Goal: Use online tool/utility: Utilize a website feature to perform a specific function

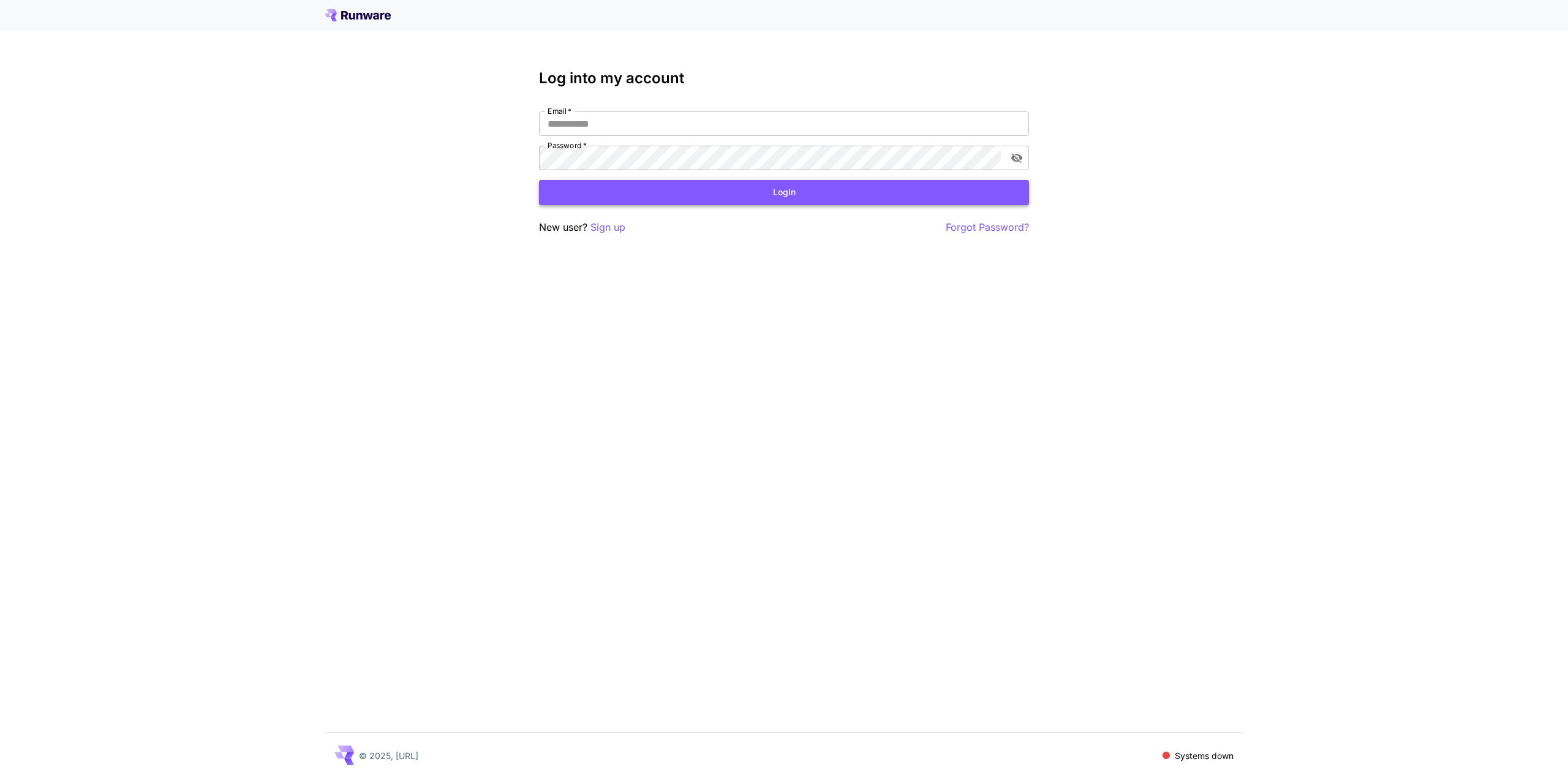
type input "**********"
click at [808, 195] on button "Login" at bounding box center [784, 192] width 490 height 25
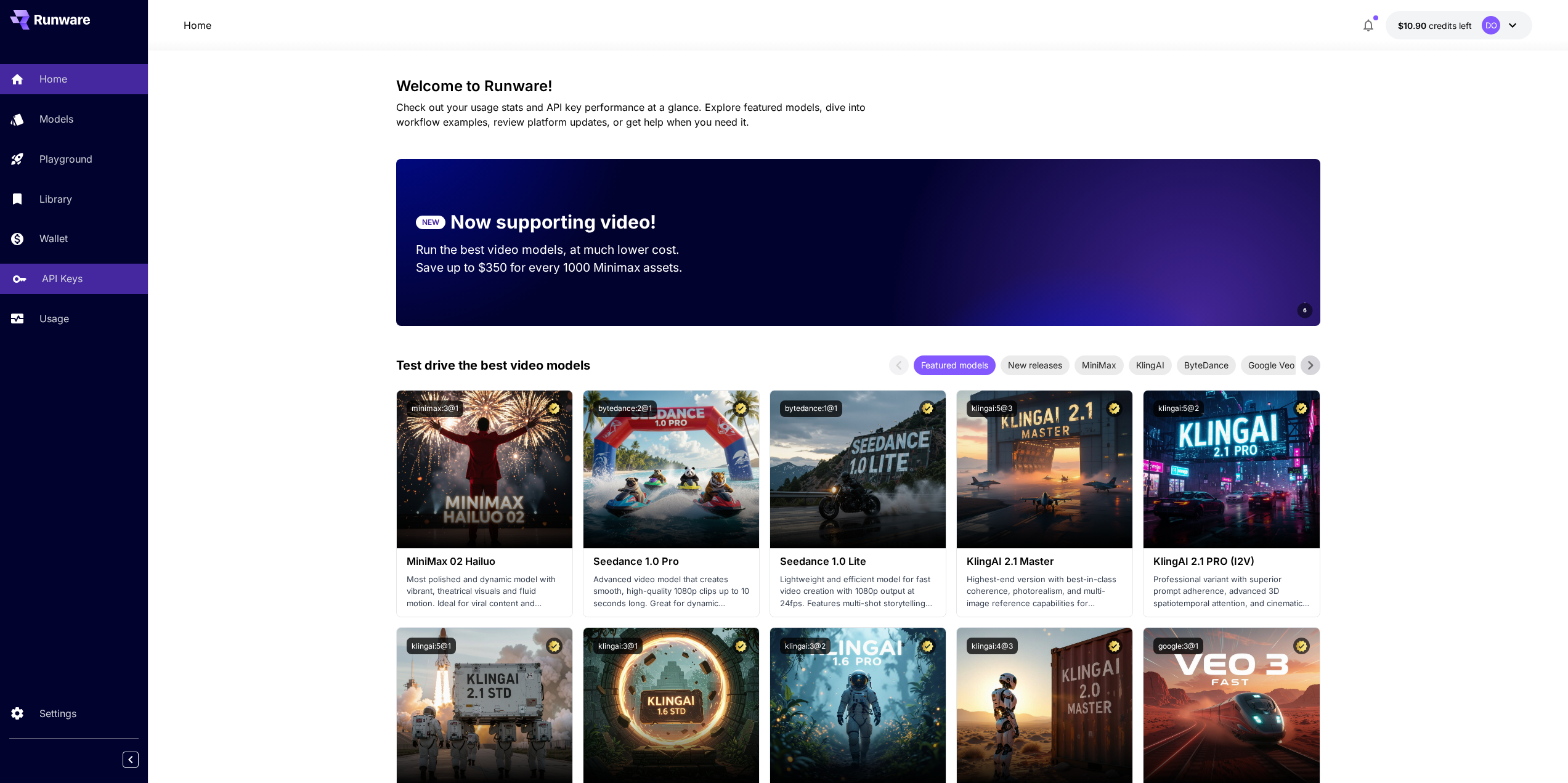
click at [47, 274] on p "API Keys" at bounding box center [62, 279] width 41 height 15
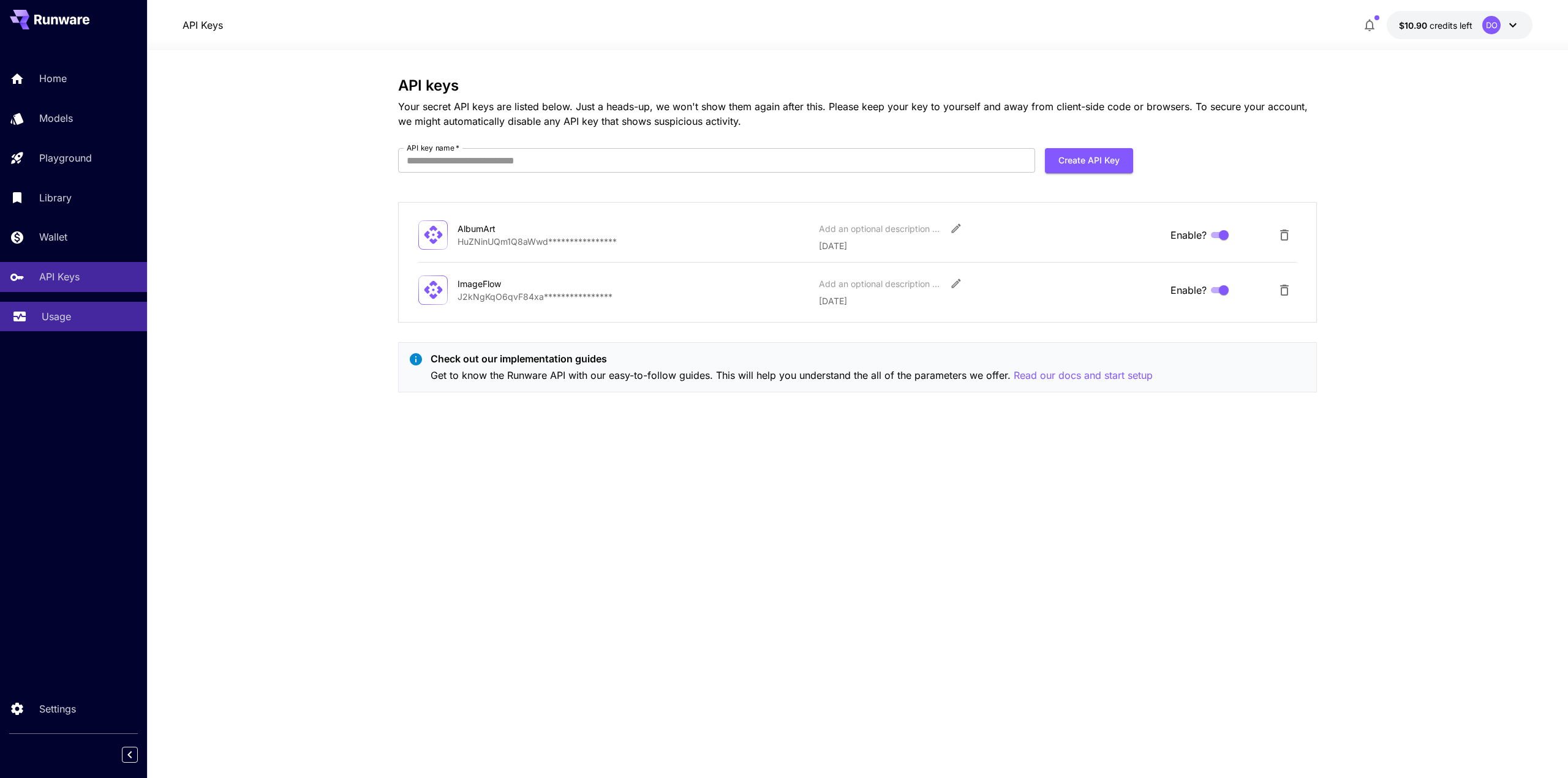
click at [44, 310] on p "Usage" at bounding box center [56, 317] width 29 height 15
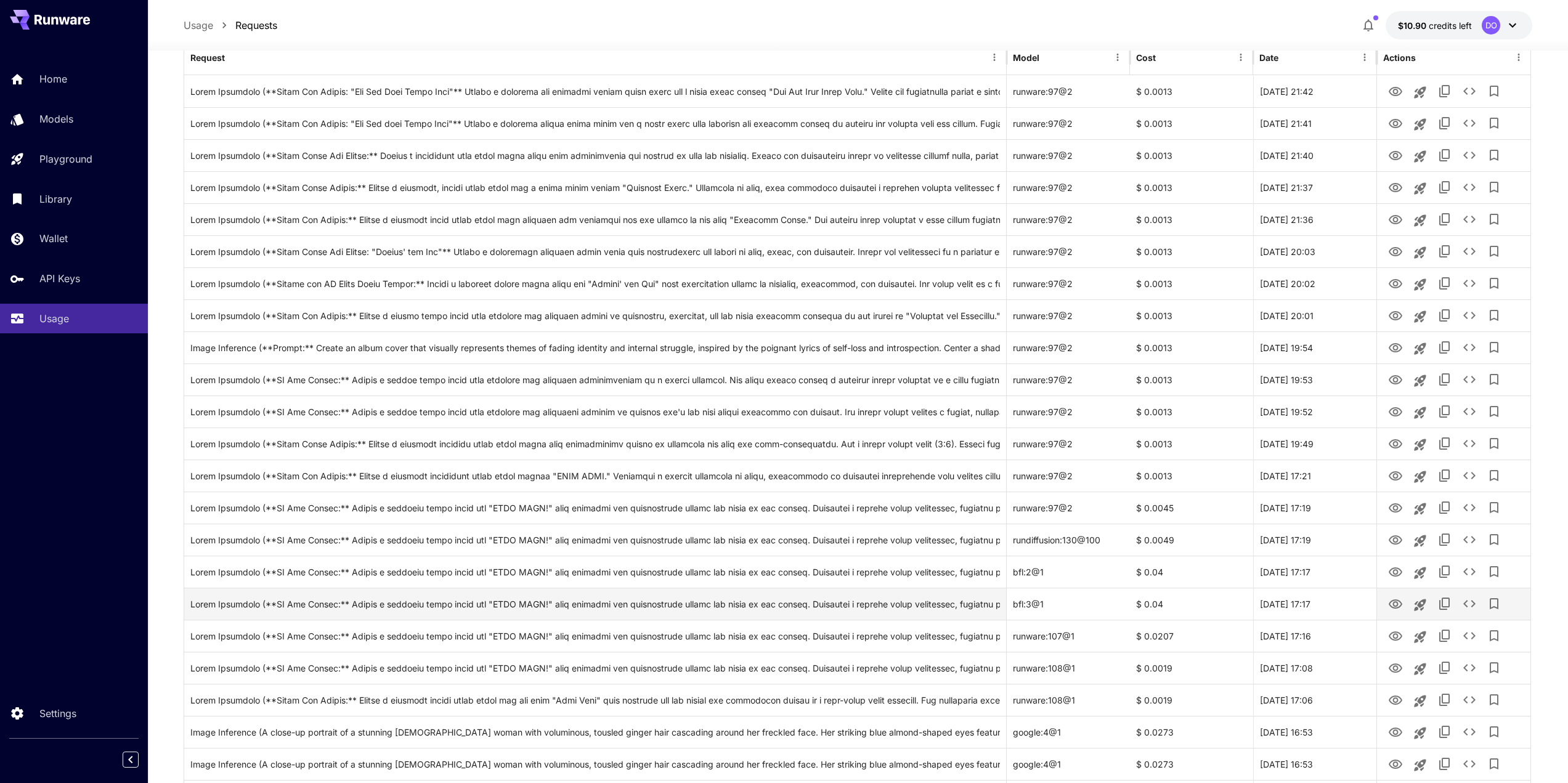
scroll to position [185, 0]
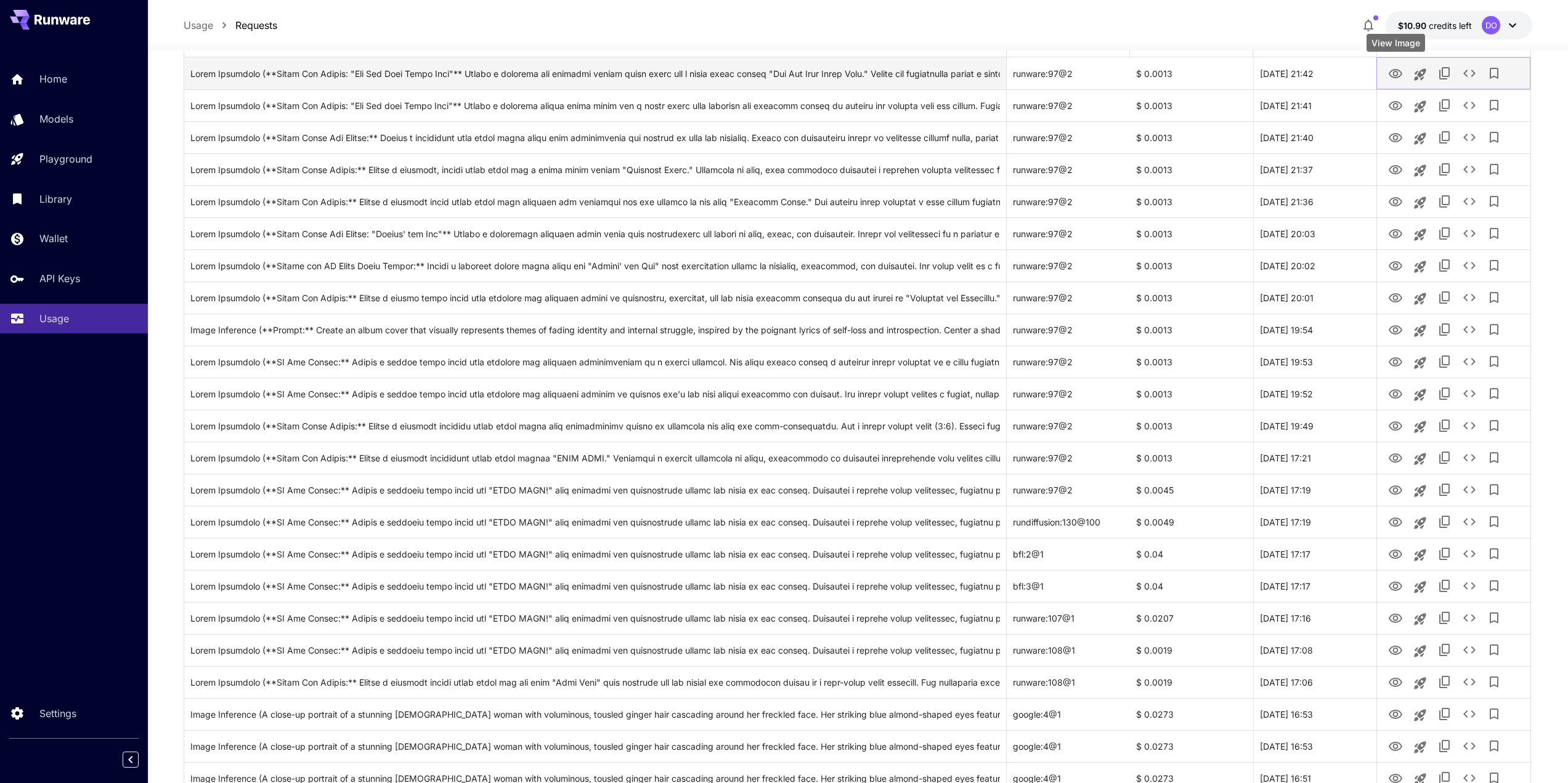
click at [1390, 74] on icon "View Image" at bounding box center [1396, 73] width 14 height 9
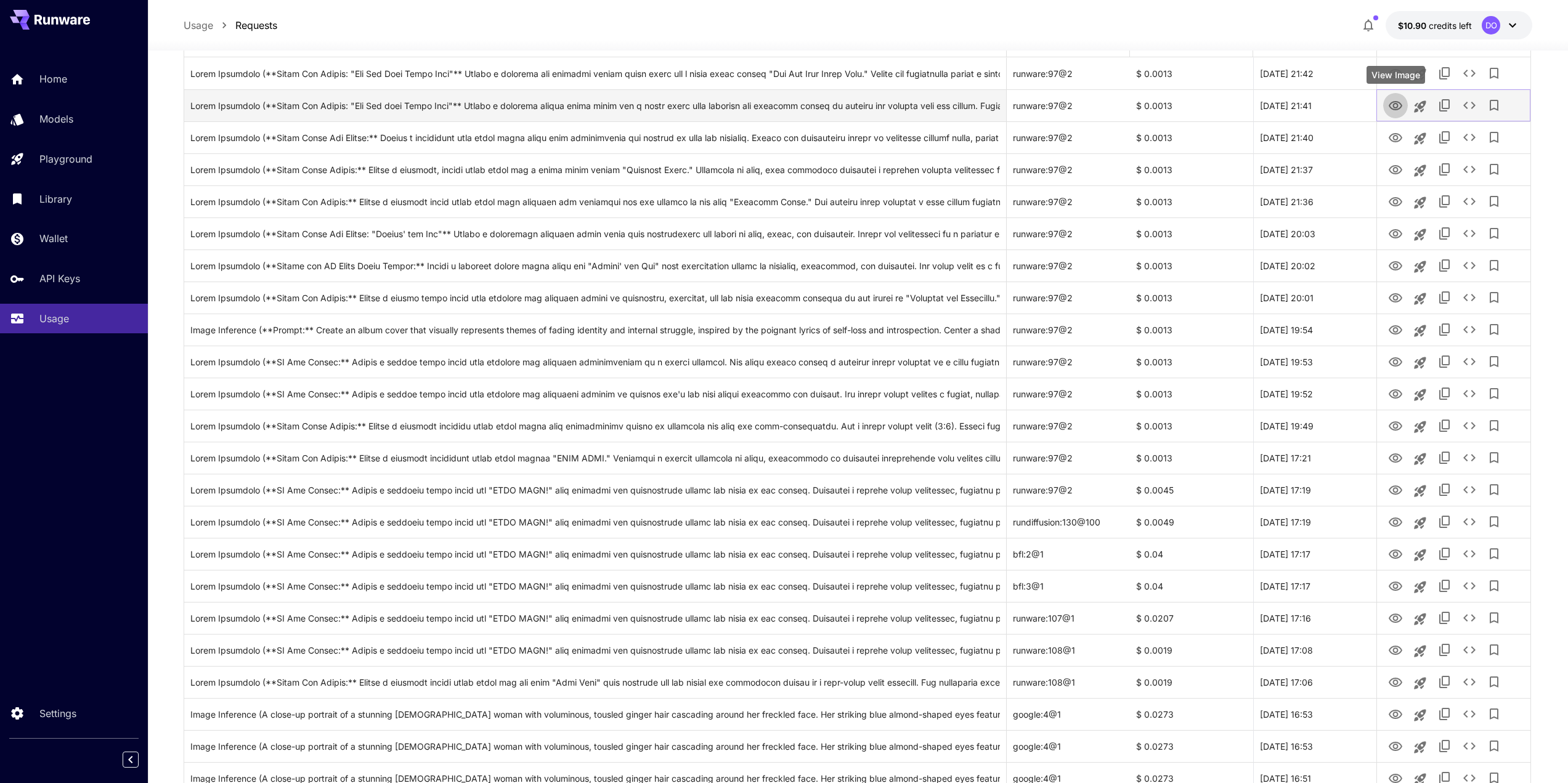
click at [1401, 104] on icon "View Image" at bounding box center [1396, 106] width 14 height 9
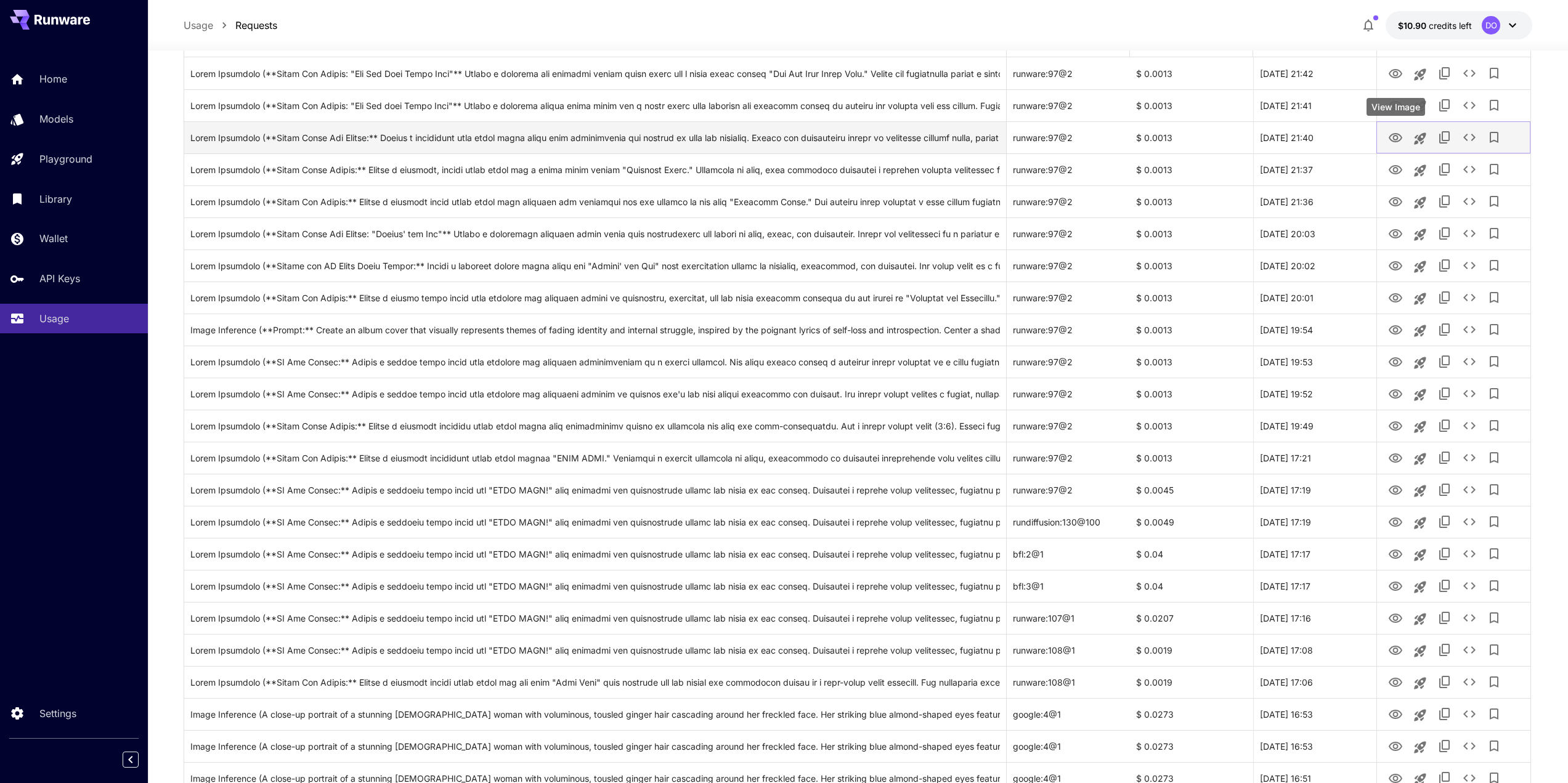
click at [1398, 132] on icon "View Image" at bounding box center [1396, 138] width 15 height 15
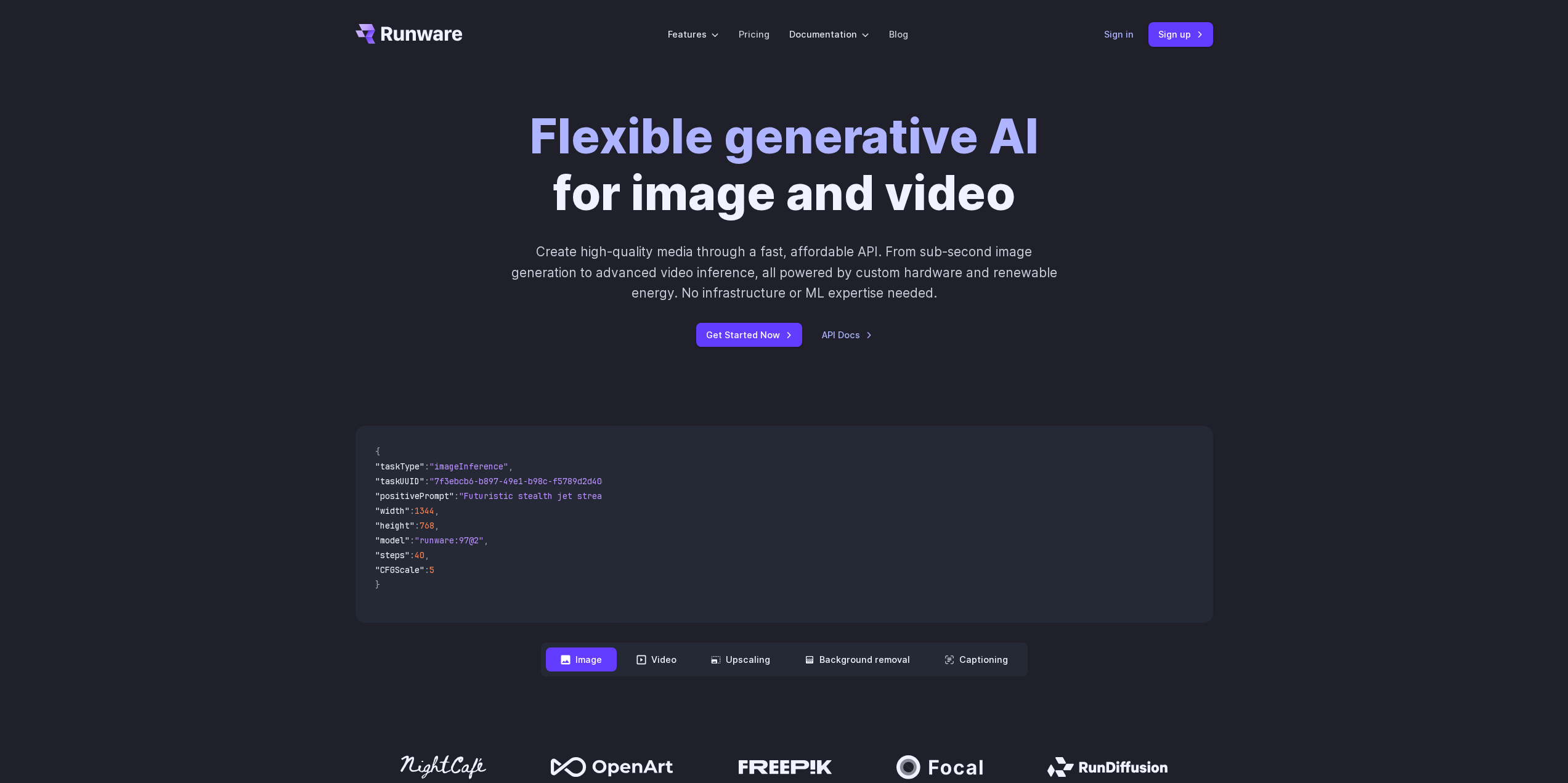
click at [1111, 39] on link "Sign in" at bounding box center [1119, 34] width 29 height 14
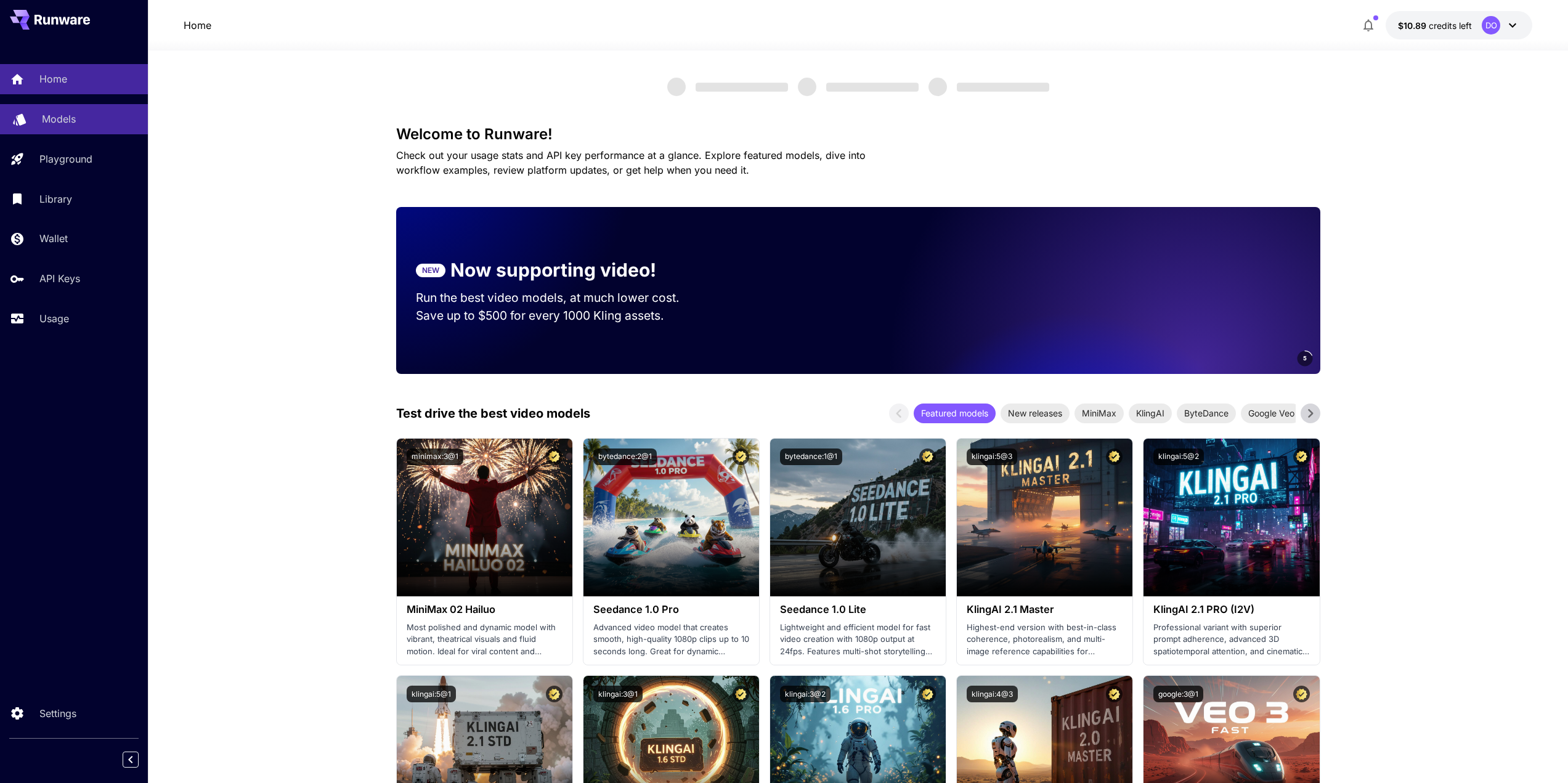
click at [61, 116] on p "Models" at bounding box center [59, 119] width 34 height 15
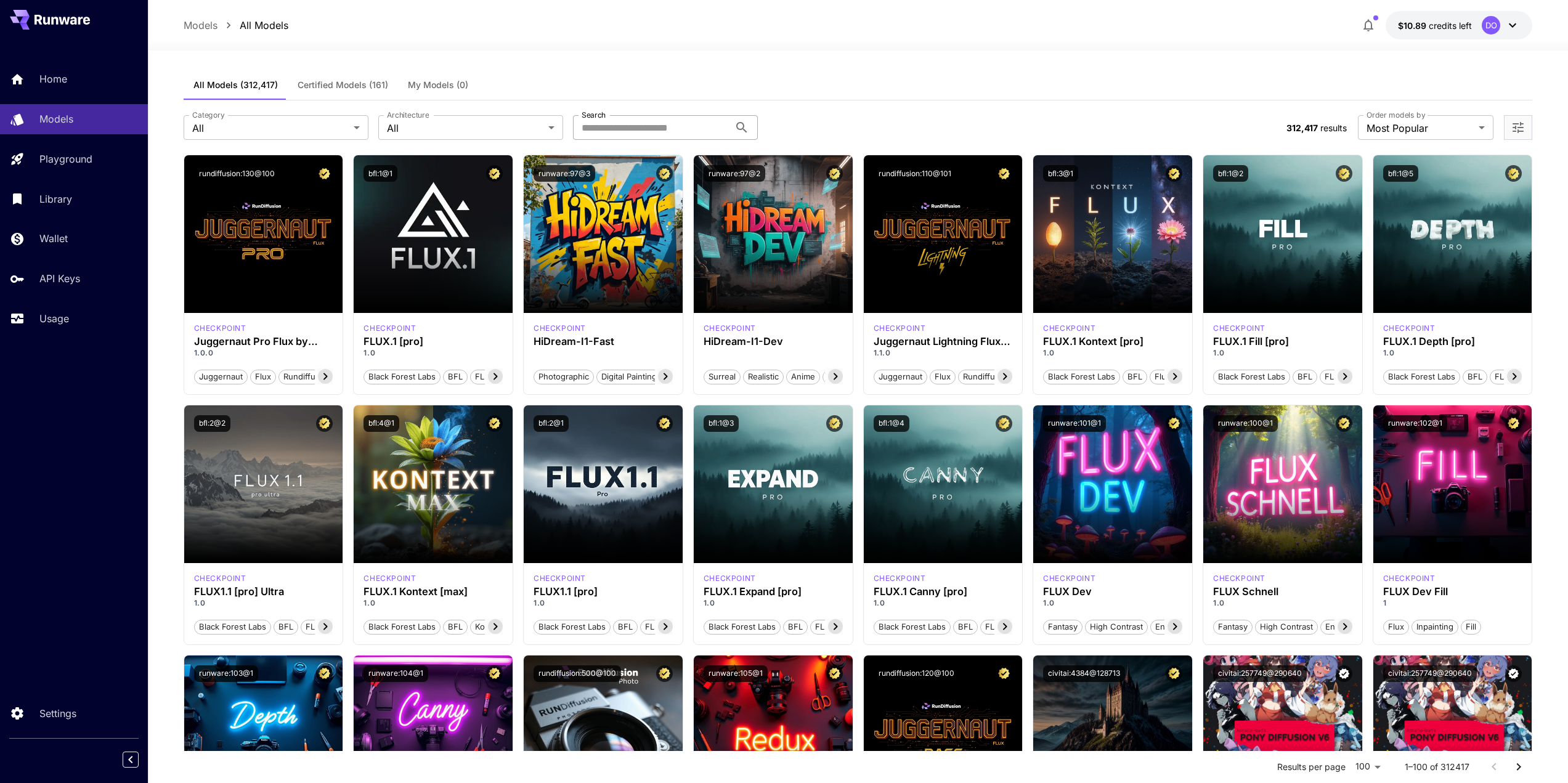
click at [640, 128] on input "Search" at bounding box center [651, 127] width 156 height 24
type input "*******"
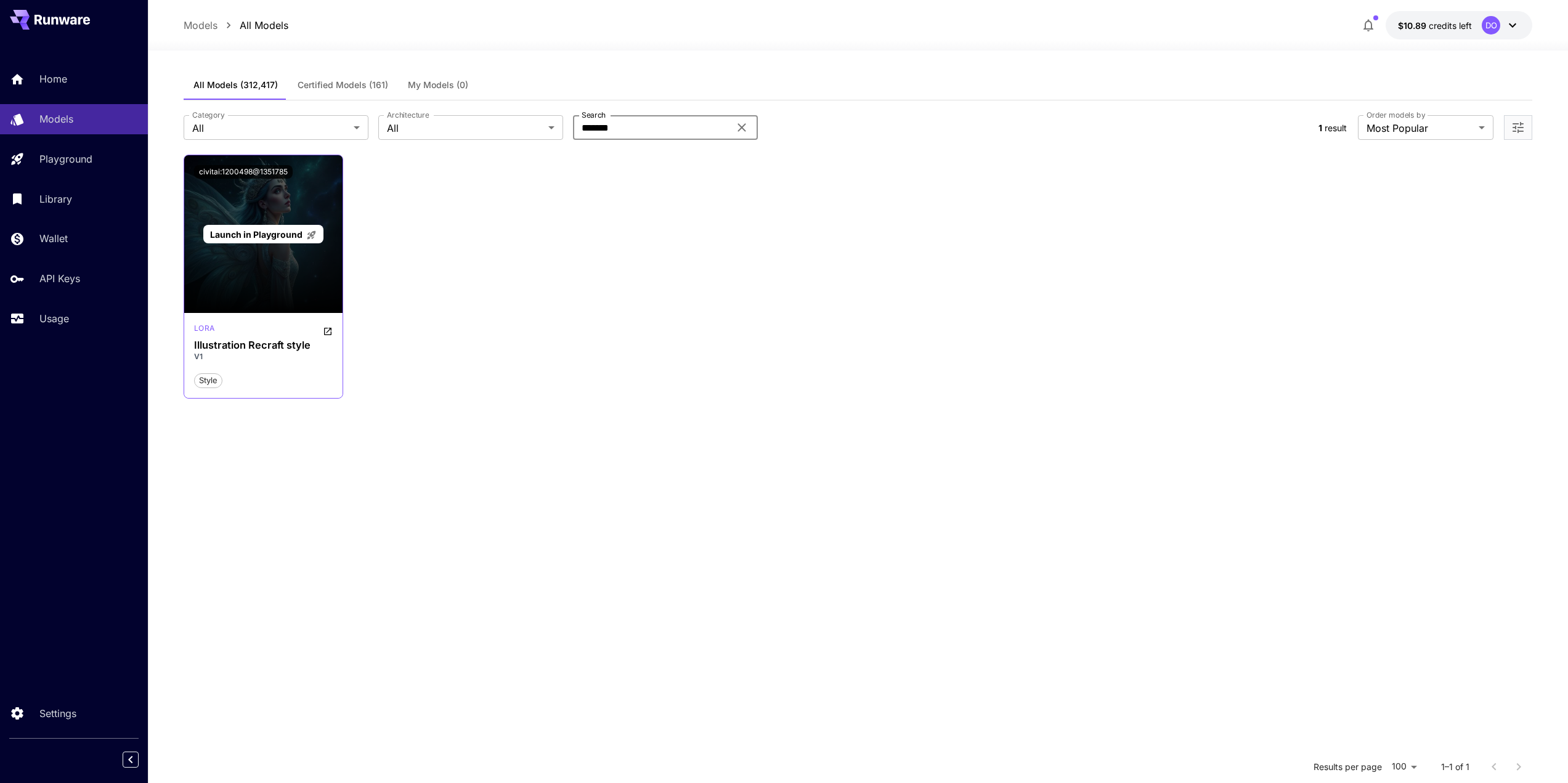
click at [267, 282] on div "Launch in Playground" at bounding box center [264, 234] width 159 height 157
click at [261, 230] on span "Launch in Playground" at bounding box center [256, 234] width 92 height 11
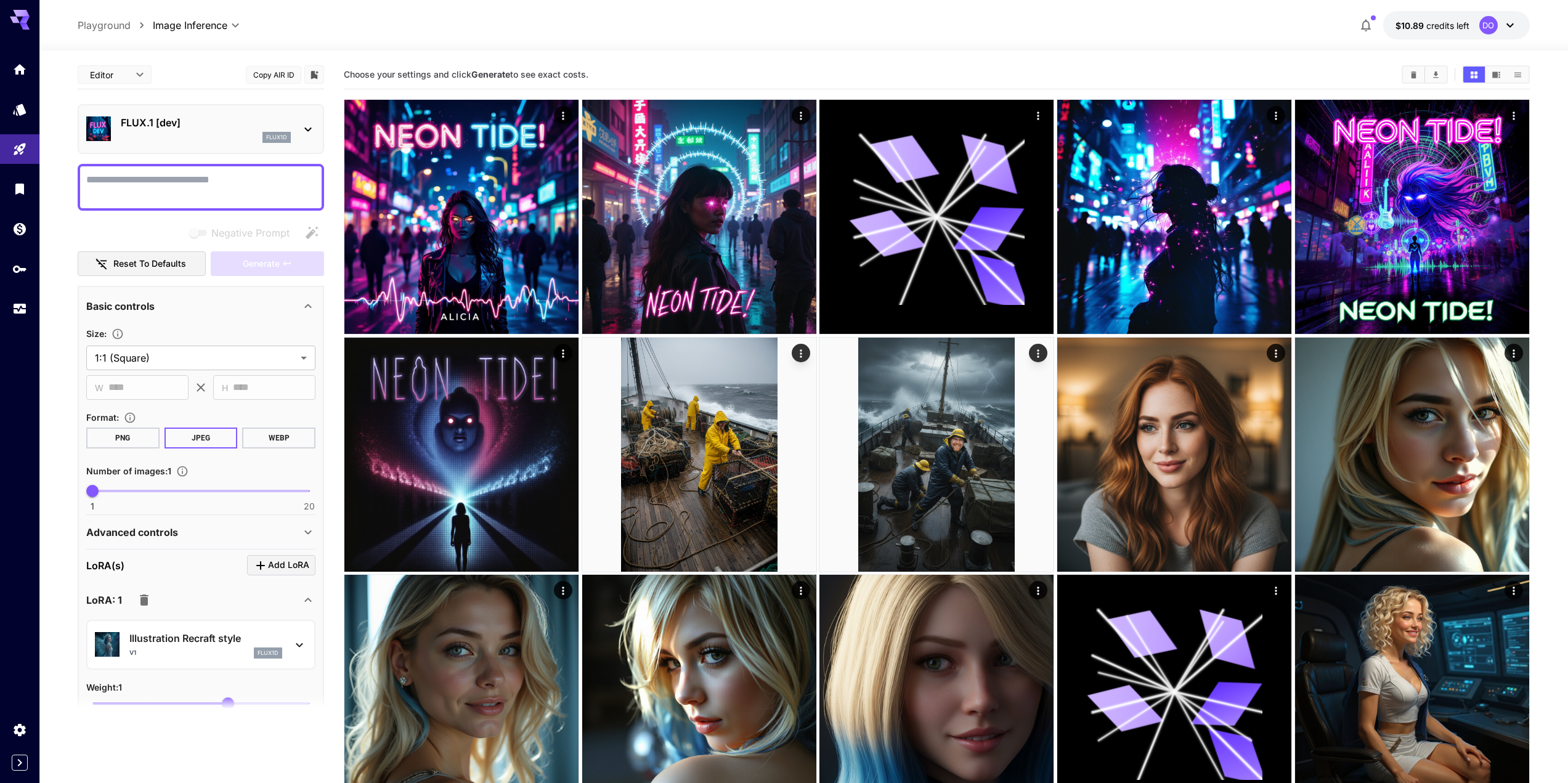
click at [159, 187] on textarea "Negative Prompt" at bounding box center [201, 187] width 229 height 29
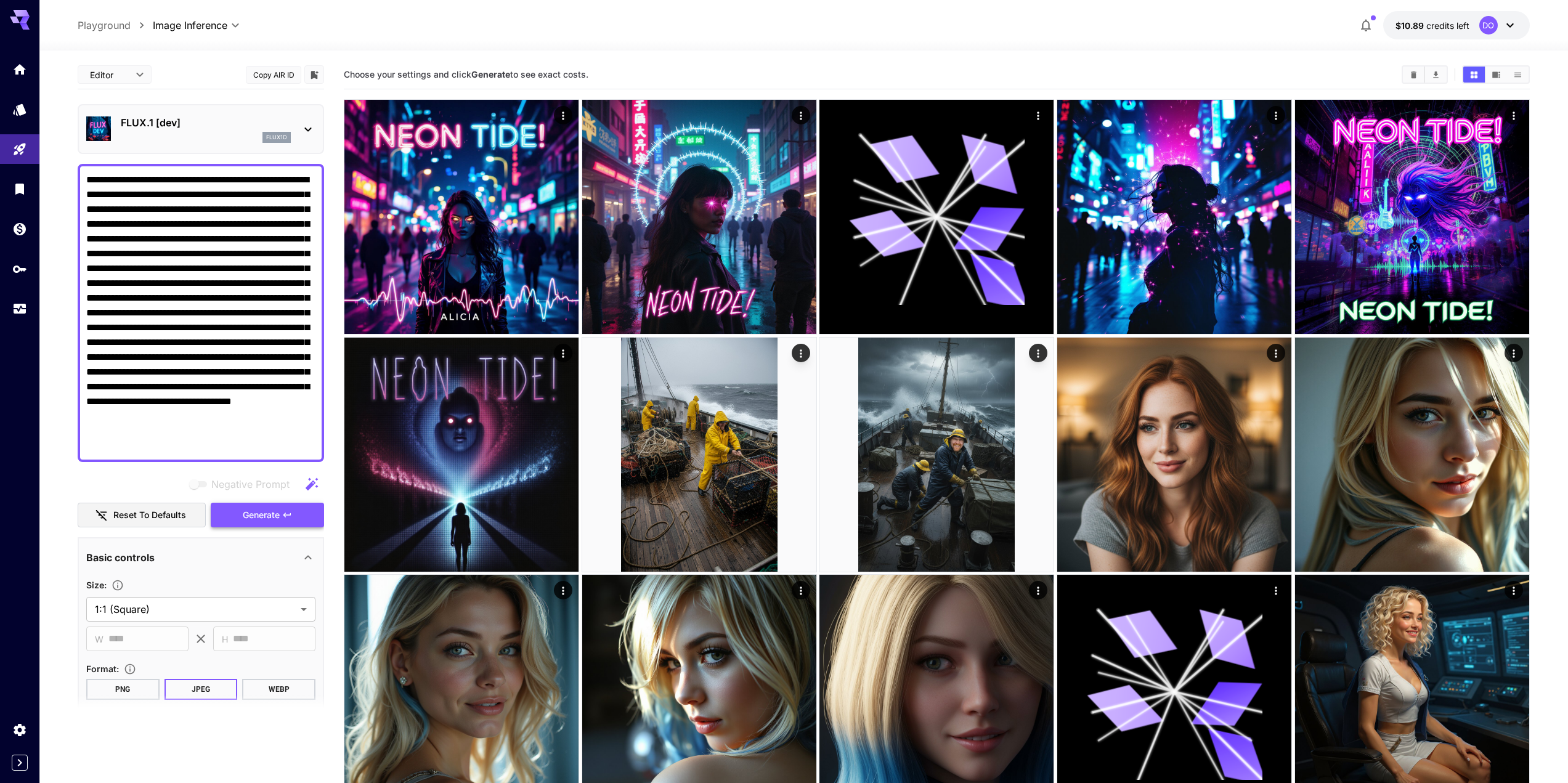
type textarea "**********"
click at [257, 517] on span "Generate" at bounding box center [261, 515] width 37 height 16
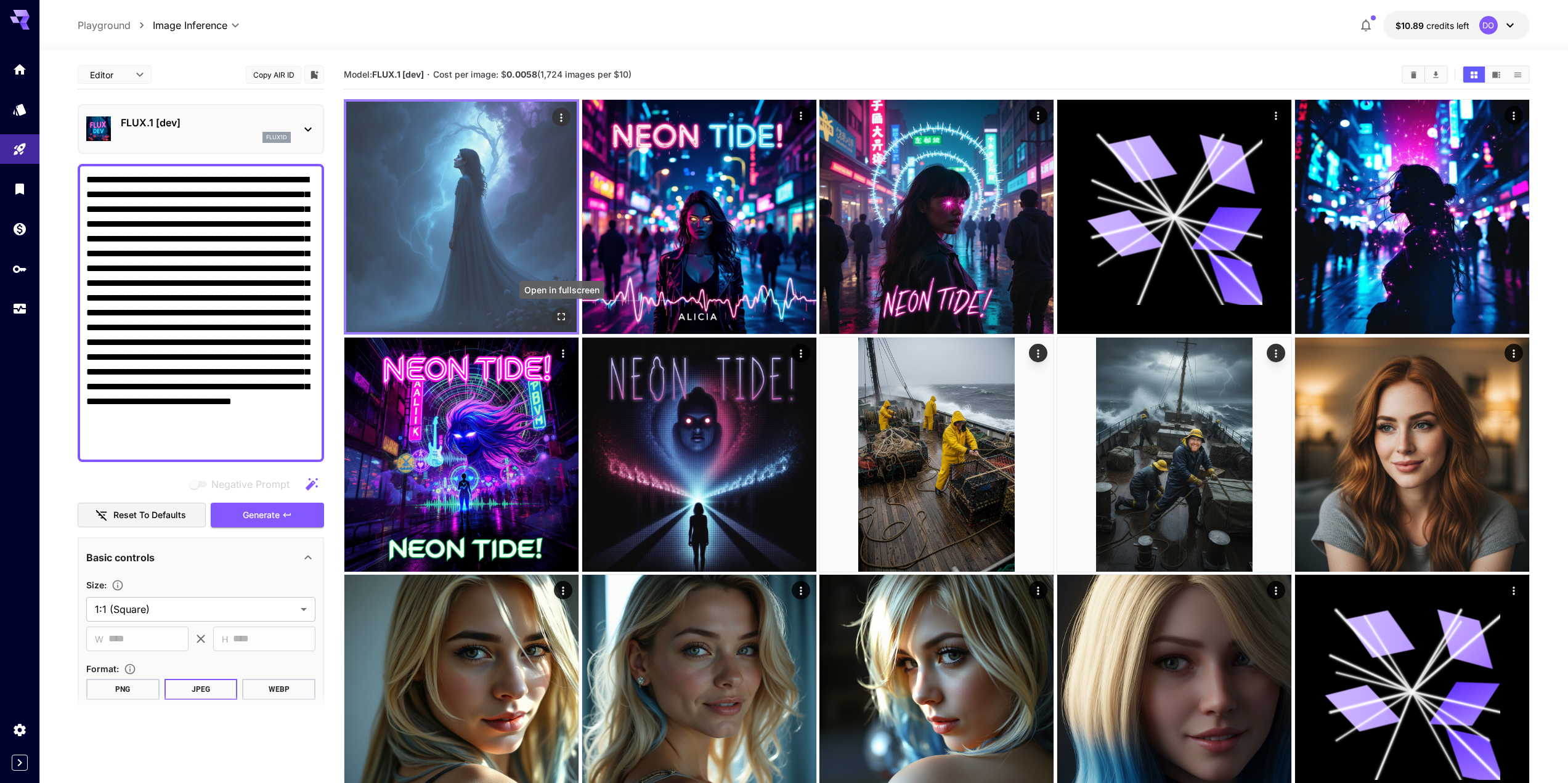
click at [559, 316] on icon "Open in fullscreen" at bounding box center [561, 317] width 12 height 12
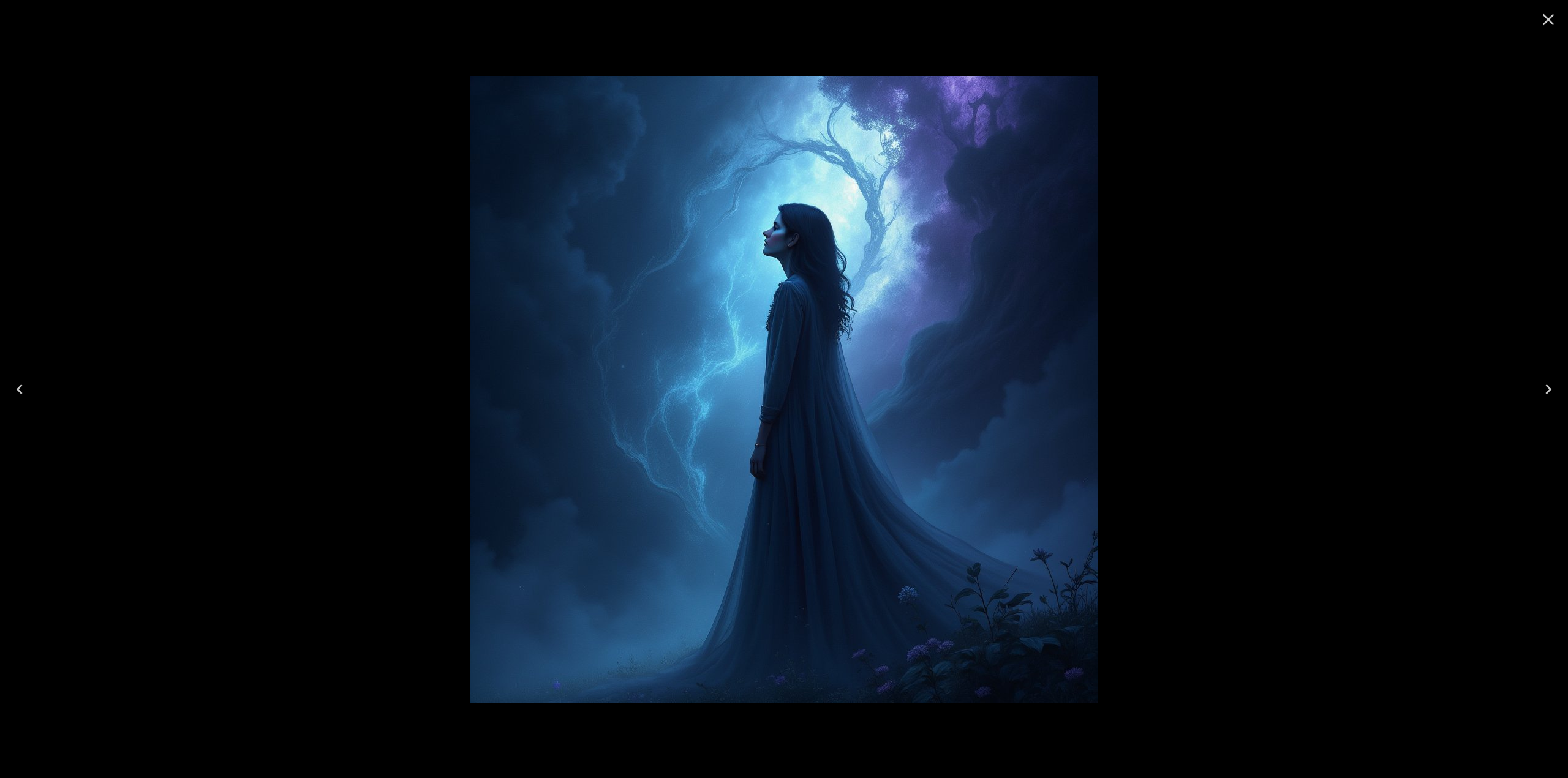
drag, startPoint x: 1549, startPoint y: 19, endPoint x: 1541, endPoint y: 25, distance: 10.0
click at [1550, 19] on icon "Close" at bounding box center [1549, 20] width 12 height 12
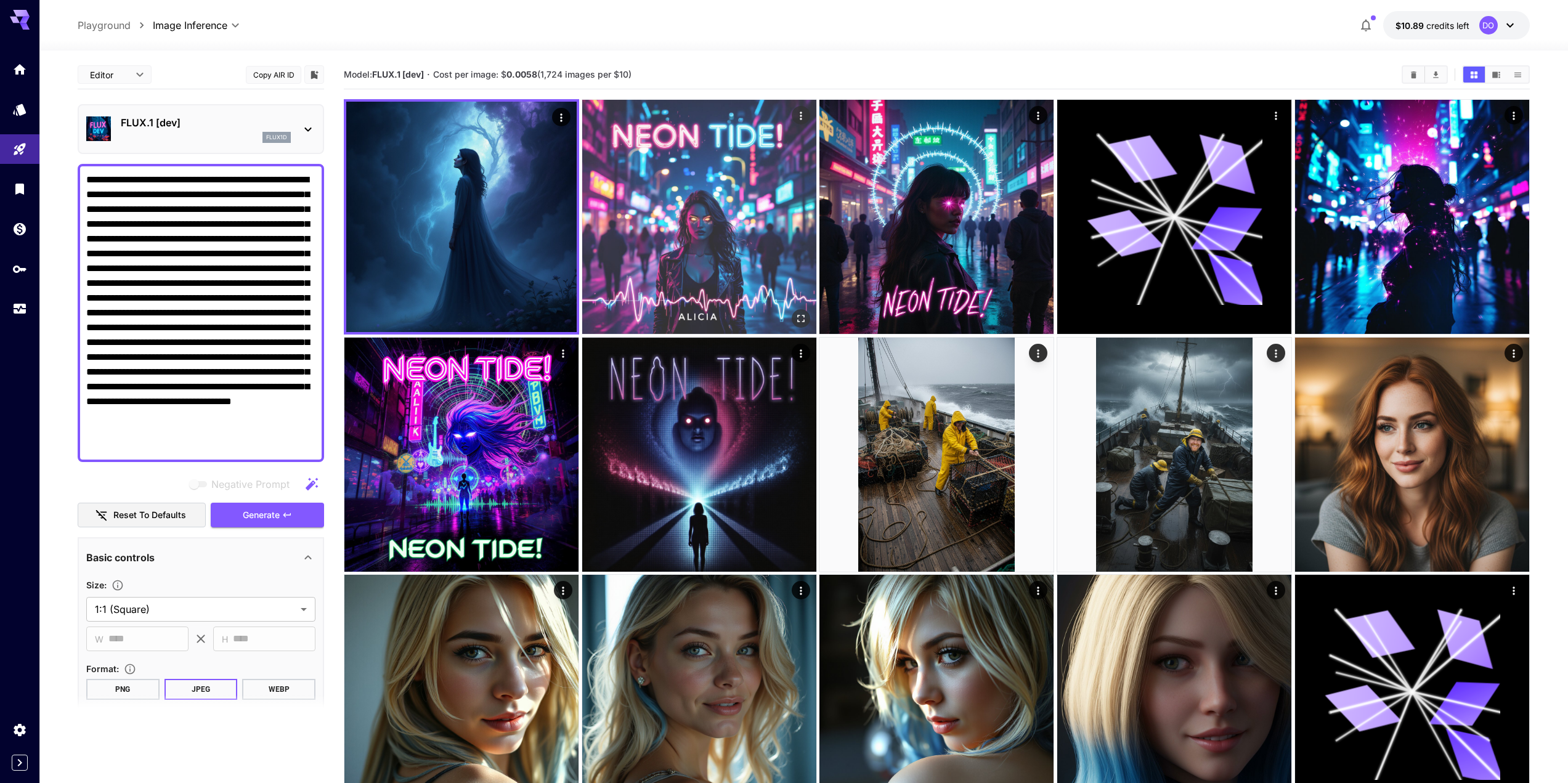
click at [700, 218] on img at bounding box center [699, 217] width 234 height 234
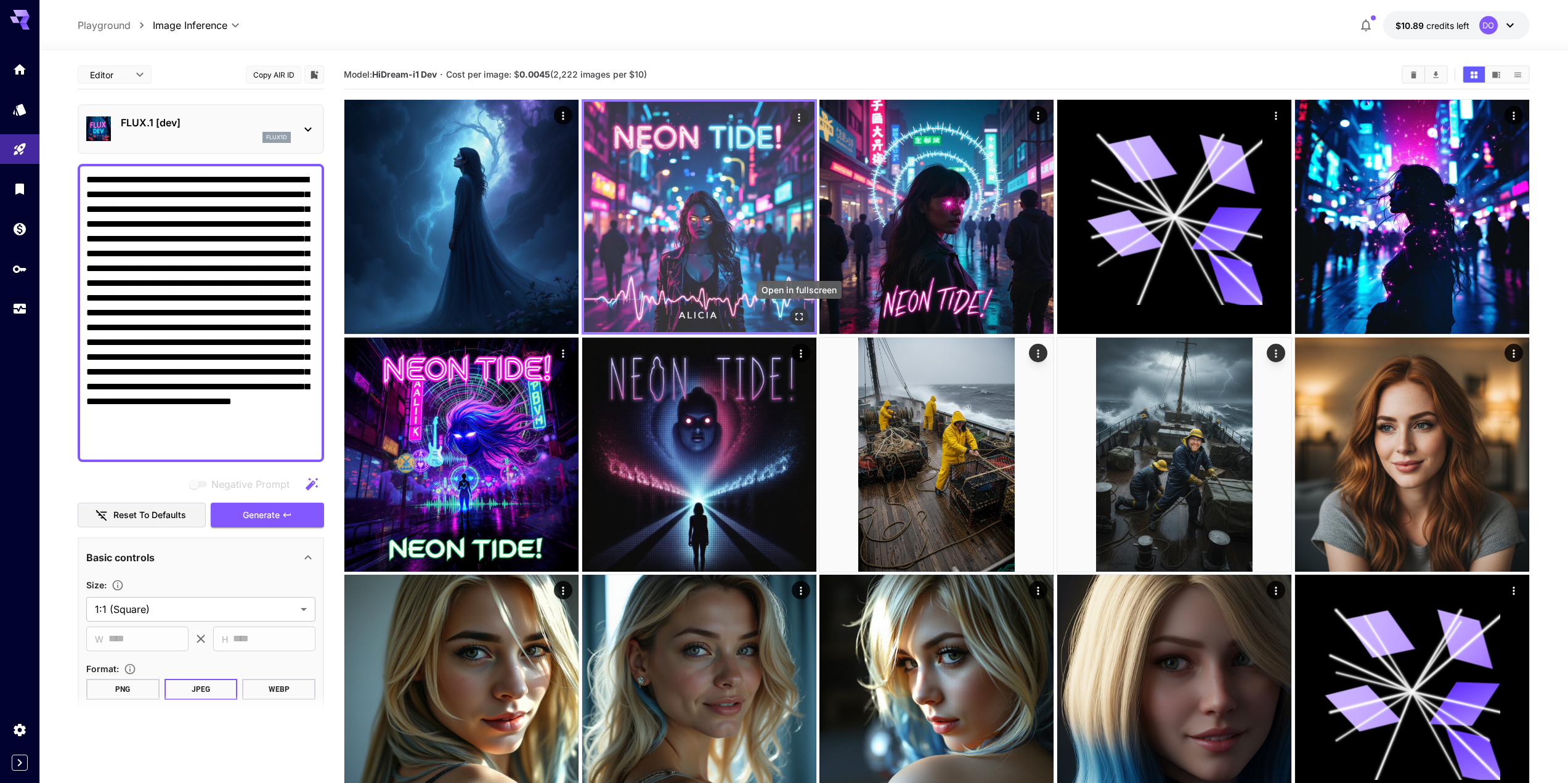
click at [805, 314] on icon "Open in fullscreen" at bounding box center [799, 317] width 12 height 12
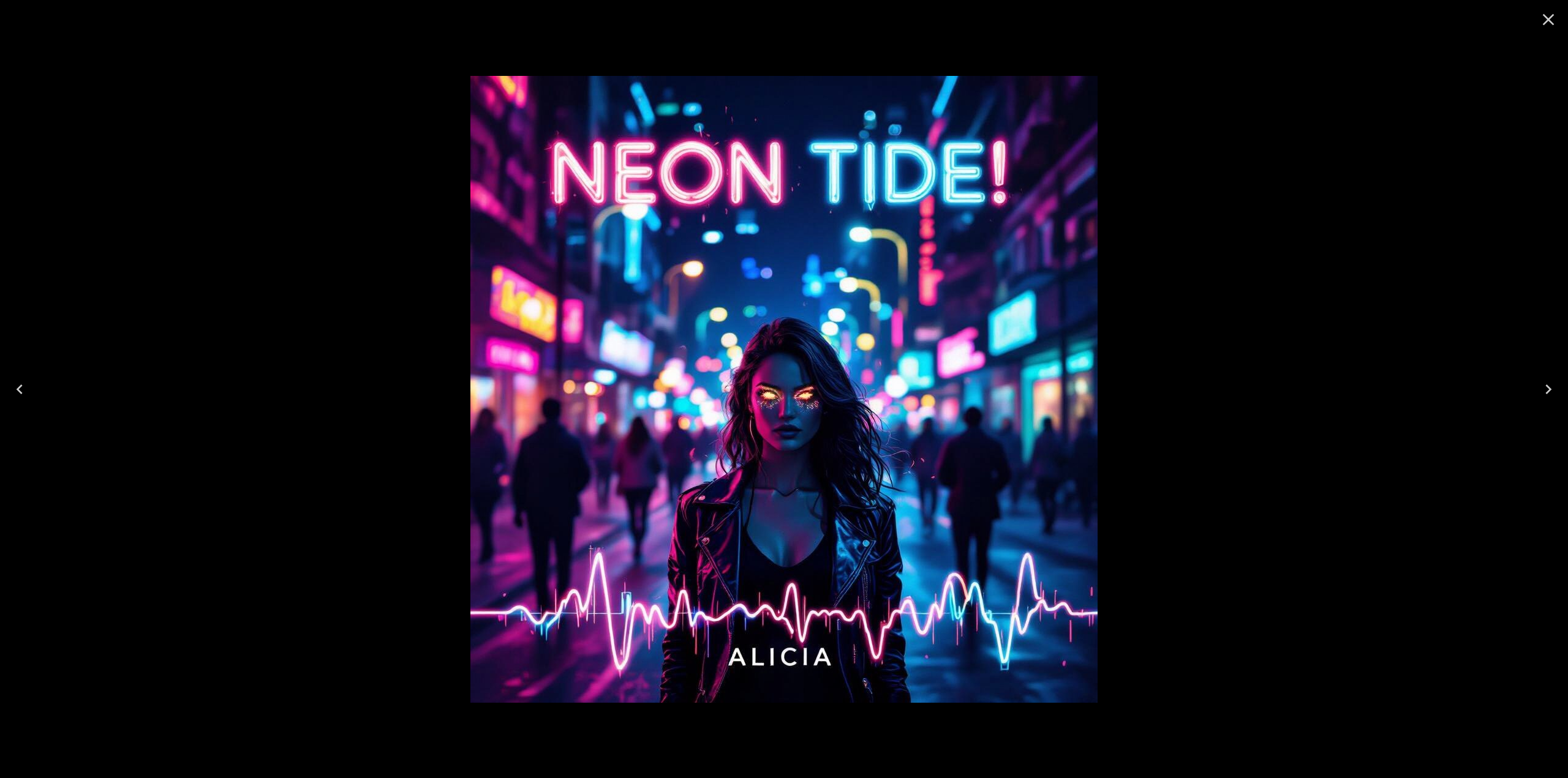
click at [1550, 21] on icon "Close" at bounding box center [1549, 20] width 12 height 12
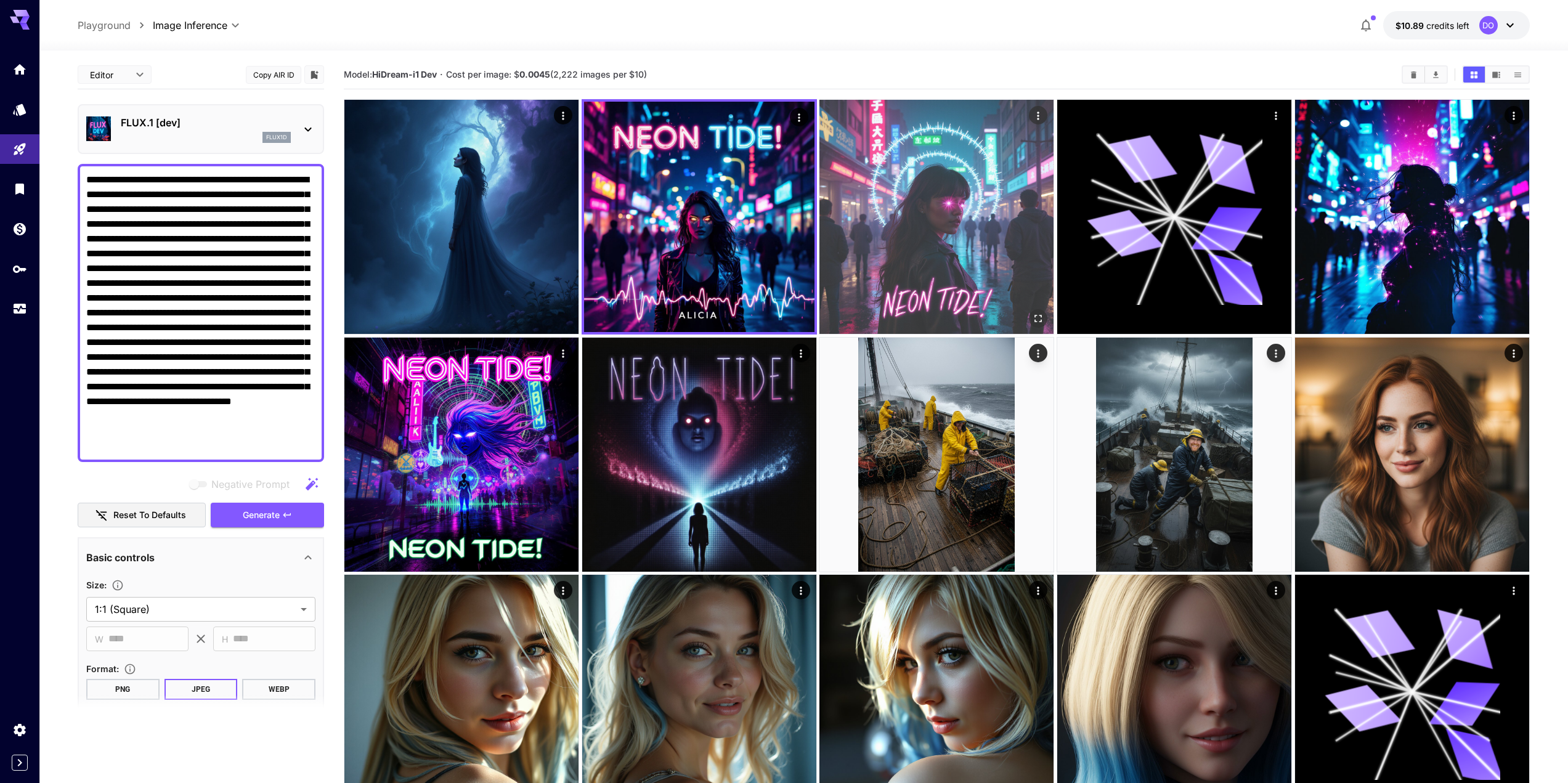
click at [955, 222] on img at bounding box center [936, 217] width 234 height 234
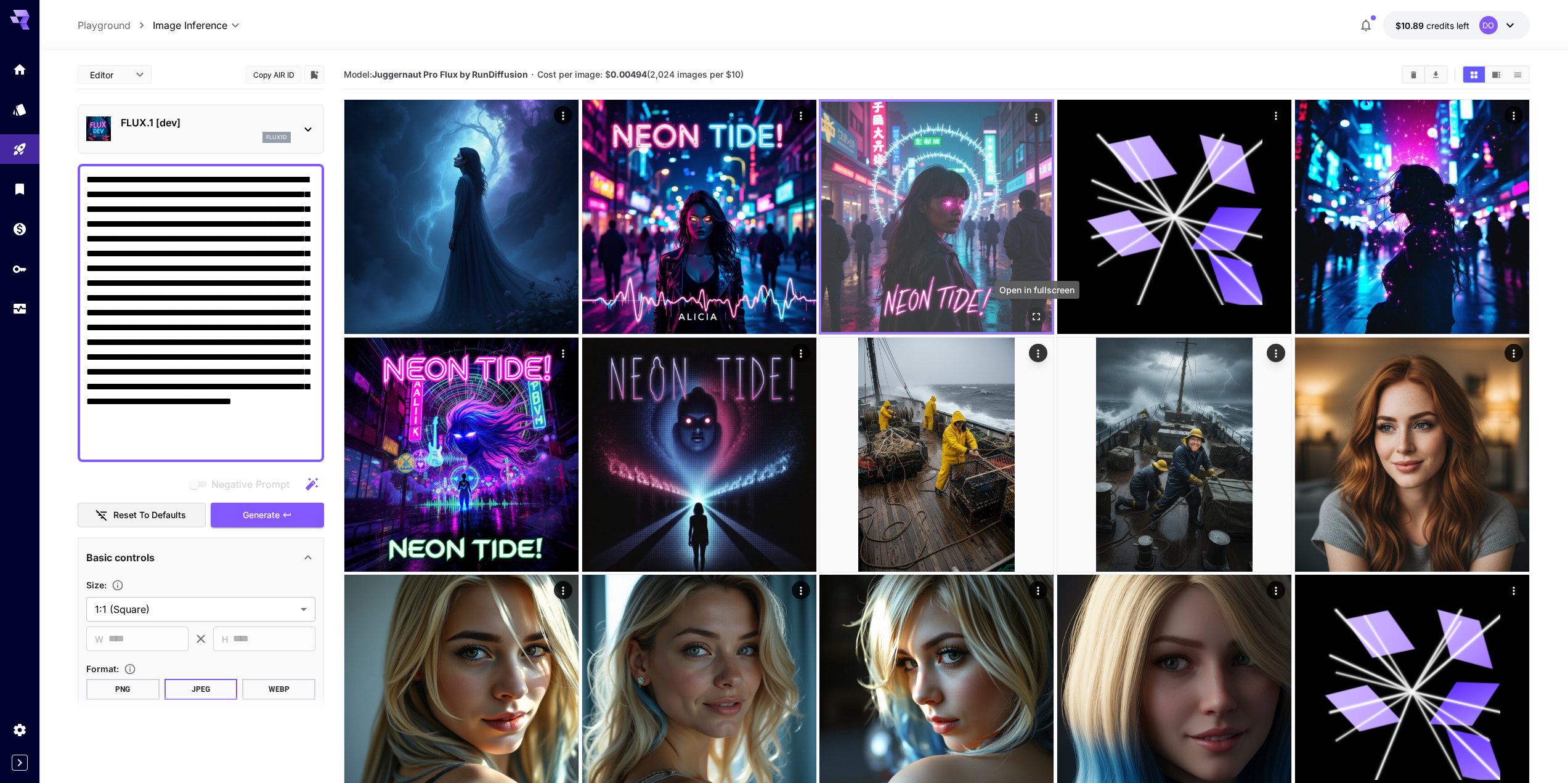
click at [1039, 313] on icon "Open in fullscreen" at bounding box center [1037, 317] width 12 height 12
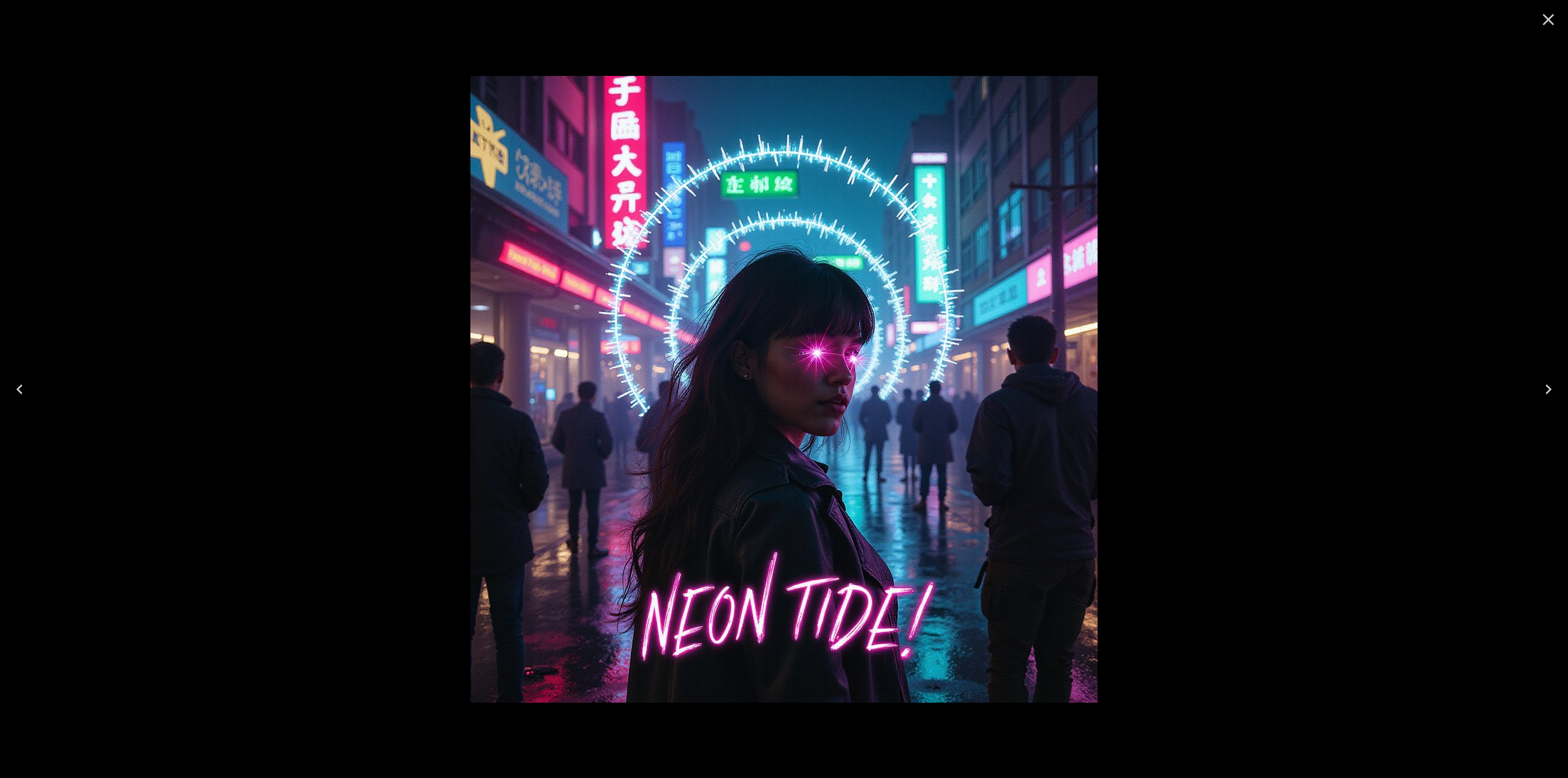
click at [1547, 22] on icon "Close" at bounding box center [1549, 20] width 20 height 20
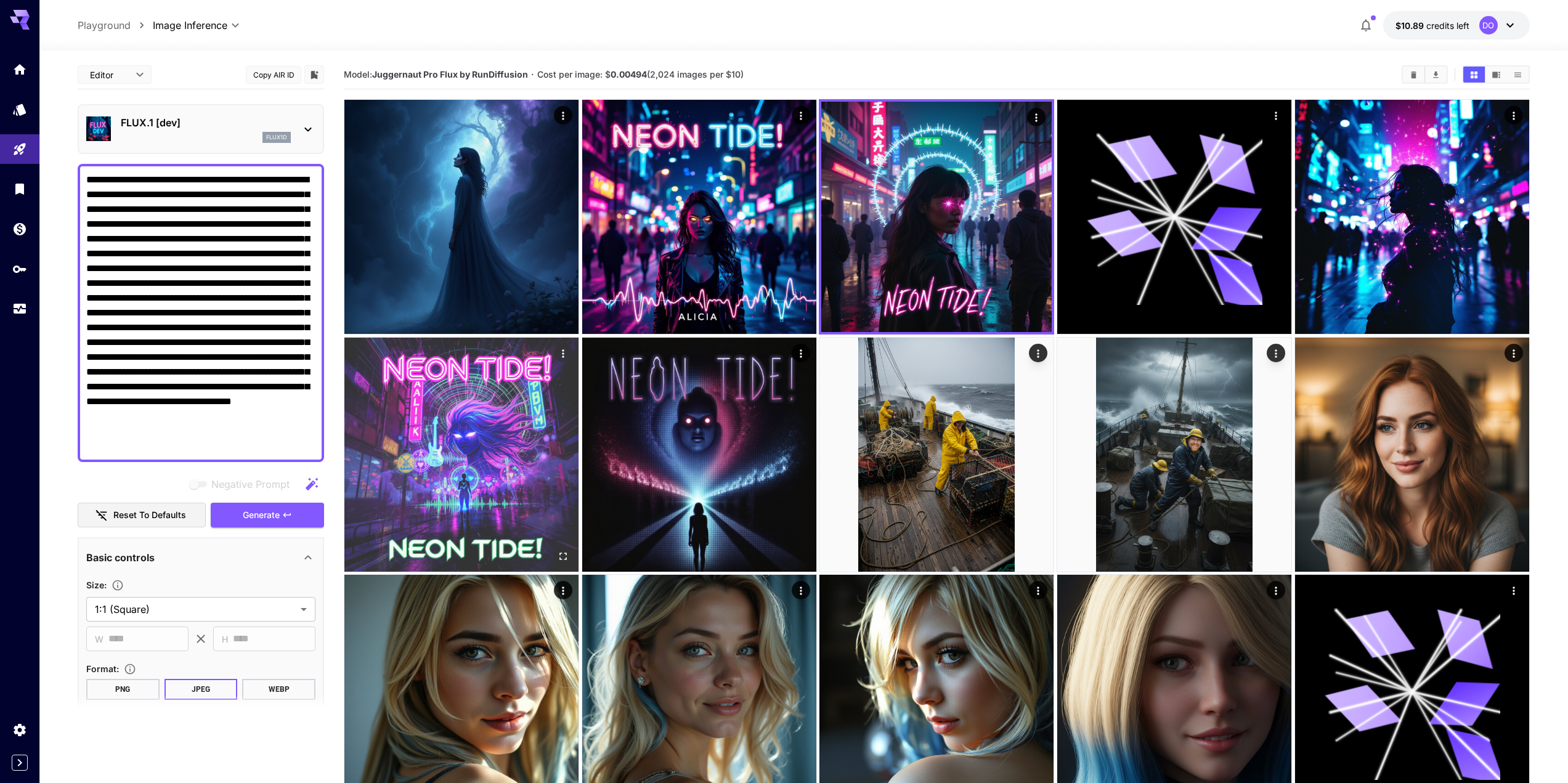
click at [462, 451] on img at bounding box center [461, 454] width 234 height 234
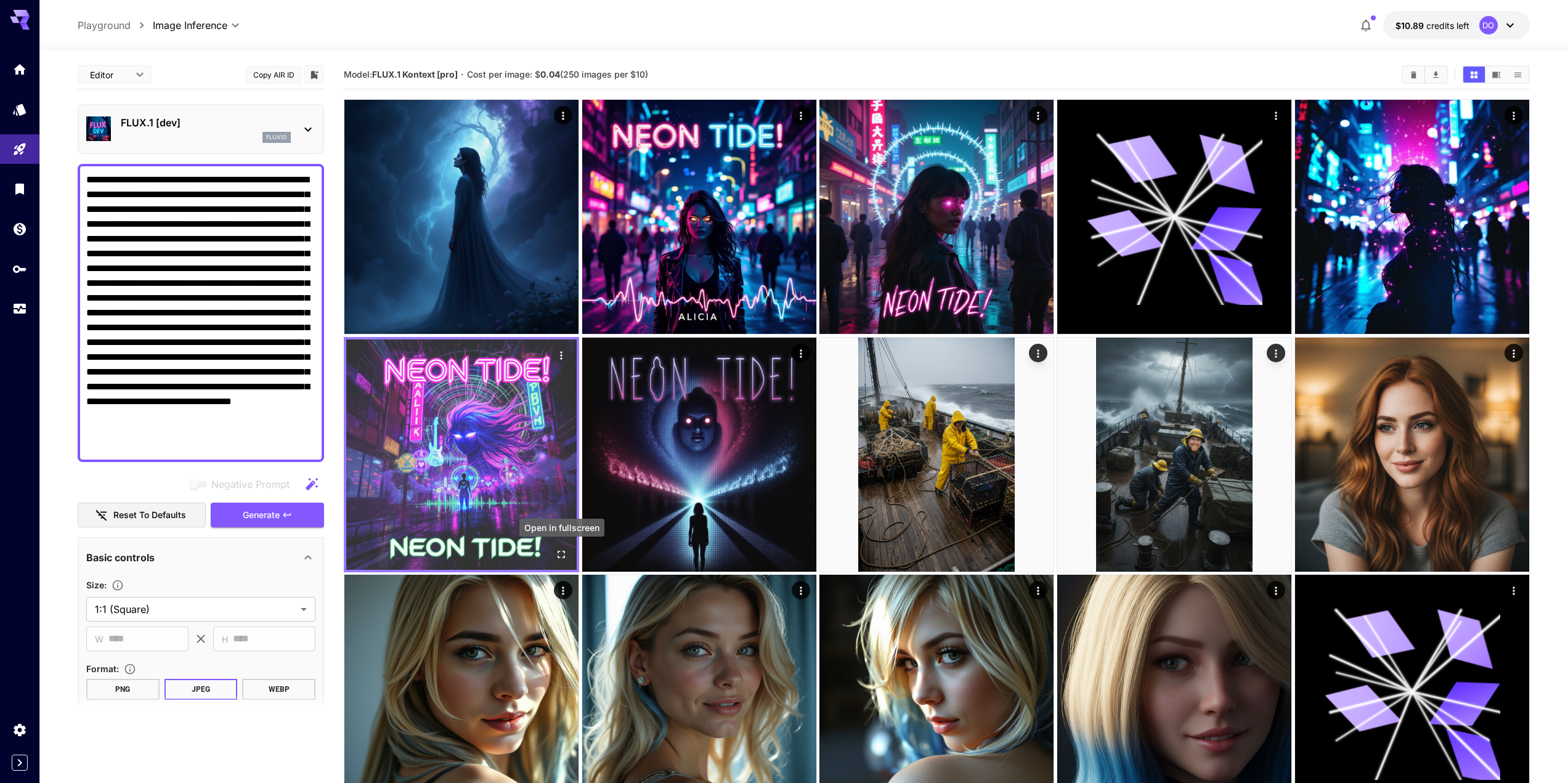
click at [559, 556] on icon "Open in fullscreen" at bounding box center [561, 555] width 12 height 12
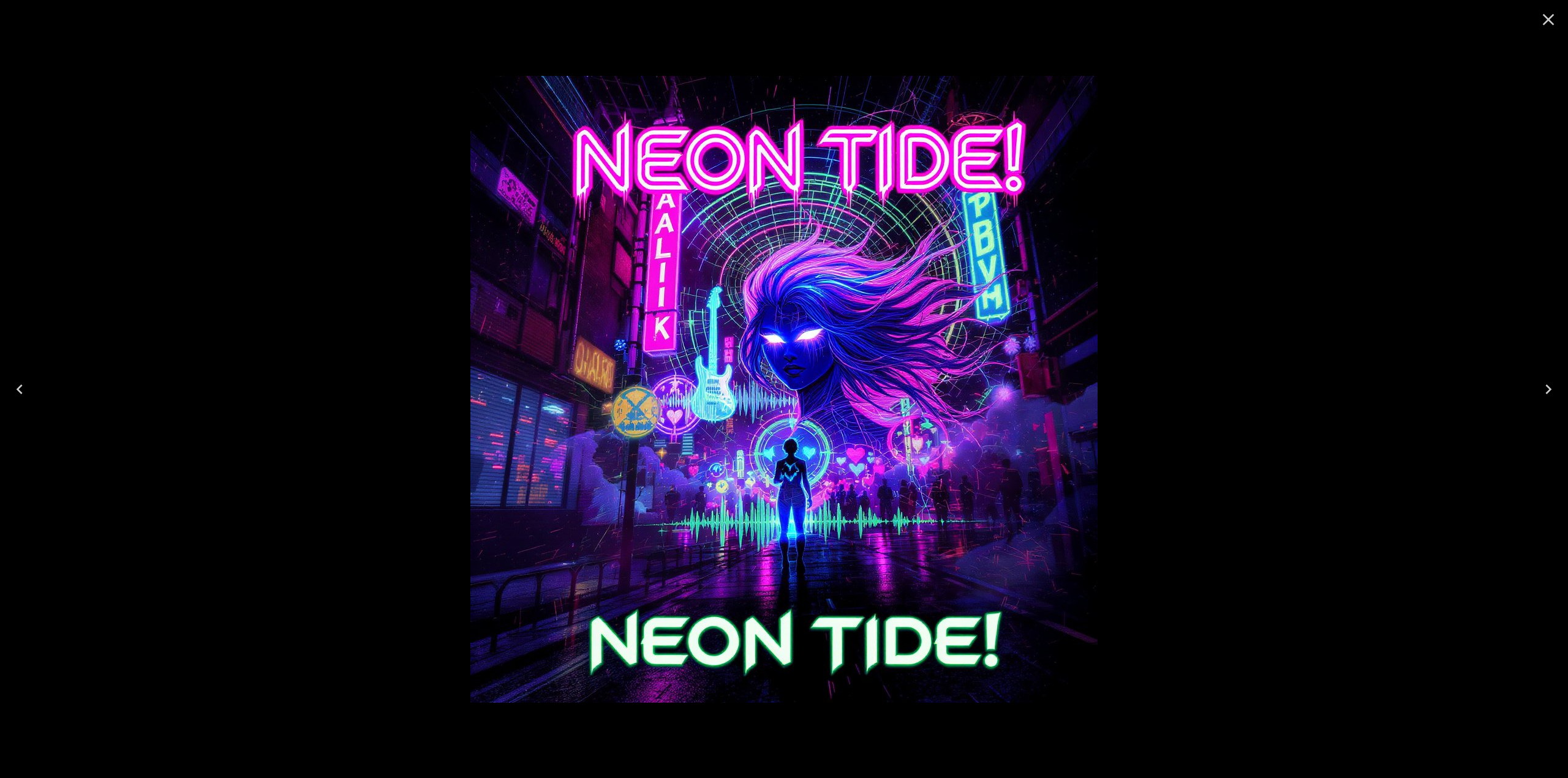
click at [1552, 20] on icon "Close" at bounding box center [1549, 20] width 20 height 20
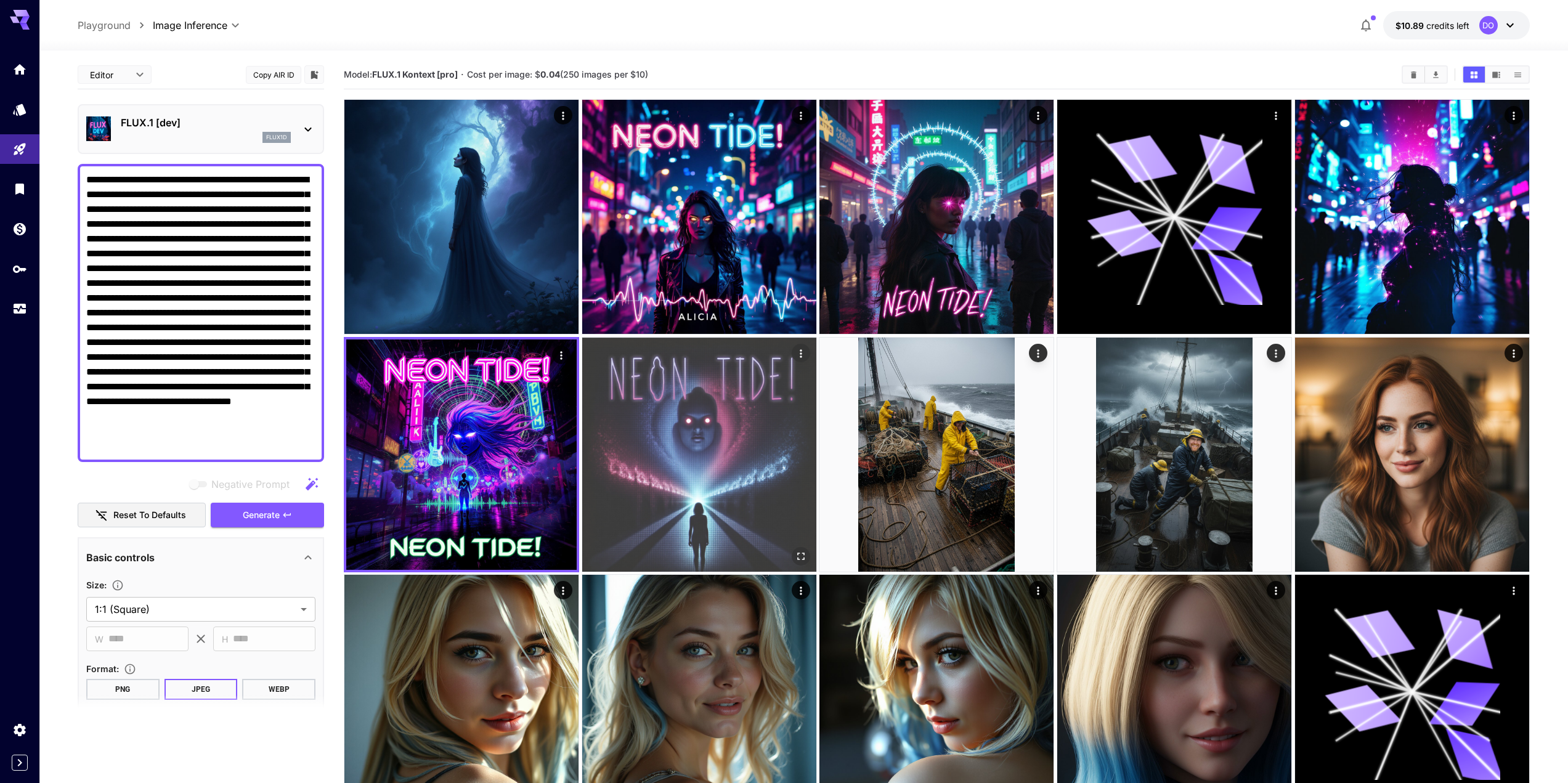
click at [705, 449] on img at bounding box center [699, 454] width 234 height 234
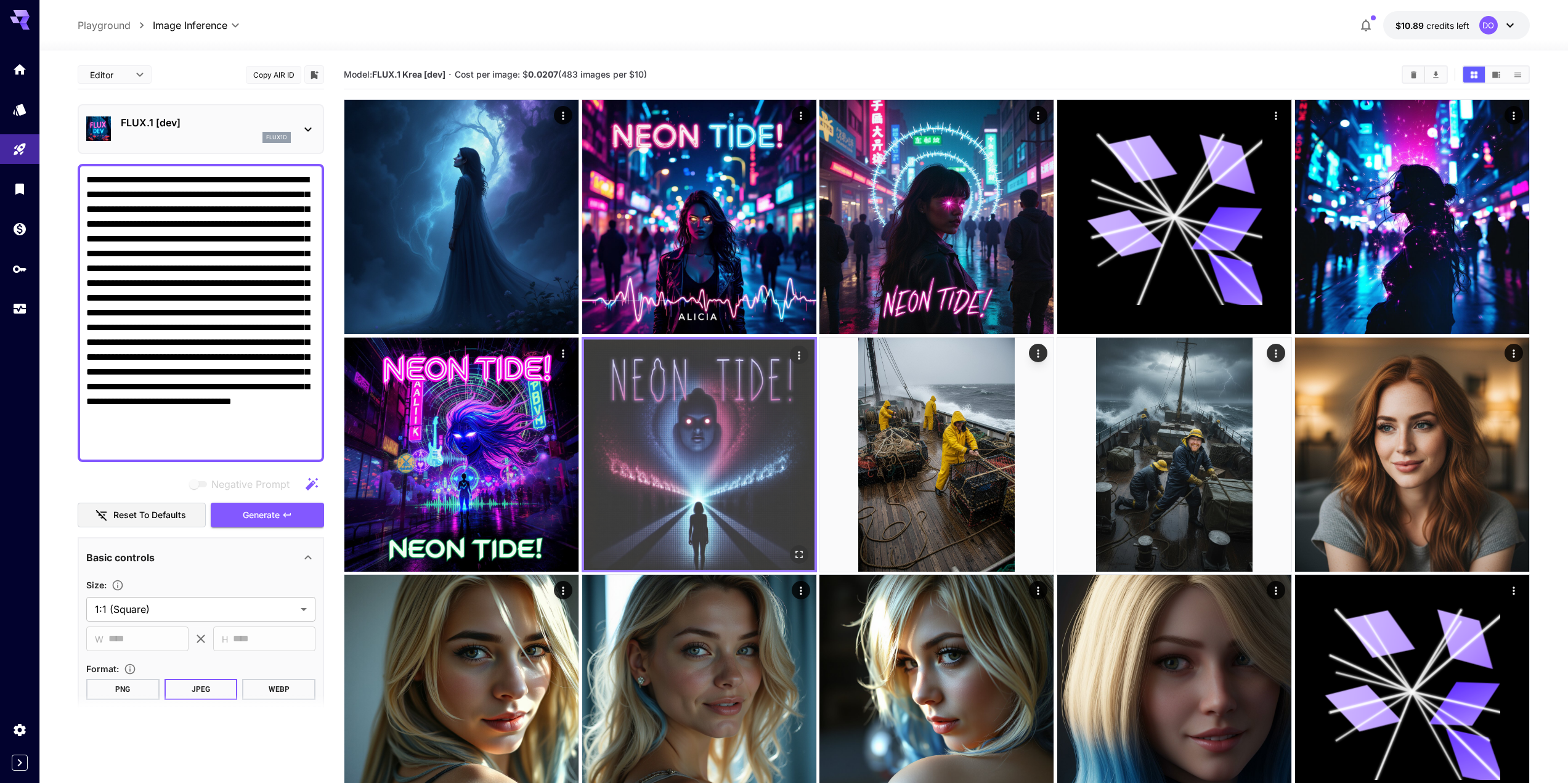
click at [800, 555] on icon "Open in fullscreen" at bounding box center [799, 555] width 12 height 12
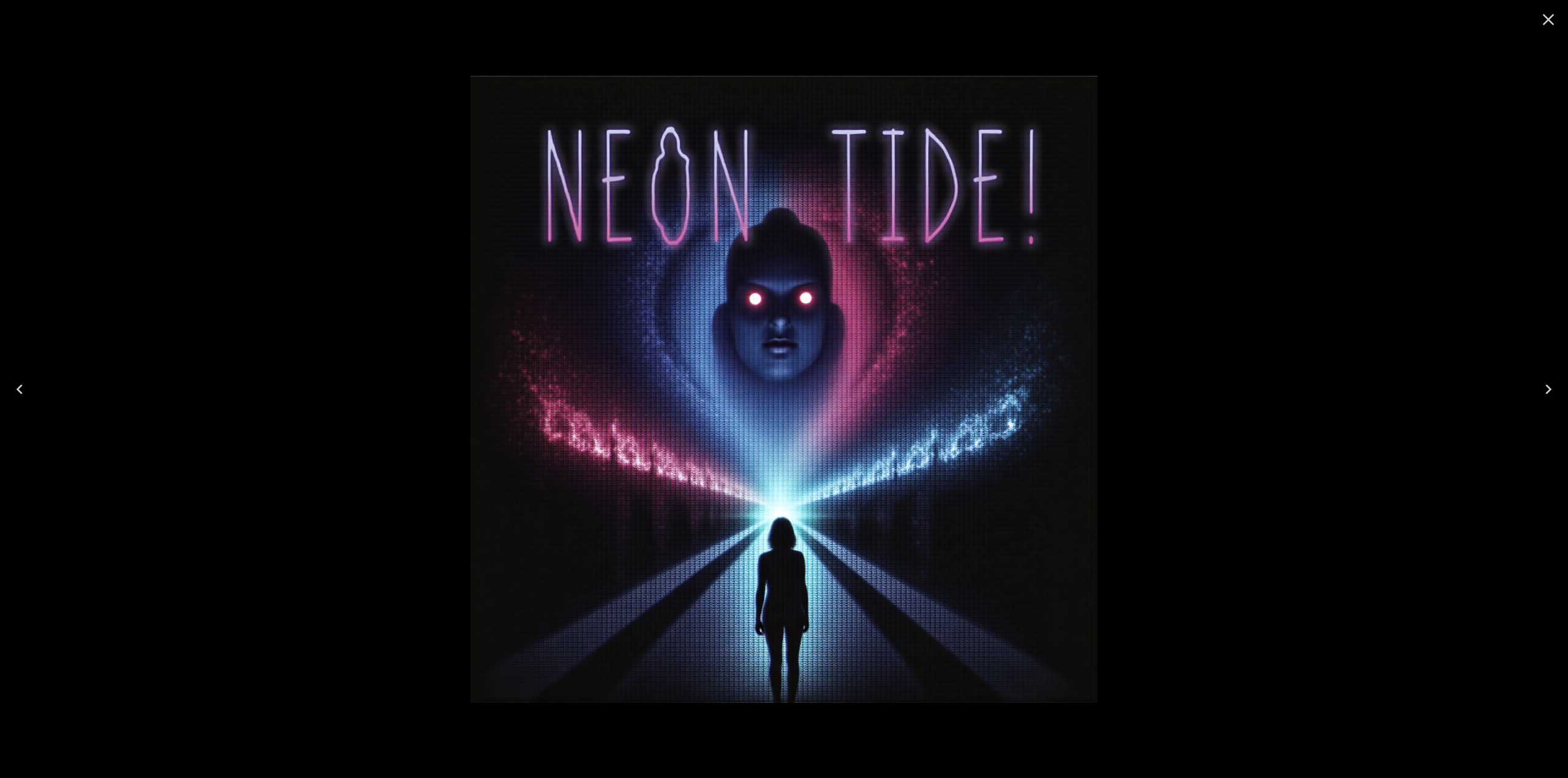
click at [1554, 23] on icon "Close" at bounding box center [1549, 20] width 20 height 20
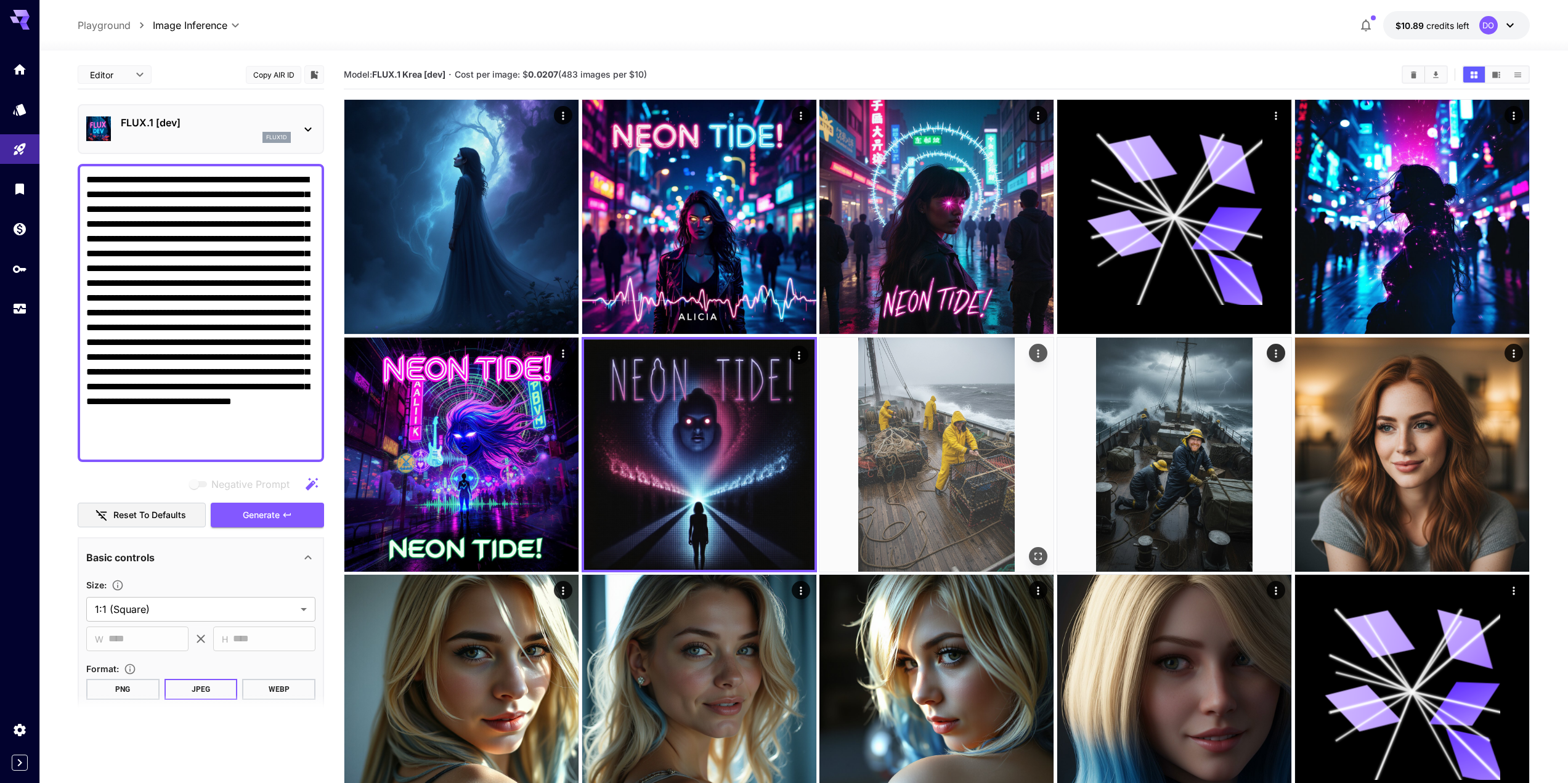
click at [1036, 551] on icon "Open in fullscreen" at bounding box center [1039, 557] width 12 height 12
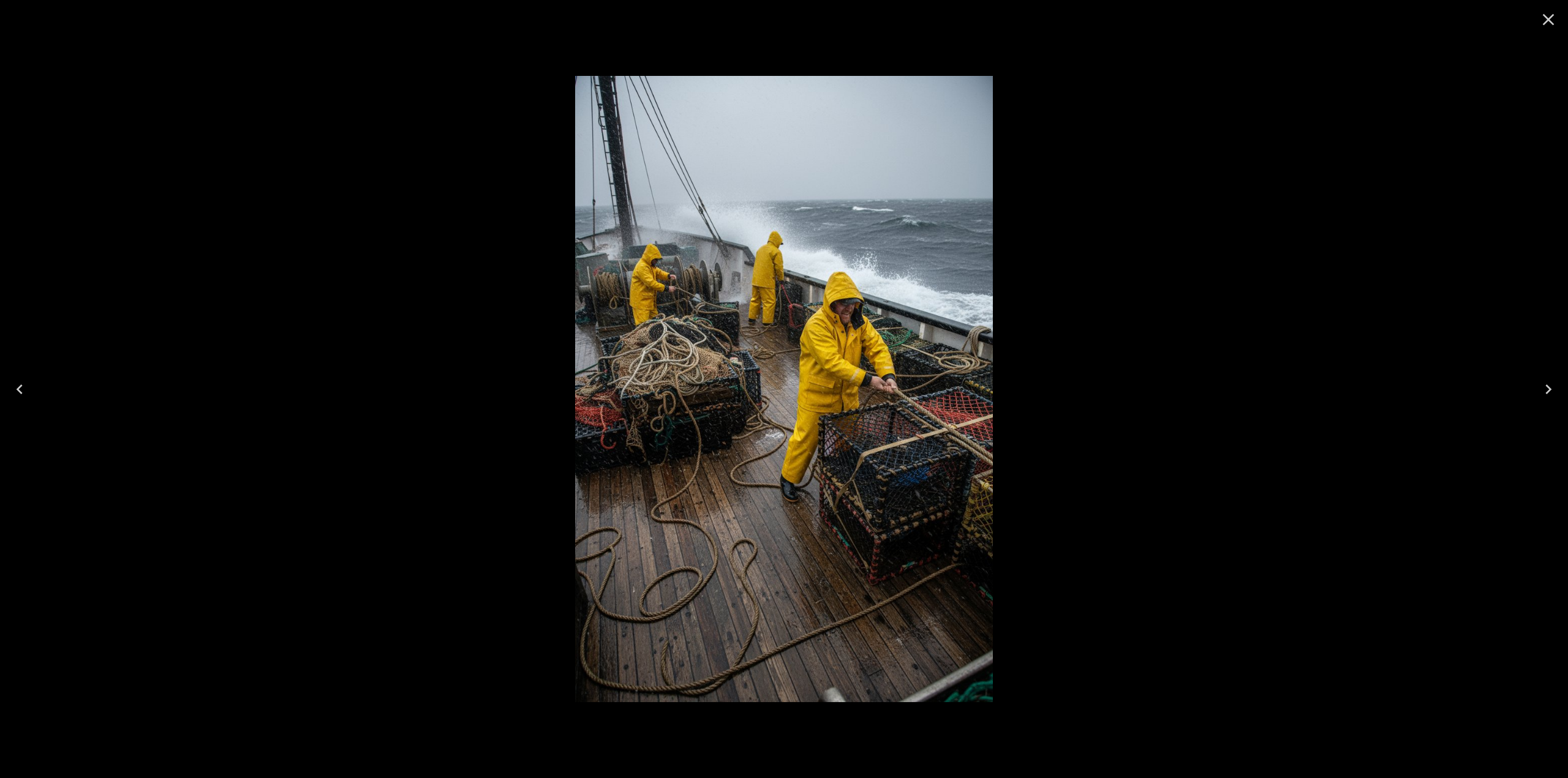
click at [1543, 23] on icon "Close" at bounding box center [1549, 20] width 20 height 20
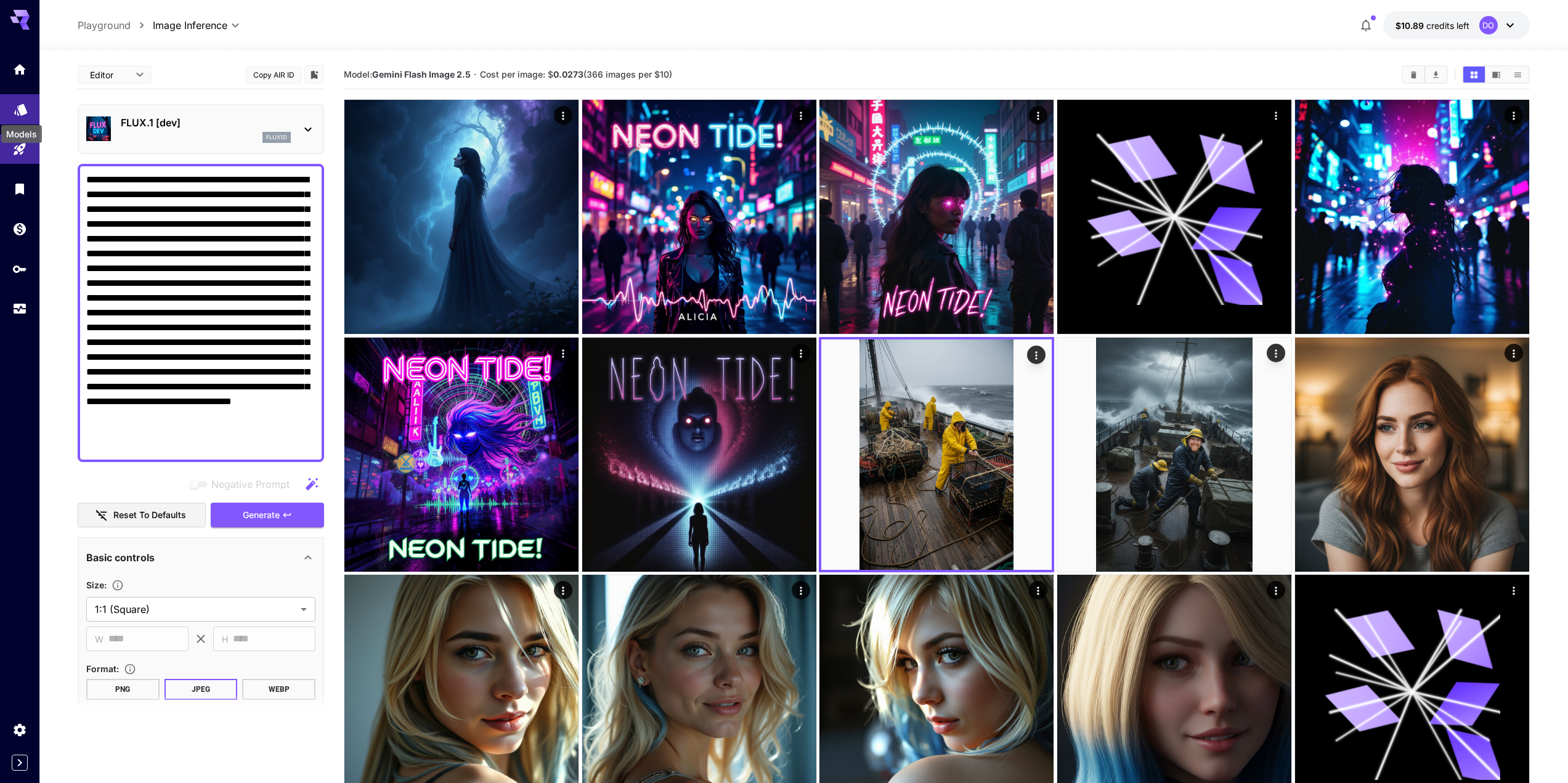
click at [21, 109] on icon "Models" at bounding box center [21, 106] width 13 height 12
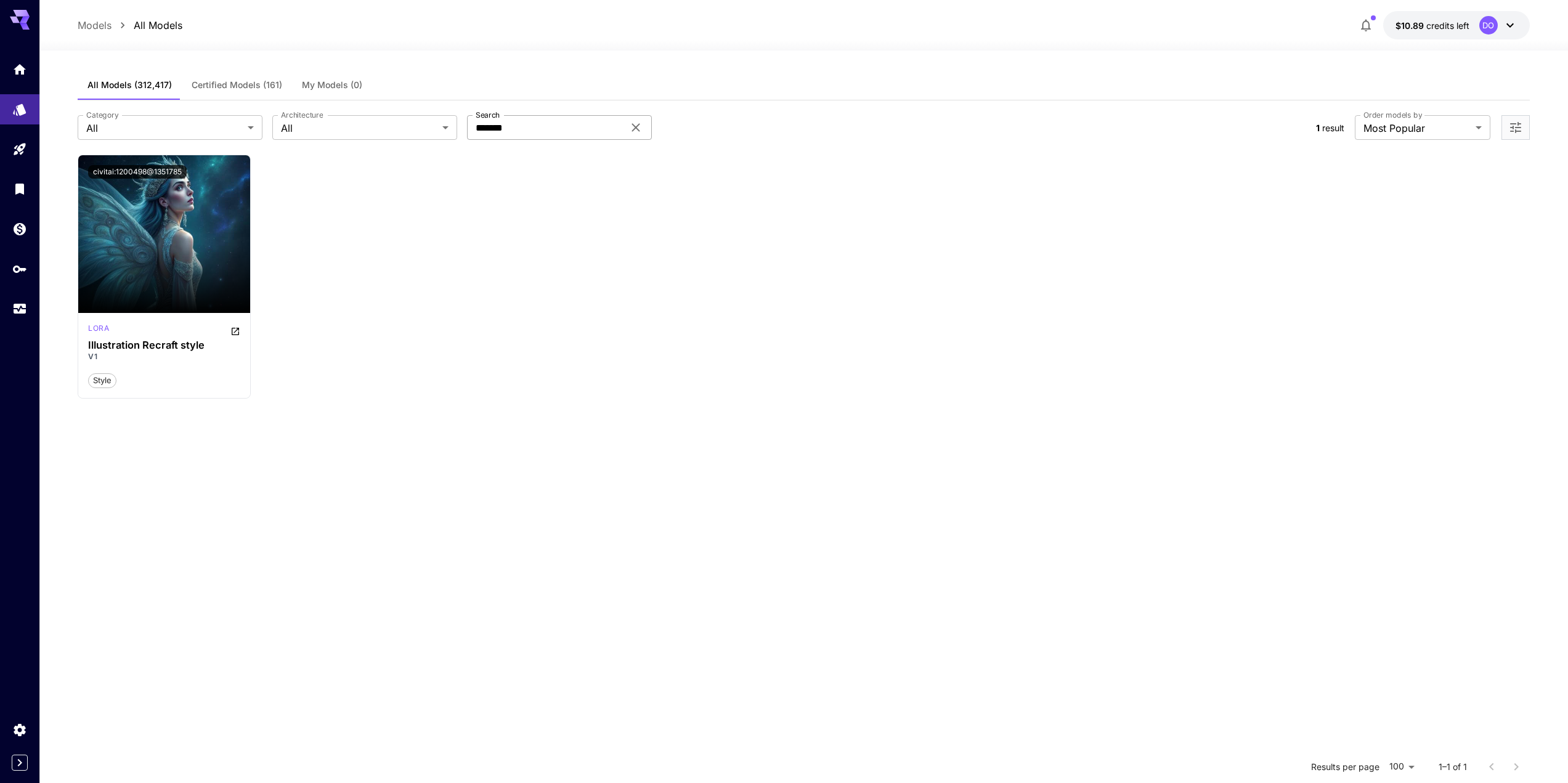
click at [639, 129] on icon at bounding box center [636, 127] width 15 height 15
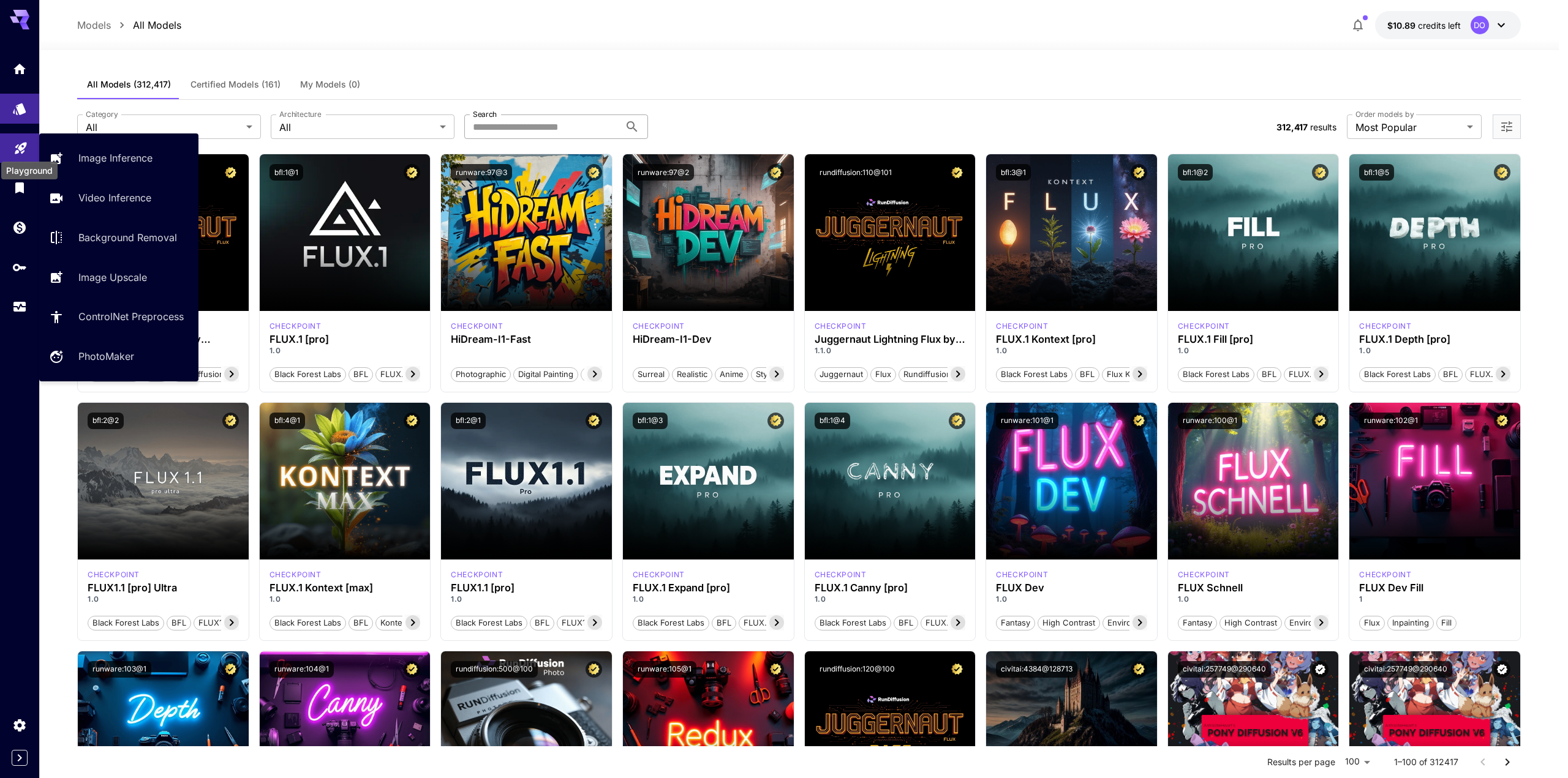
click at [19, 151] on icon "Playground" at bounding box center [21, 145] width 12 height 12
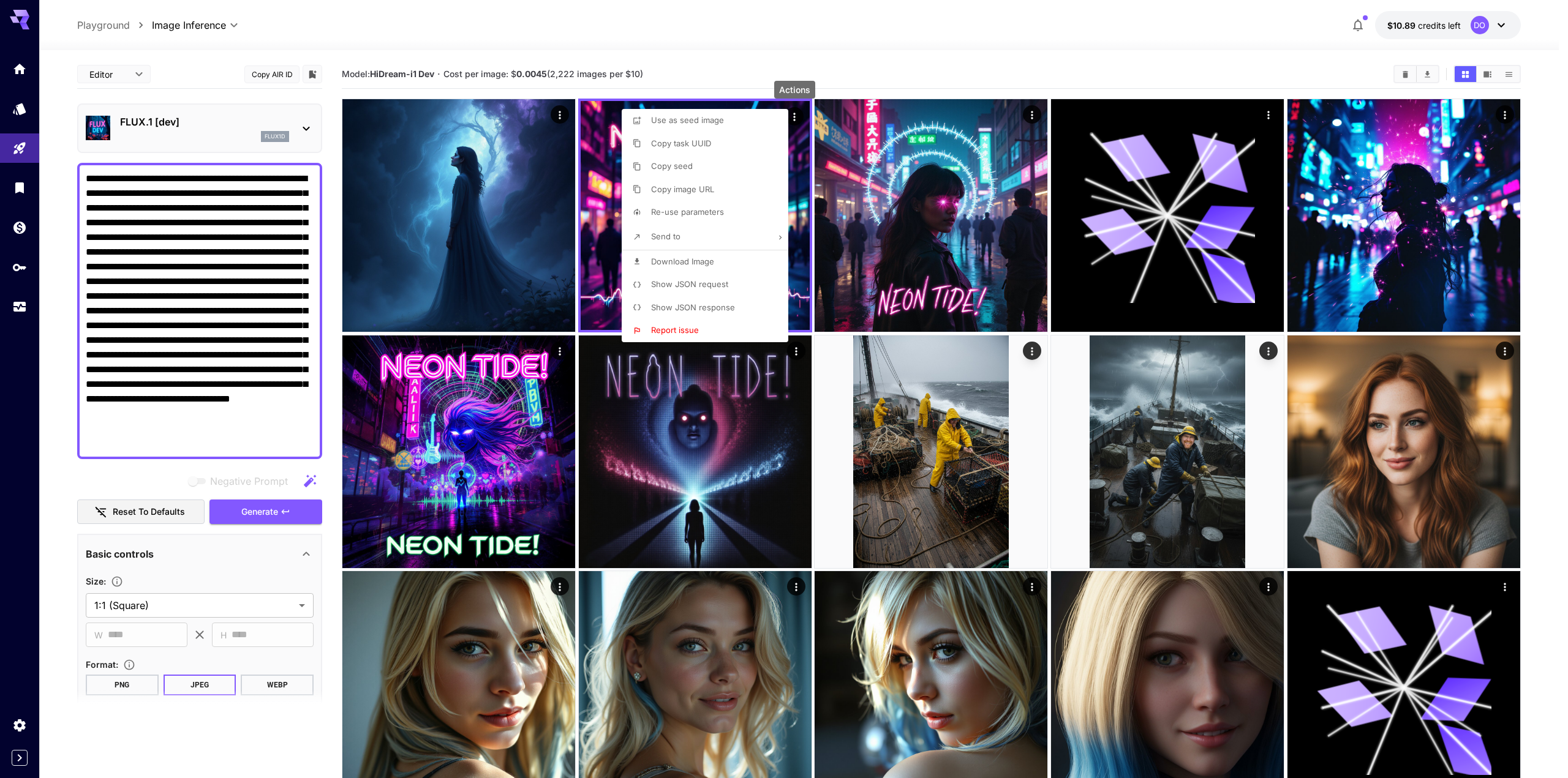
click at [673, 165] on span "Copy seed" at bounding box center [672, 166] width 42 height 10
click at [681, 145] on span "Copy task UUID" at bounding box center [681, 143] width 60 height 10
click at [676, 142] on span "Copy task UUID" at bounding box center [681, 143] width 60 height 10
click at [708, 213] on span "Re-use parameters" at bounding box center [687, 212] width 73 height 10
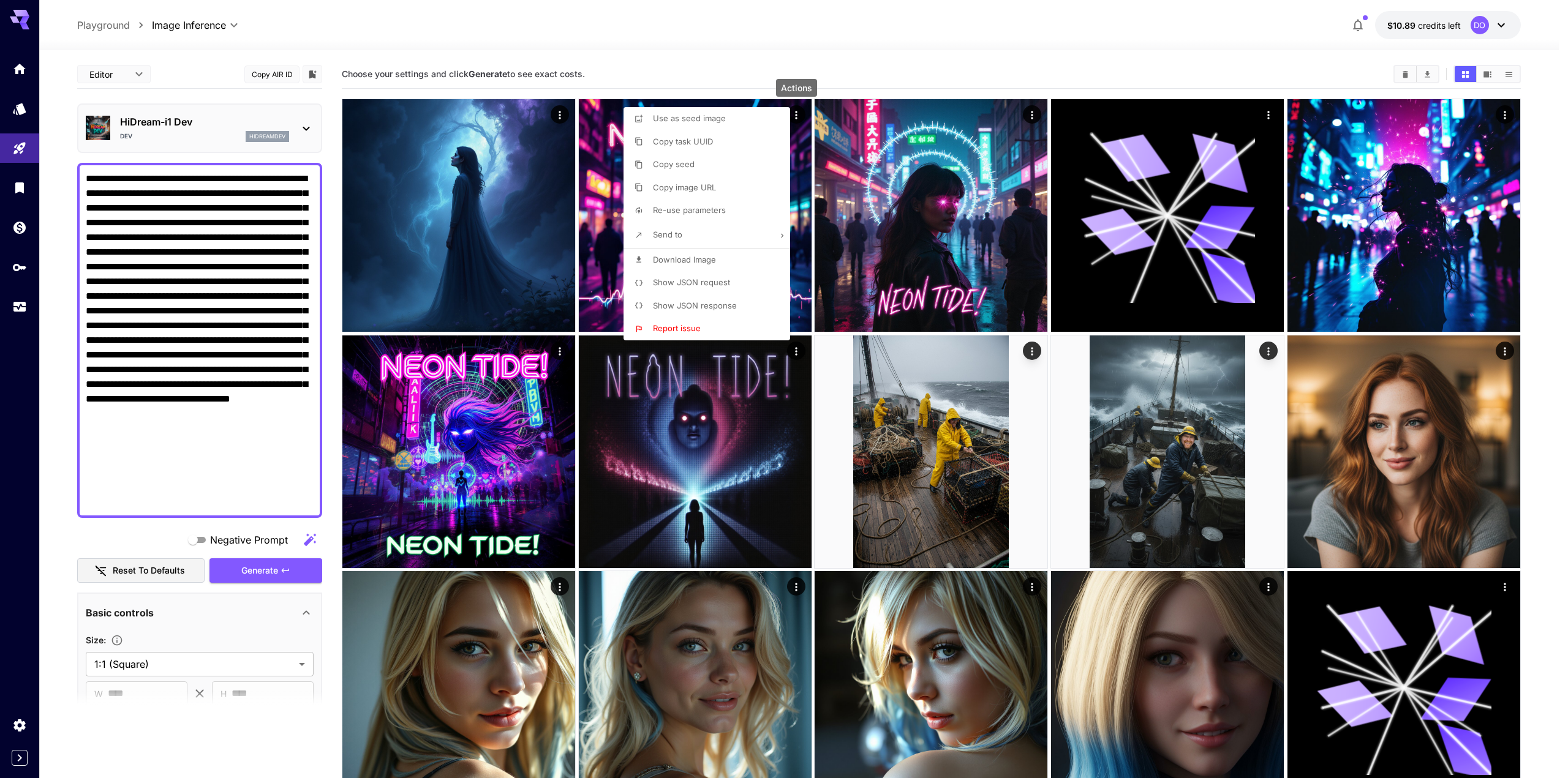
drag, startPoint x: 680, startPoint y: 54, endPoint x: 681, endPoint y: 60, distance: 6.1
click at [681, 54] on div at bounding box center [784, 389] width 1568 height 778
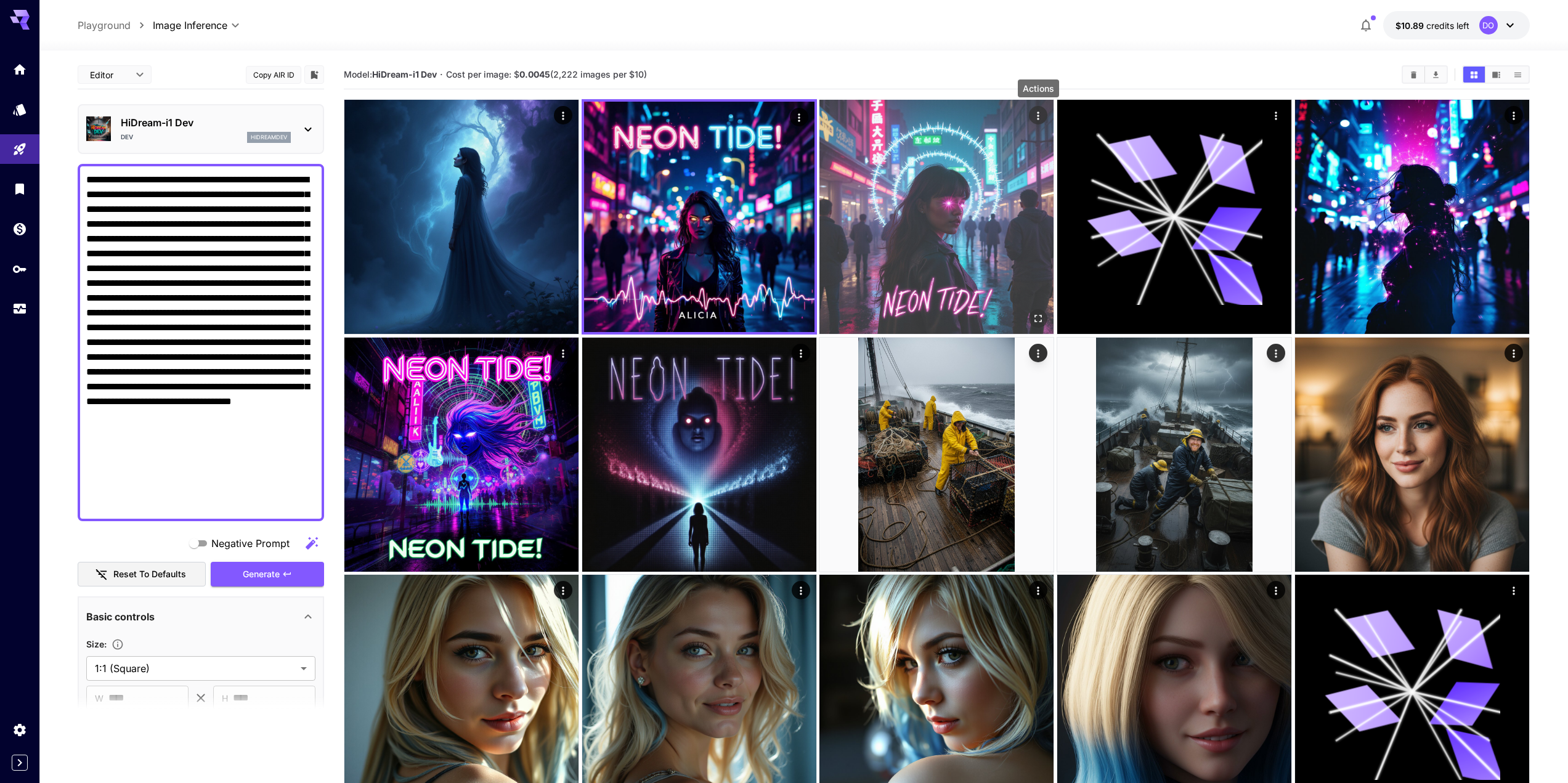
click at [1041, 114] on icon "Actions" at bounding box center [1039, 116] width 12 height 12
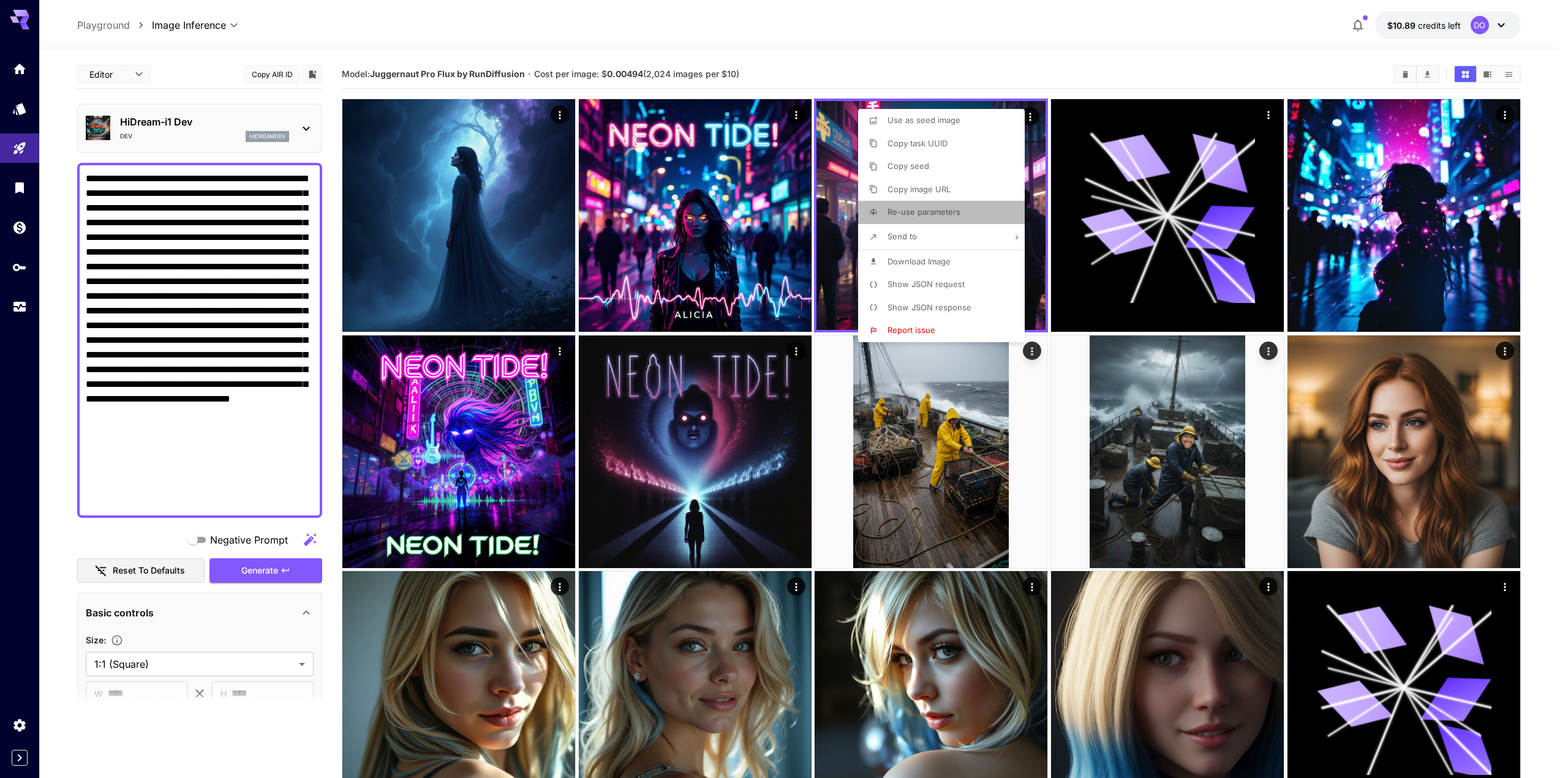
click at [936, 214] on span "Re-use parameters" at bounding box center [924, 212] width 73 height 10
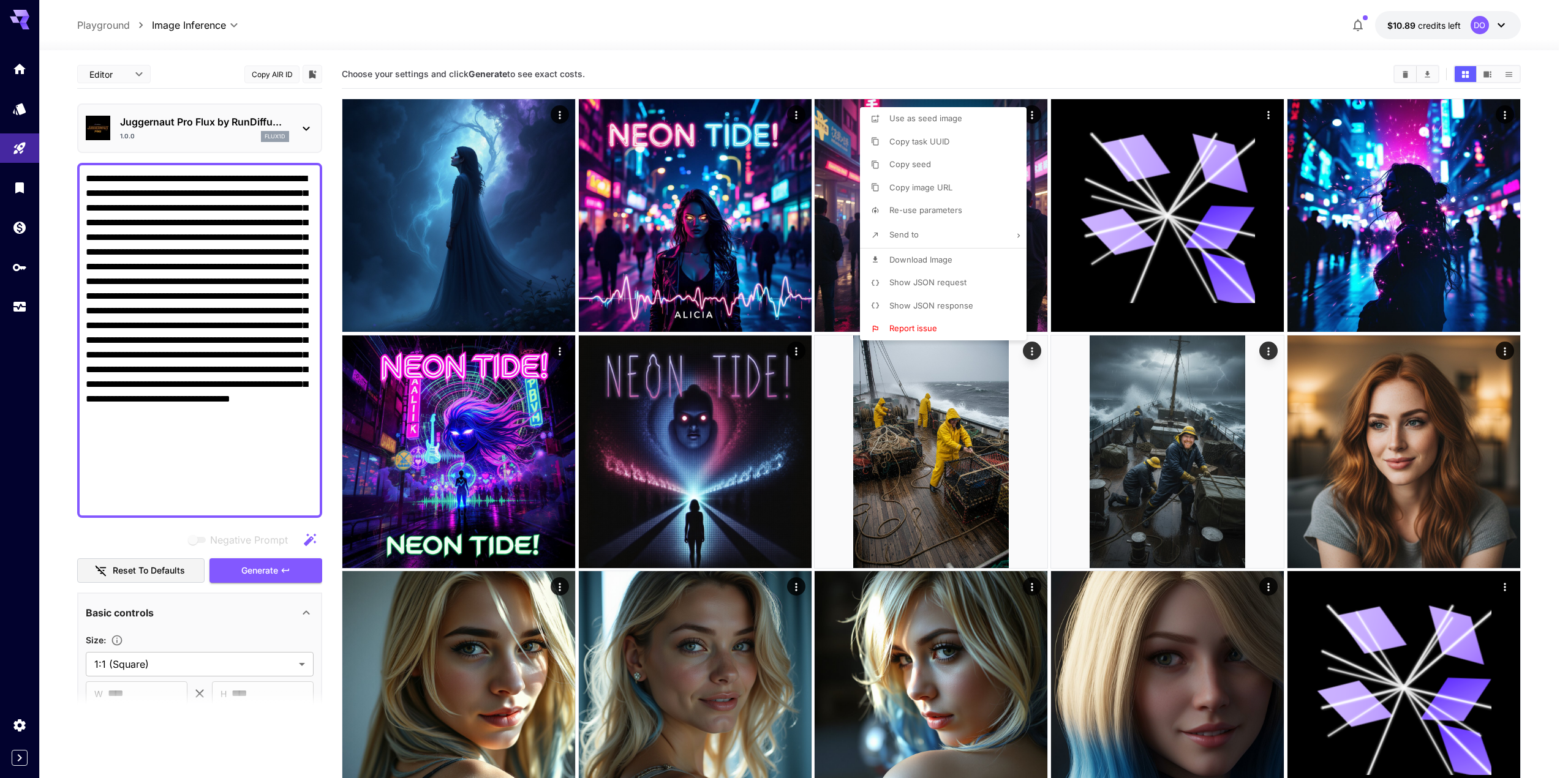
click at [944, 63] on div at bounding box center [784, 389] width 1568 height 778
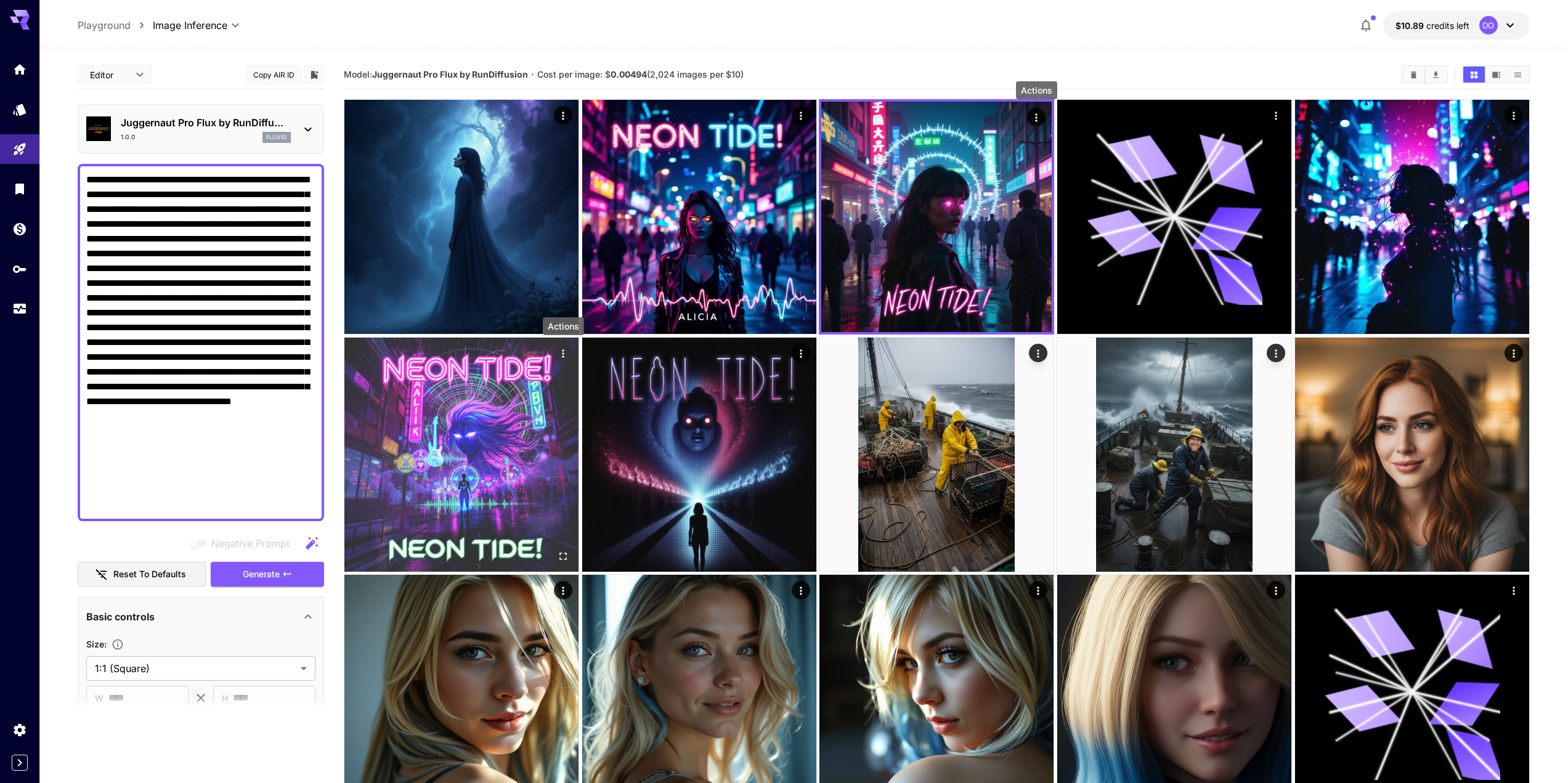
click at [562, 354] on icon "Actions" at bounding box center [563, 353] width 12 height 12
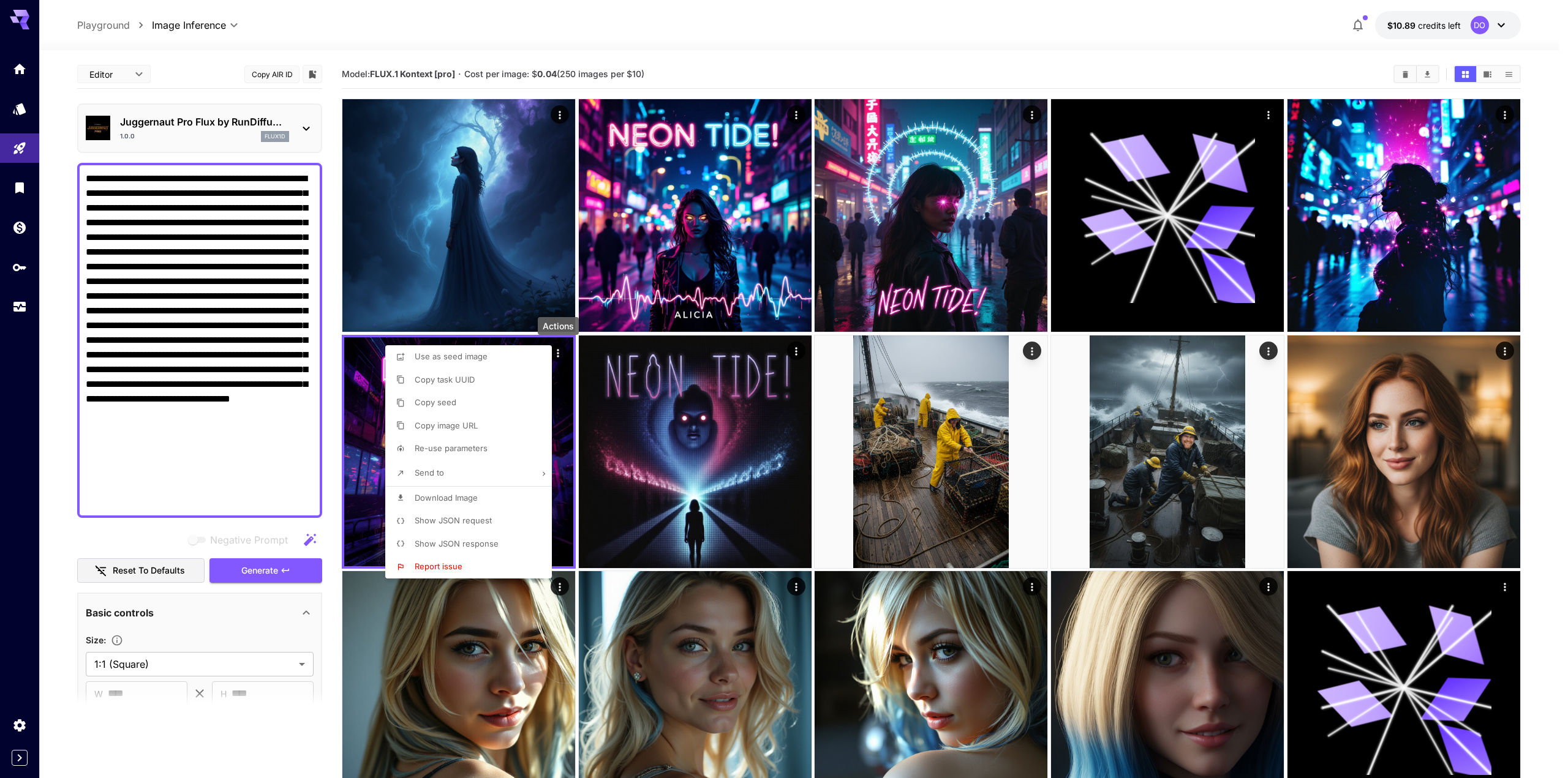
click at [453, 449] on span "Re-use parameters" at bounding box center [451, 448] width 73 height 10
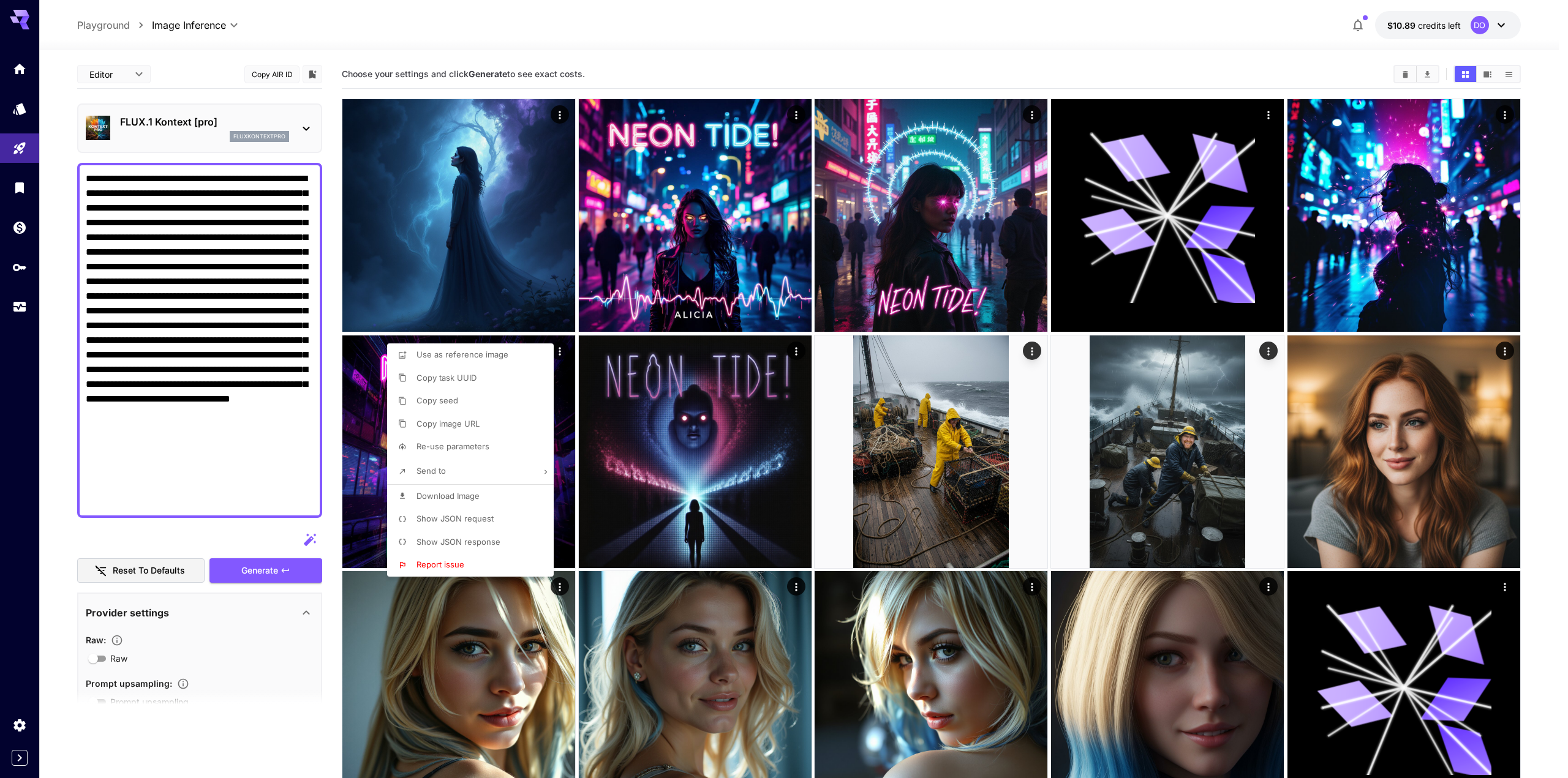
click at [381, 416] on div at bounding box center [784, 389] width 1568 height 778
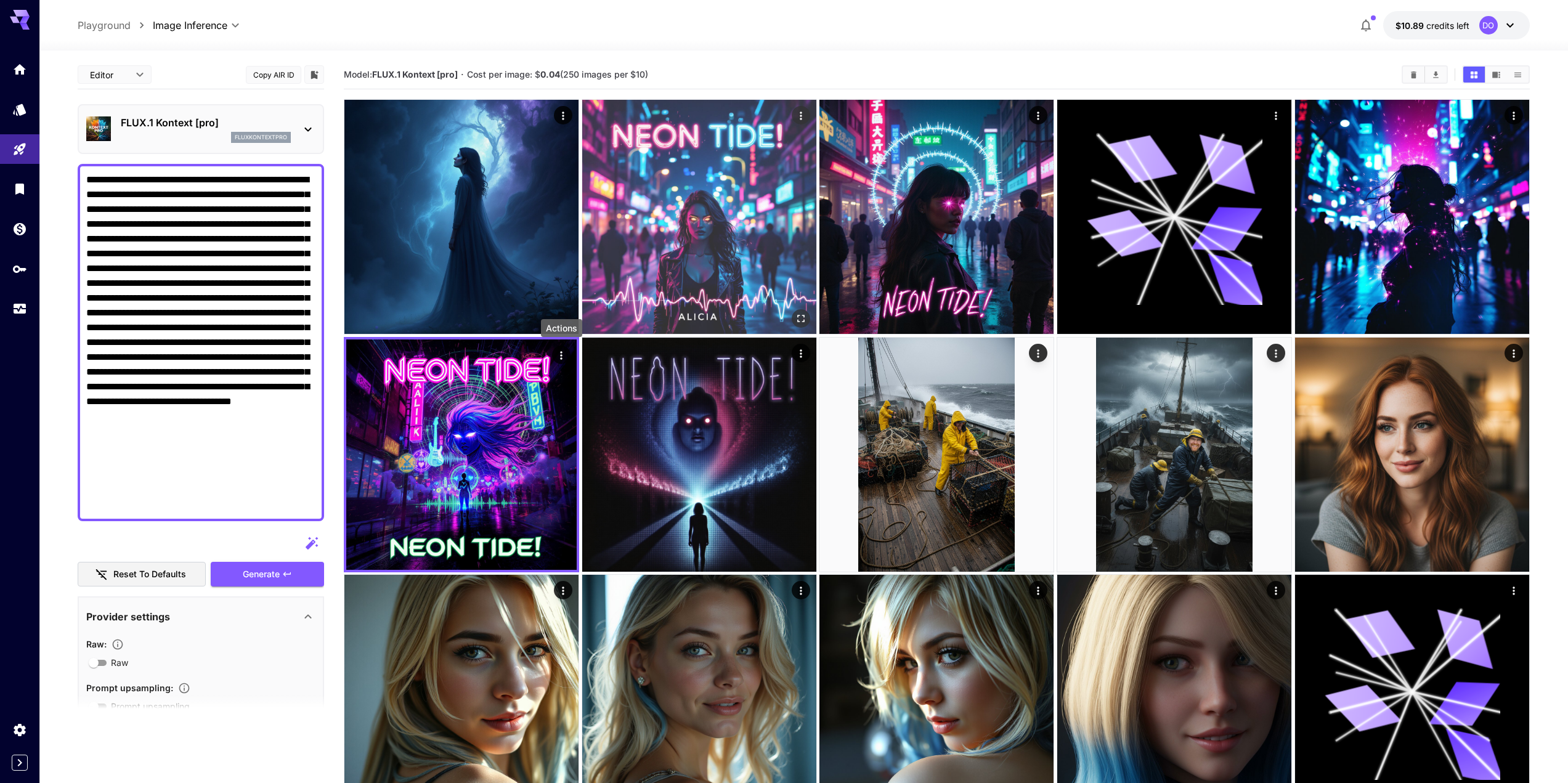
click at [686, 209] on img at bounding box center [699, 217] width 234 height 234
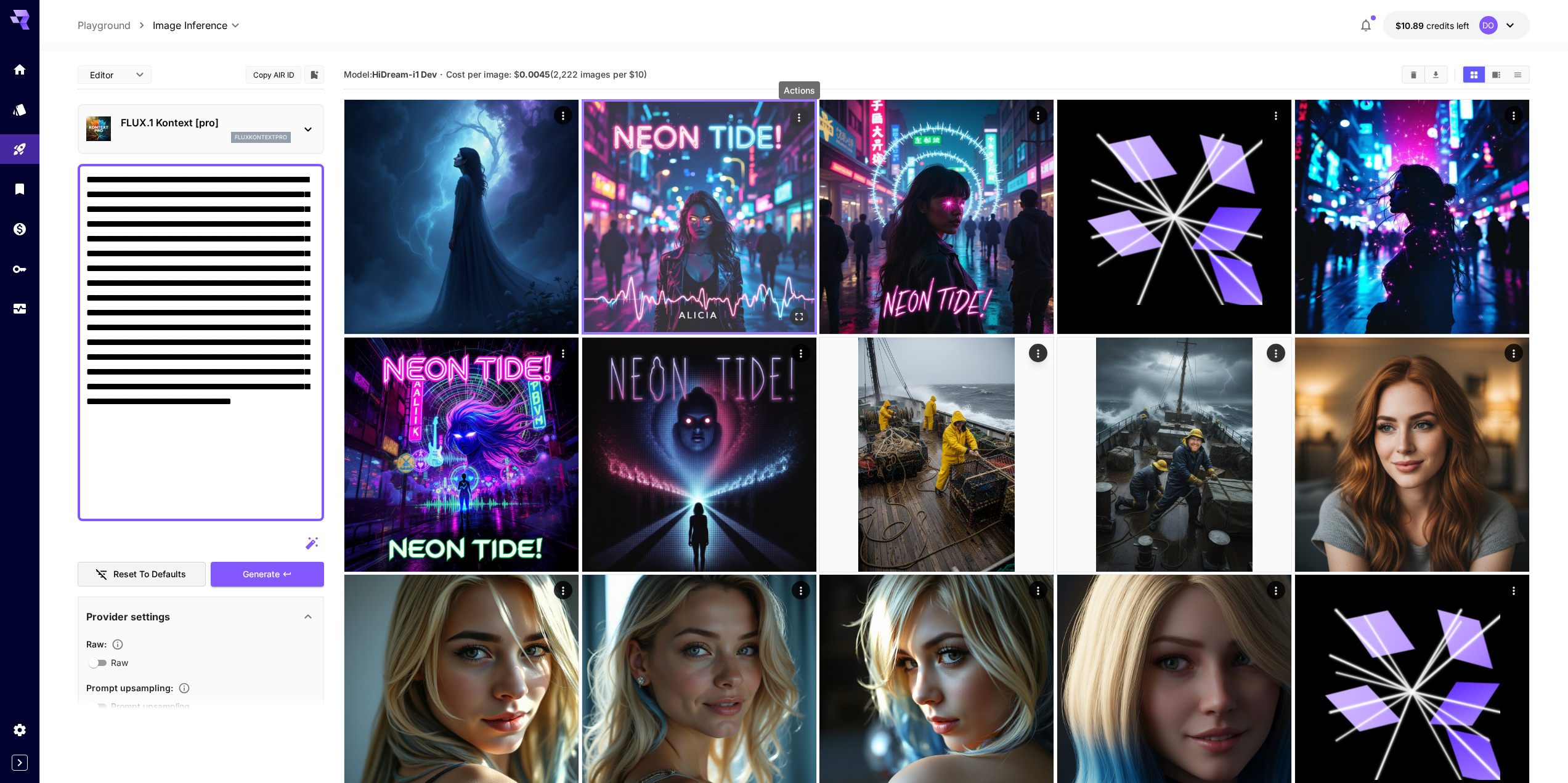
click at [803, 113] on icon "Actions" at bounding box center [799, 117] width 12 height 12
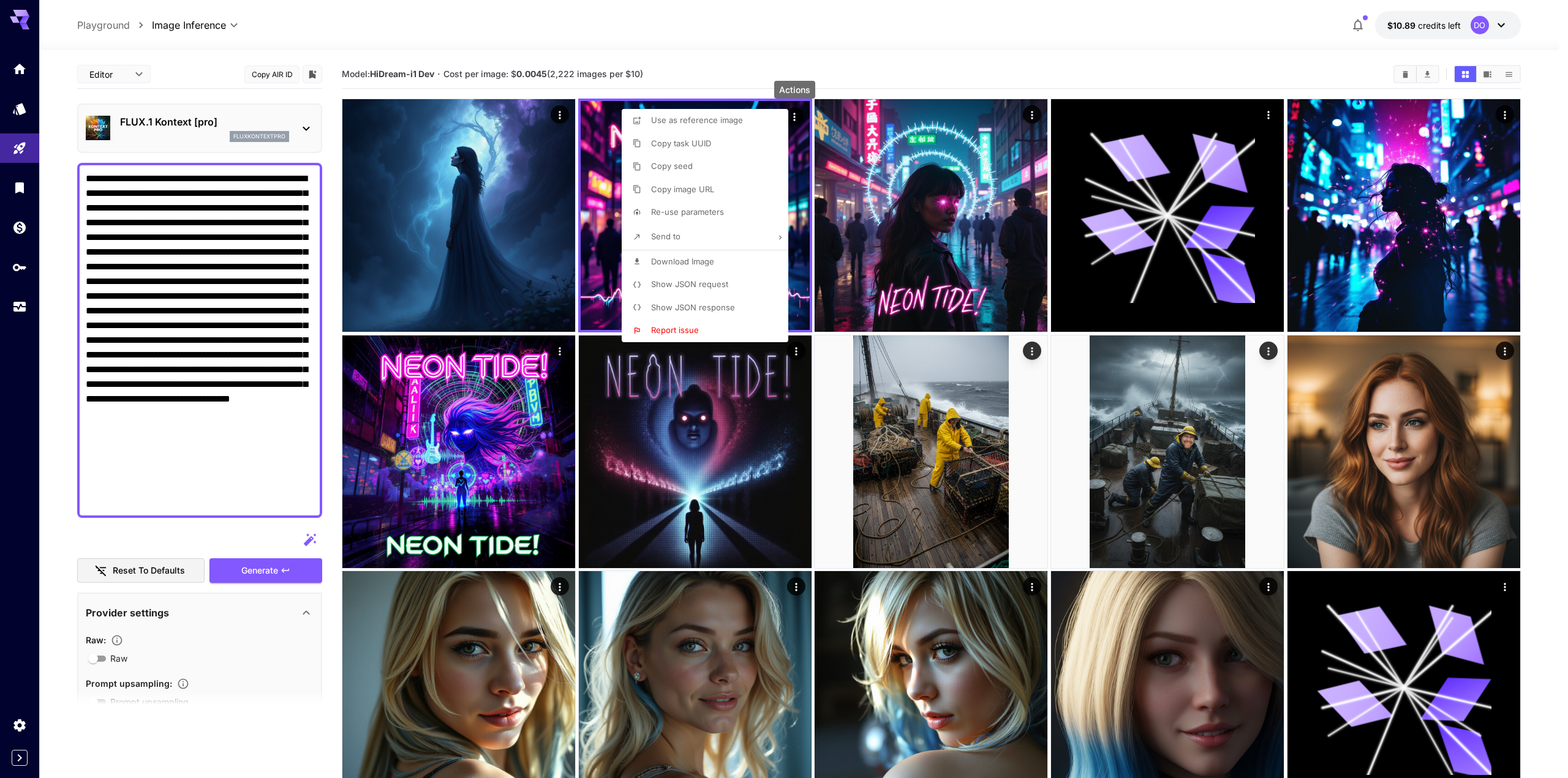
click at [698, 204] on li "Re-use parameters" at bounding box center [709, 212] width 174 height 23
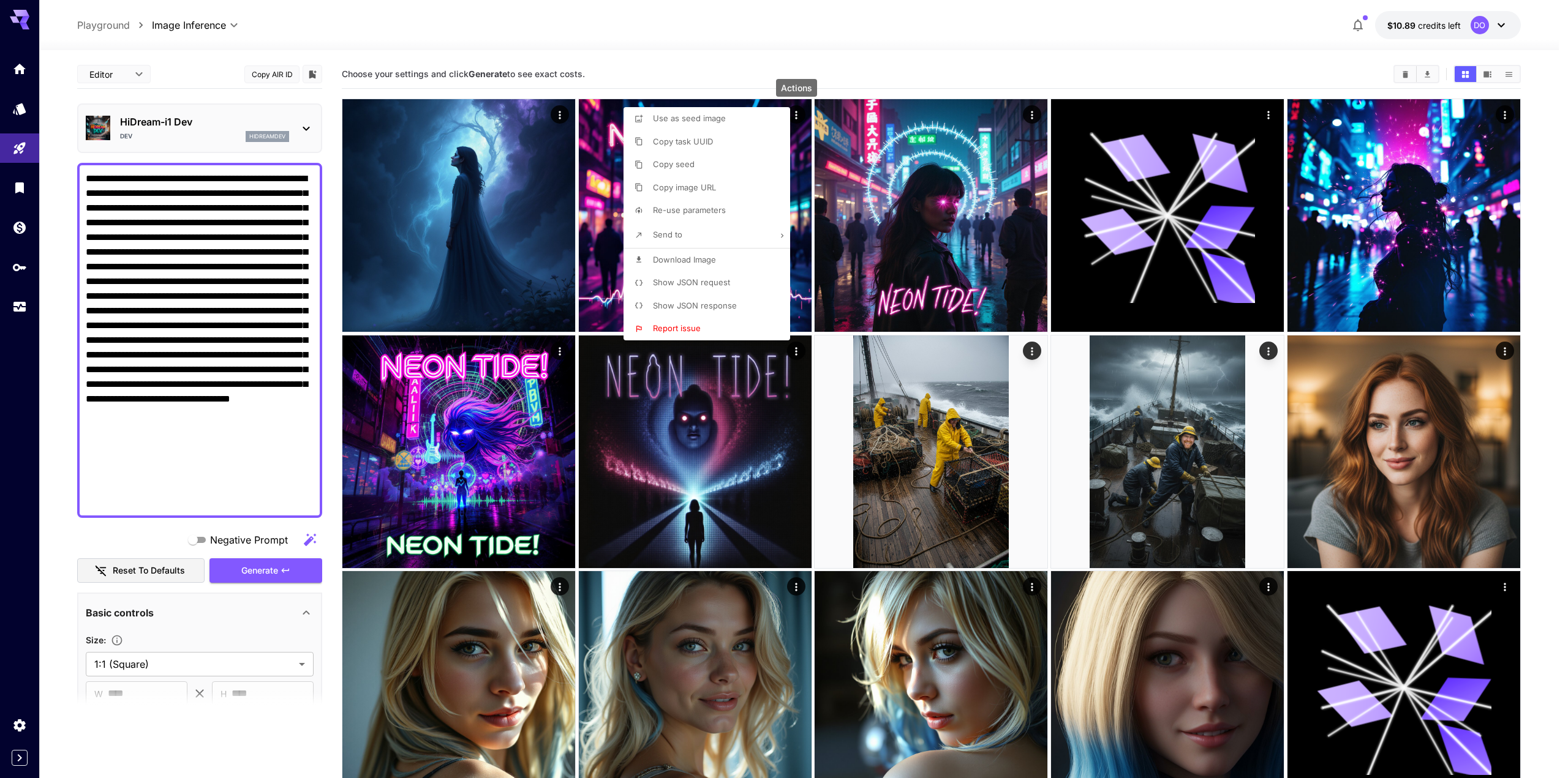
click at [599, 236] on div at bounding box center [784, 389] width 1568 height 778
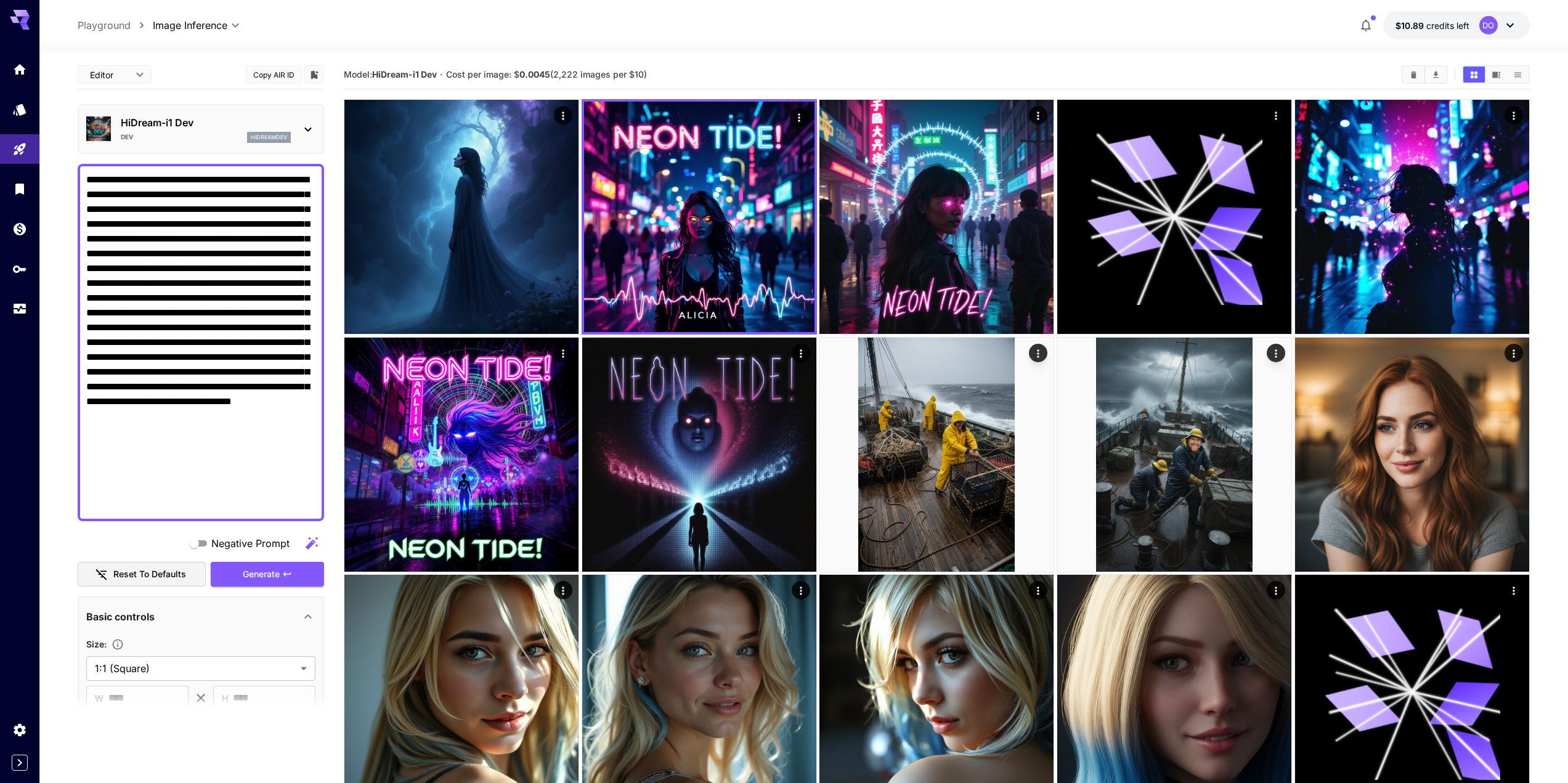
drag, startPoint x: 551, startPoint y: 74, endPoint x: 540, endPoint y: 59, distance: 18.6
click at [540, 59] on div "**********" at bounding box center [804, 567] width 1452 height 1034
drag, startPoint x: 542, startPoint y: 78, endPoint x: 552, endPoint y: 79, distance: 10.0
click at [552, 79] on span "Cost per image: $ 0.0045 (2,222 images per $10)" at bounding box center [546, 74] width 201 height 11
click at [701, 68] on section "Model: HiDream-i1 Dev · Cost per image: $ 0.0045 (2,222 images per $10)" at bounding box center [867, 74] width 1048 height 15
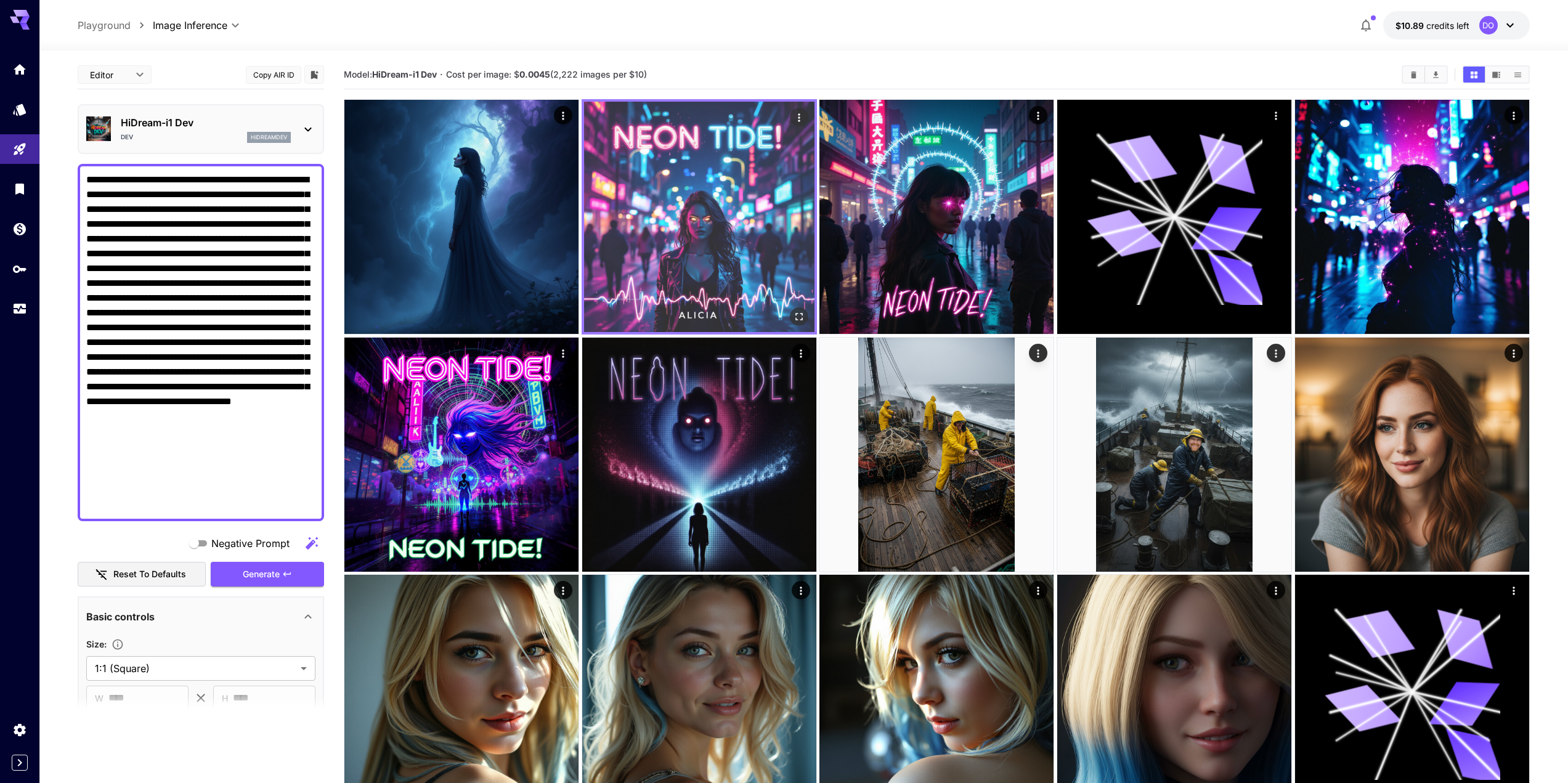
click at [801, 316] on icon "Open in fullscreen" at bounding box center [799, 317] width 12 height 12
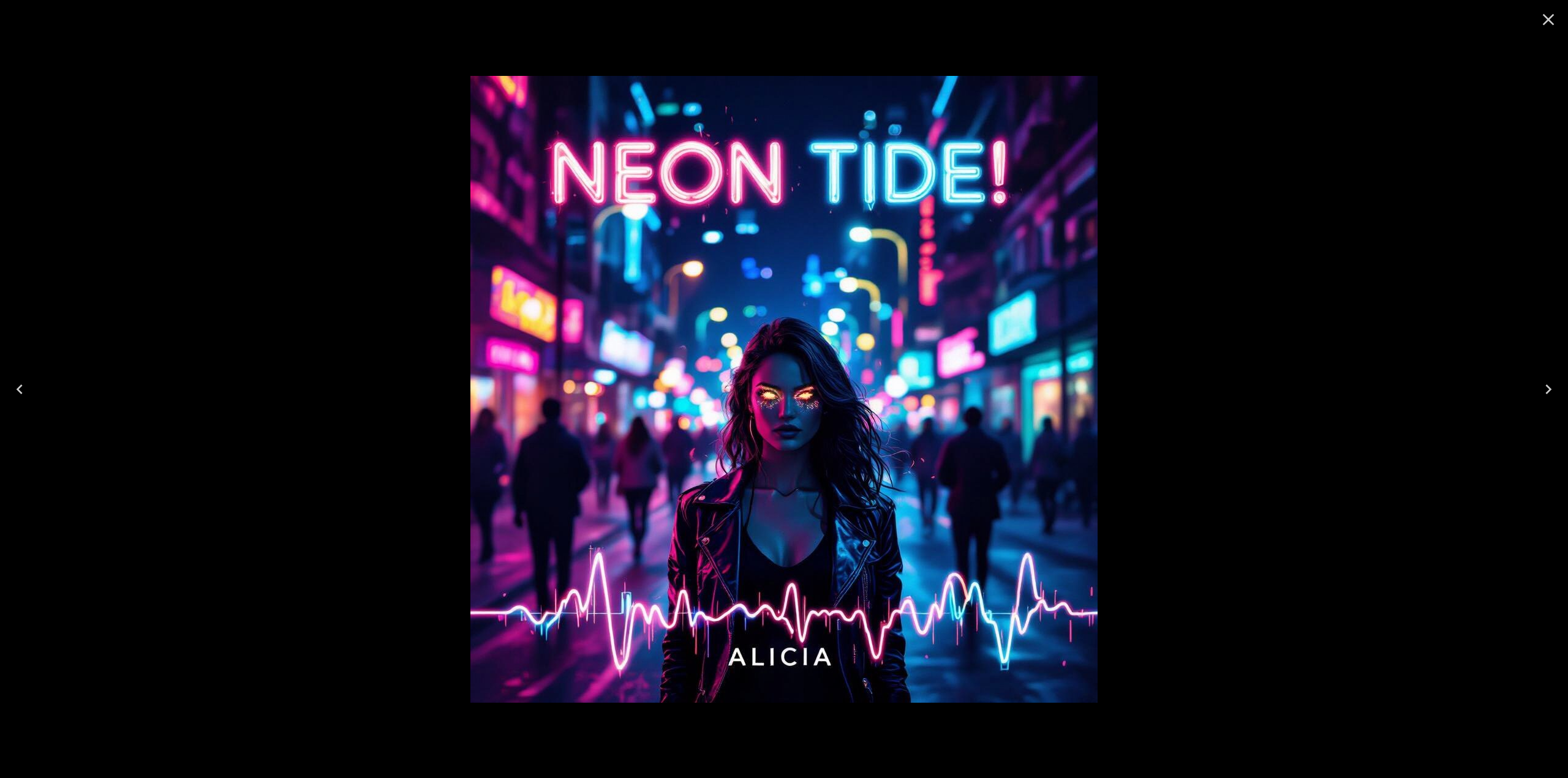
click at [1549, 21] on icon "Close" at bounding box center [1549, 20] width 12 height 12
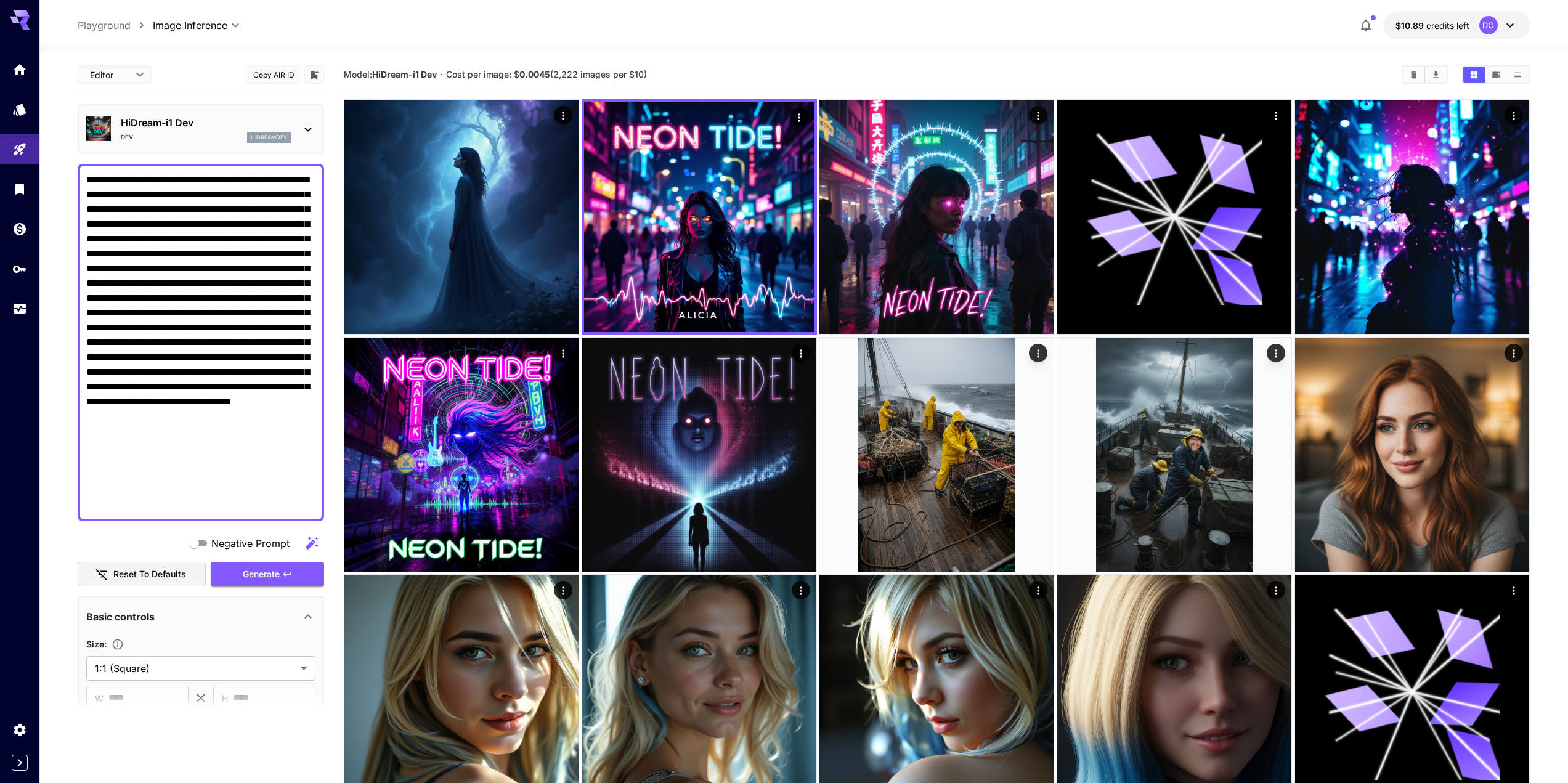
drag, startPoint x: 82, startPoint y: 179, endPoint x: 92, endPoint y: 183, distance: 10.8
click at [90, 182] on div at bounding box center [201, 342] width 246 height 357
drag, startPoint x: 85, startPoint y: 178, endPoint x: 165, endPoint y: 260, distance: 114.6
click at [166, 262] on div at bounding box center [201, 342] width 246 height 357
drag, startPoint x: 85, startPoint y: 182, endPoint x: 134, endPoint y: 214, distance: 58.5
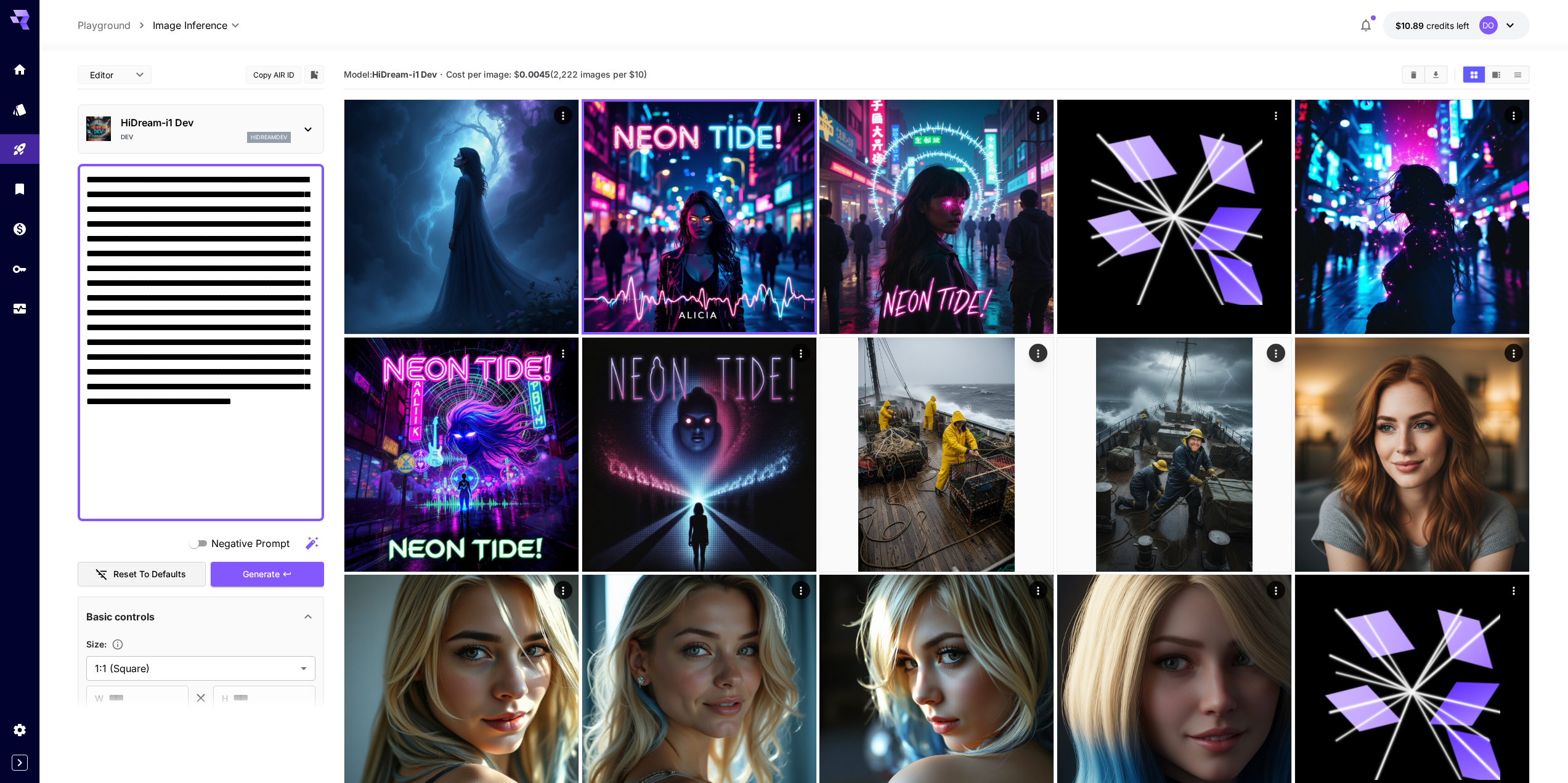
click at [134, 214] on div at bounding box center [201, 342] width 246 height 357
type textarea "**********"
drag, startPoint x: 216, startPoint y: 501, endPoint x: 51, endPoint y: 150, distance: 387.8
click at [51, 150] on section "**********" at bounding box center [804, 567] width 1529 height 1034
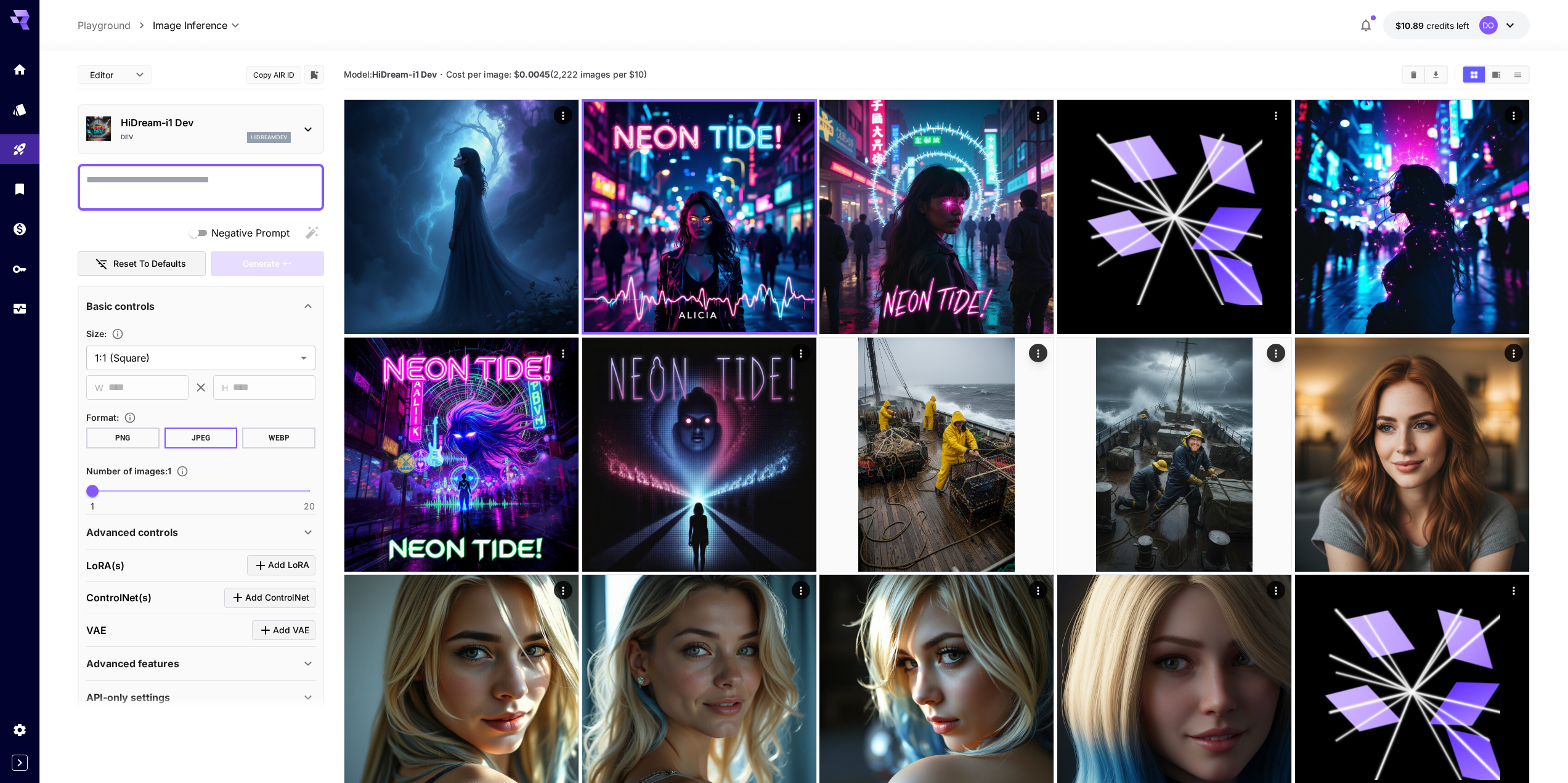
click at [152, 174] on textarea "Negative Prompt" at bounding box center [201, 187] width 229 height 29
paste textarea "**********"
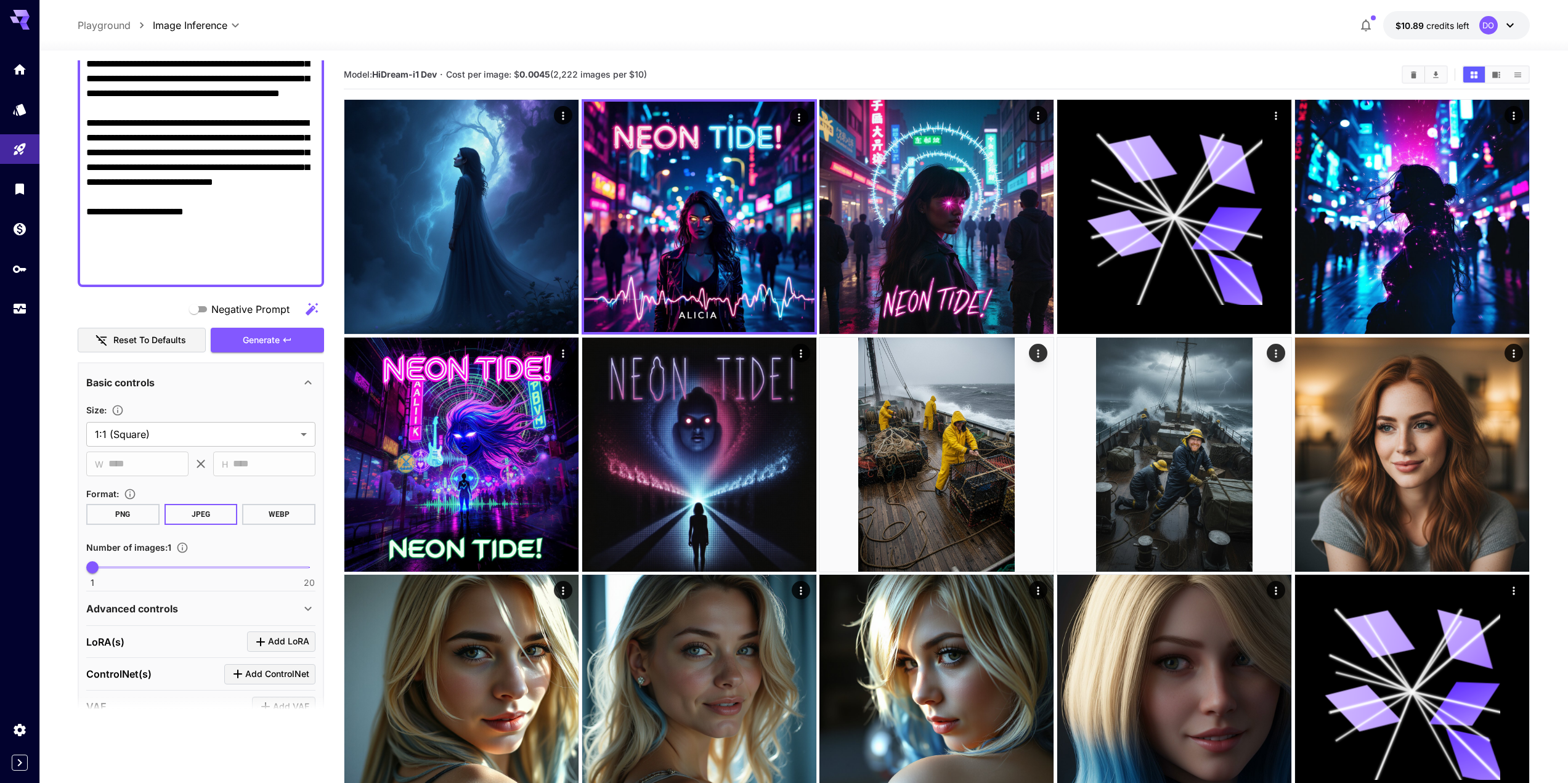
scroll to position [206, 0]
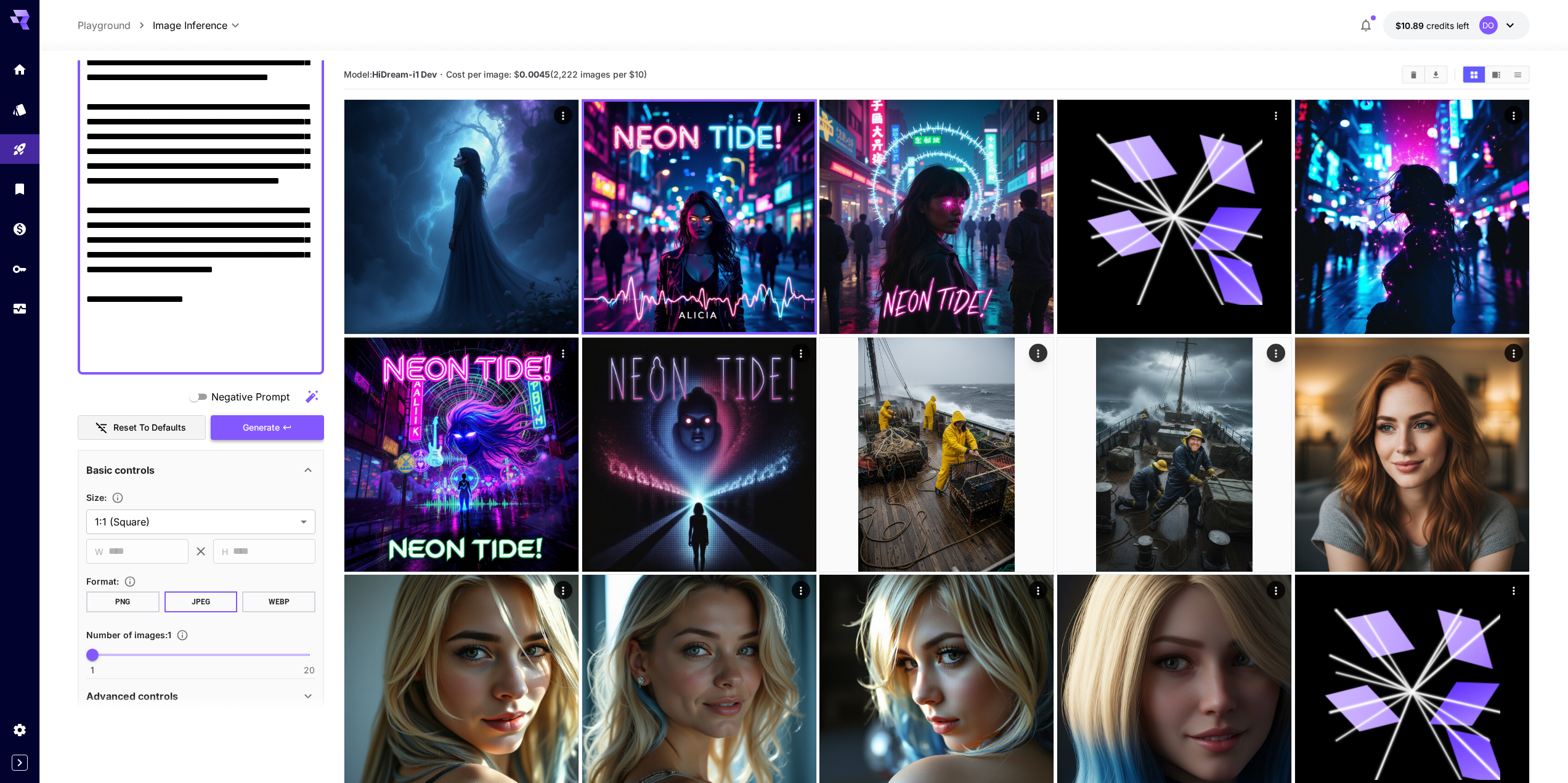
type textarea "**********"
click at [256, 429] on span "Generate" at bounding box center [261, 427] width 37 height 16
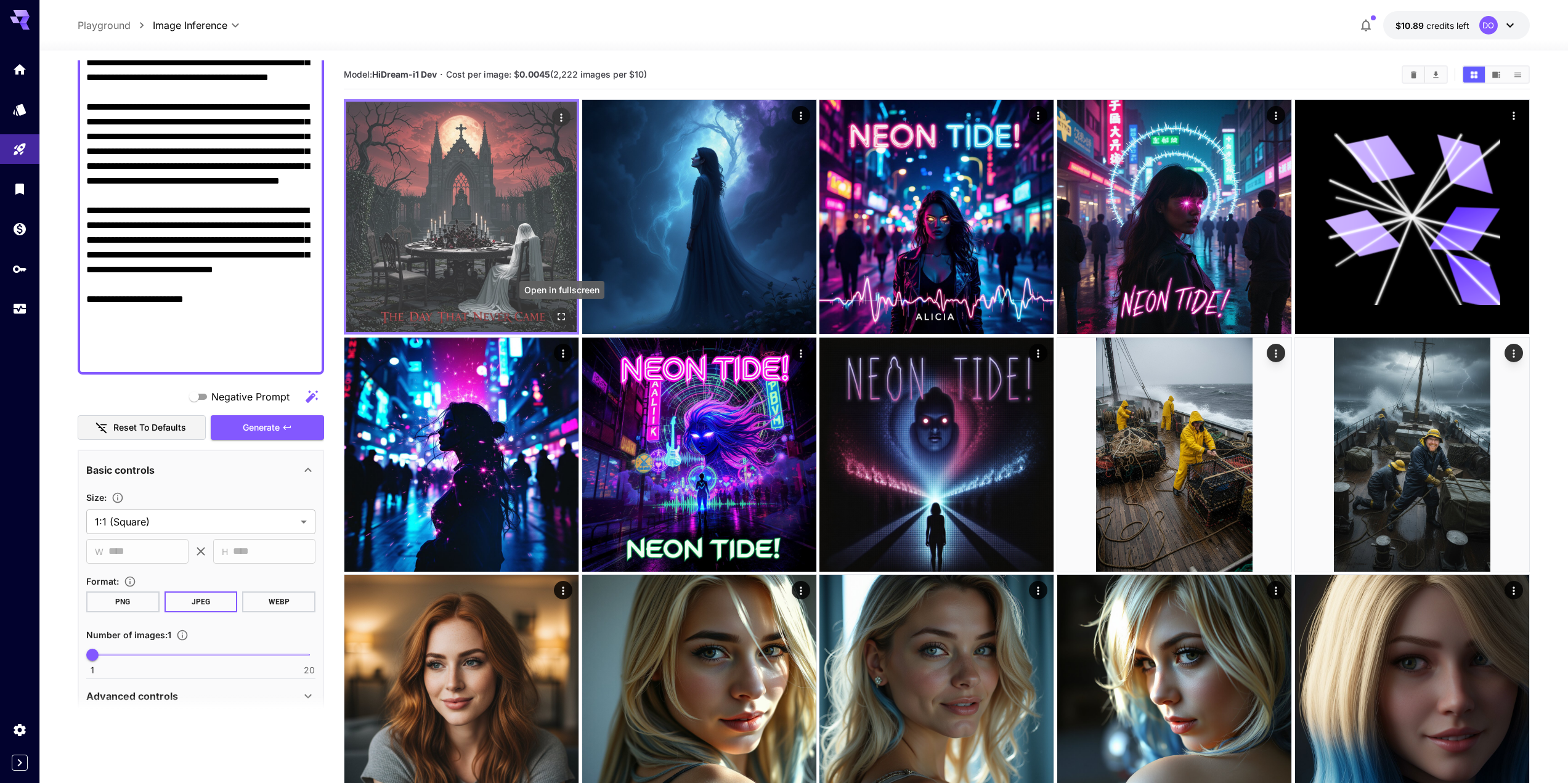
click at [564, 318] on icon "Open in fullscreen" at bounding box center [561, 317] width 12 height 12
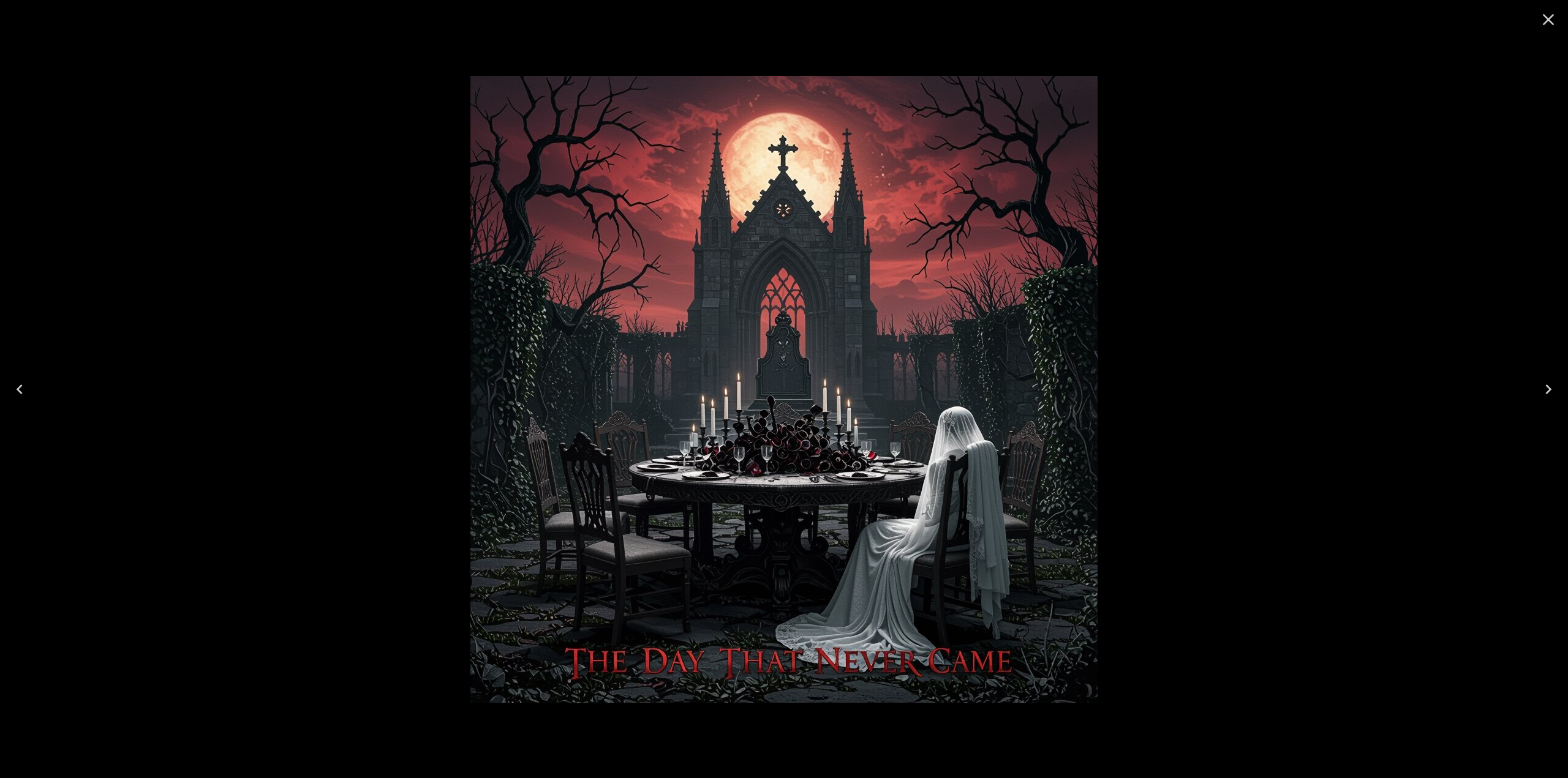
click at [1549, 17] on icon "Close" at bounding box center [1549, 20] width 20 height 20
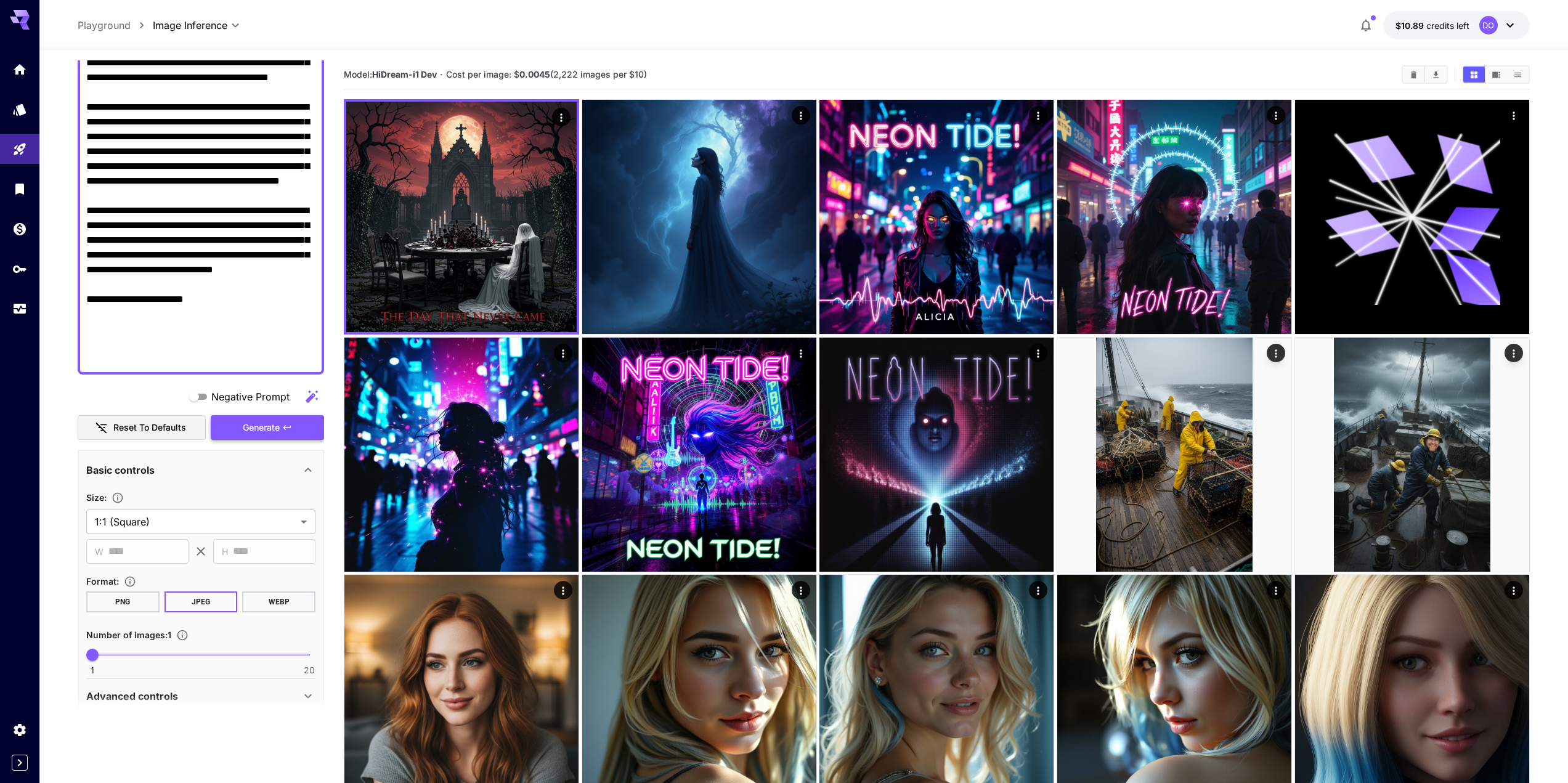
click at [269, 427] on span "Generate" at bounding box center [261, 427] width 37 height 16
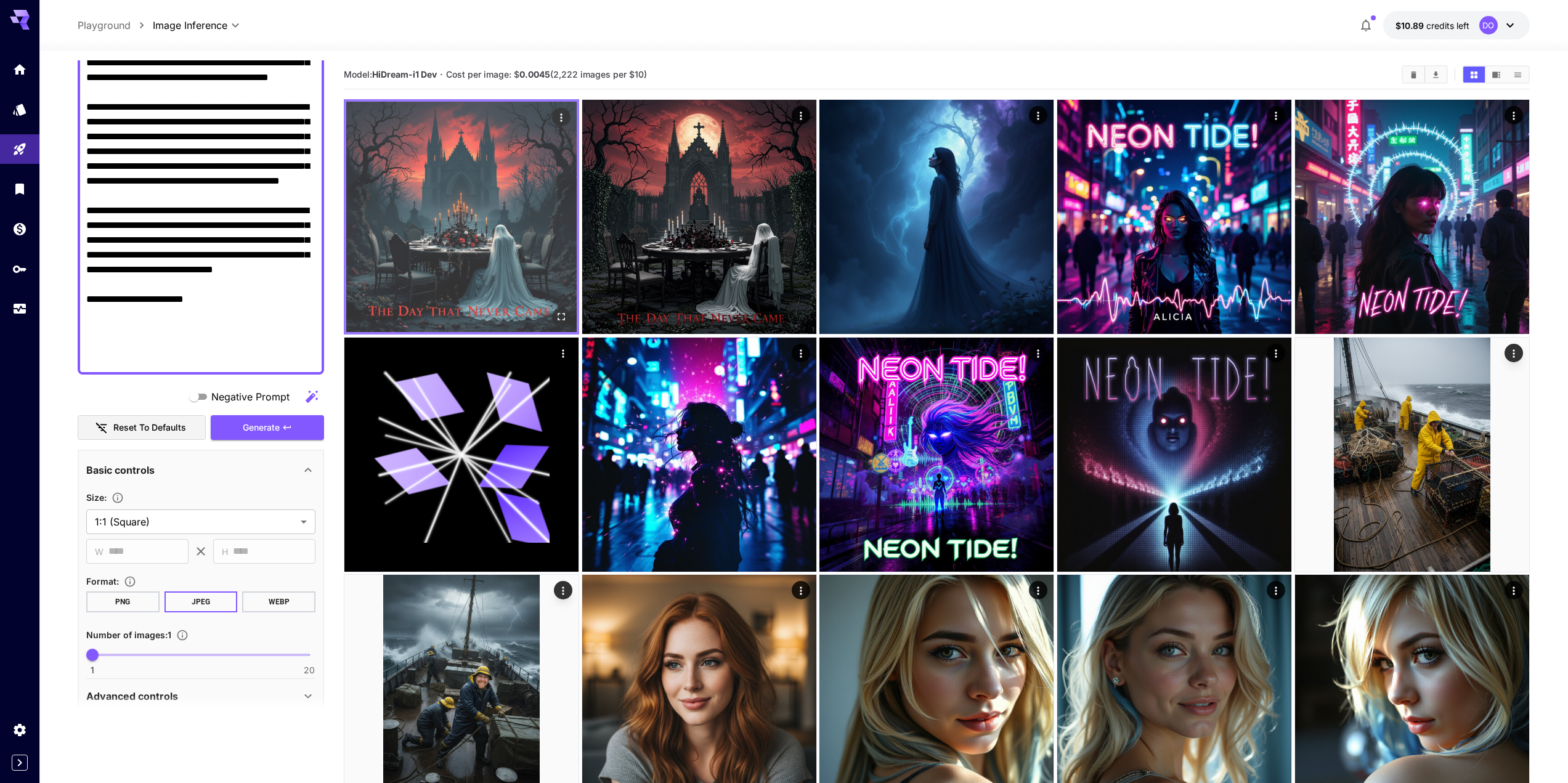
click at [558, 314] on icon "Open in fullscreen" at bounding box center [562, 317] width 7 height 7
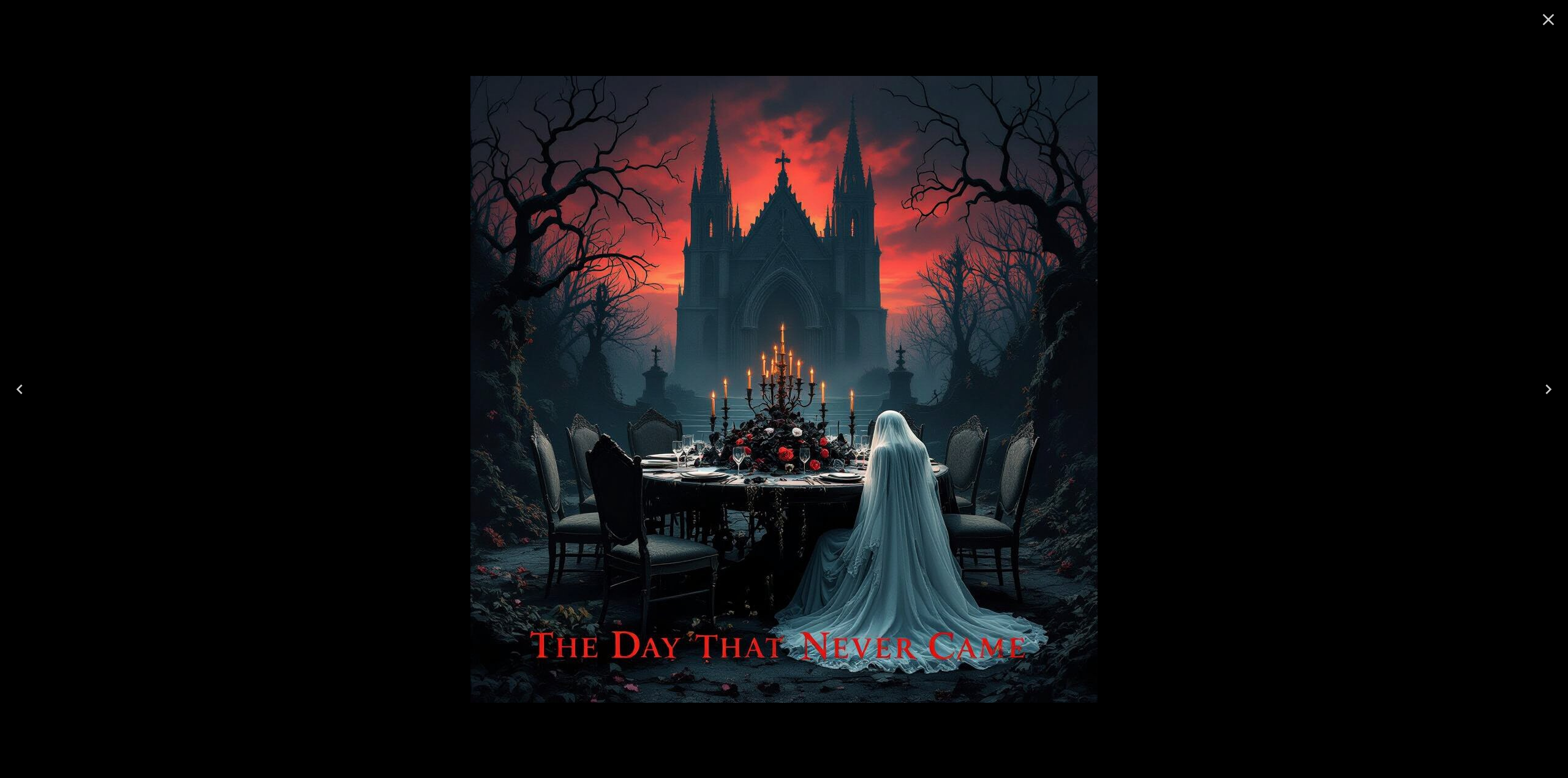
click at [1556, 22] on icon "Close" at bounding box center [1549, 20] width 20 height 20
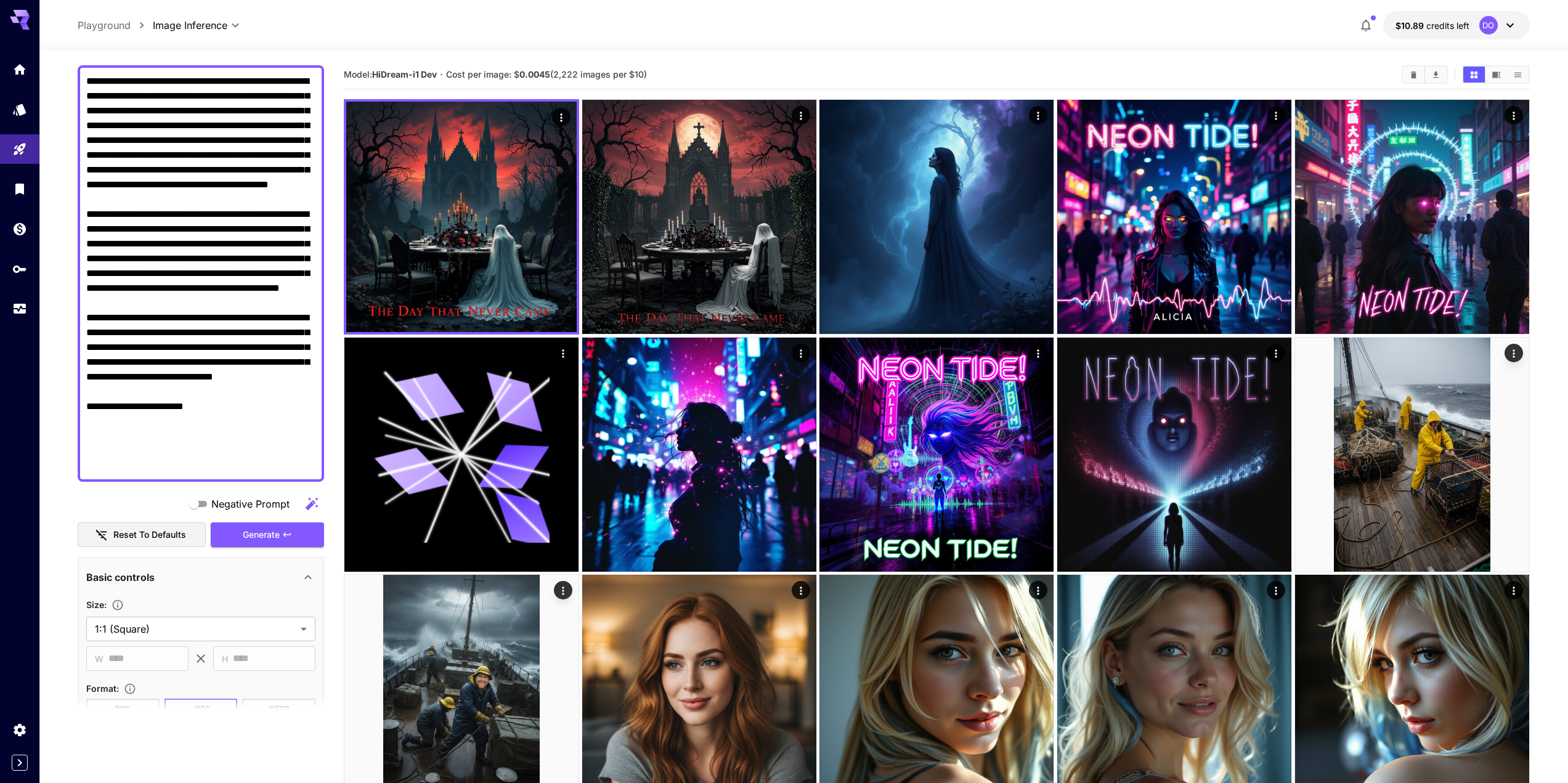
scroll to position [0, 0]
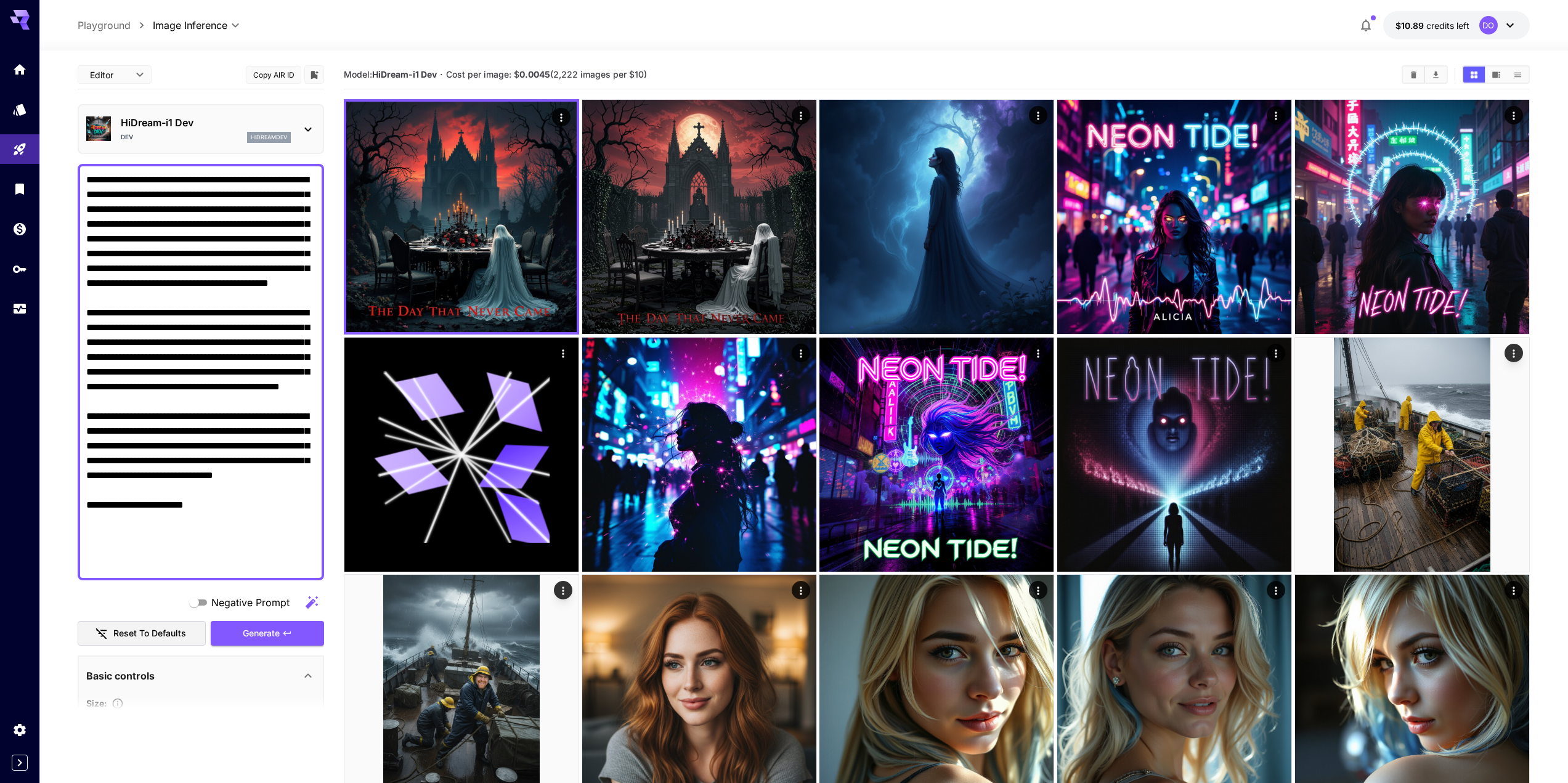
drag, startPoint x: 243, startPoint y: 350, endPoint x: 43, endPoint y: 33, distance: 374.8
click at [43, 32] on div "**********" at bounding box center [804, 661] width 1529 height 1322
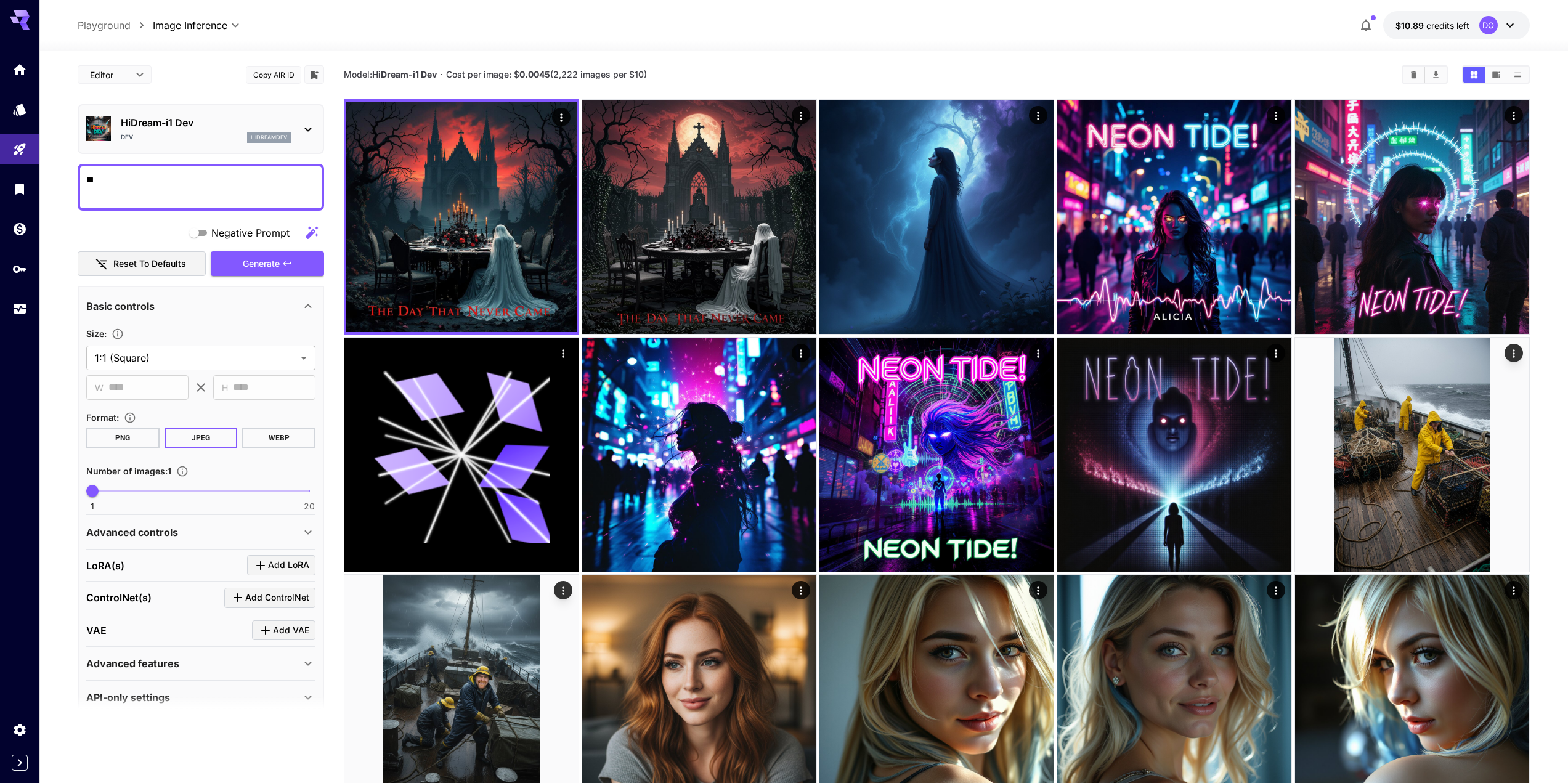
type textarea "*"
drag, startPoint x: 81, startPoint y: 171, endPoint x: 62, endPoint y: 171, distance: 19.0
click at [62, 171] on section "**********" at bounding box center [804, 686] width 1529 height 1272
click at [178, 179] on textarea "Negative Prompt" at bounding box center [201, 187] width 229 height 29
paste textarea "**********"
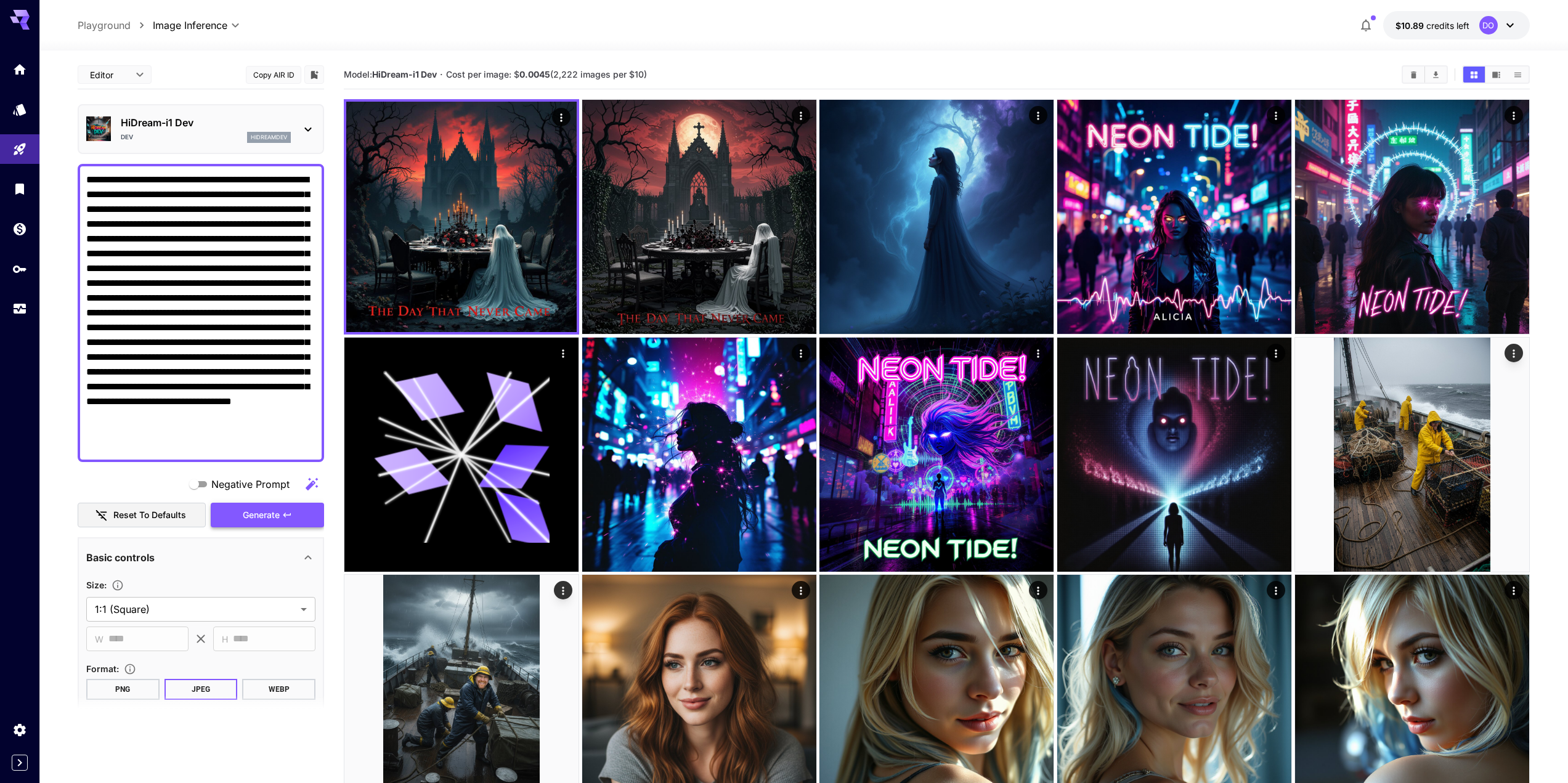
click at [267, 520] on span "Generate" at bounding box center [261, 515] width 37 height 16
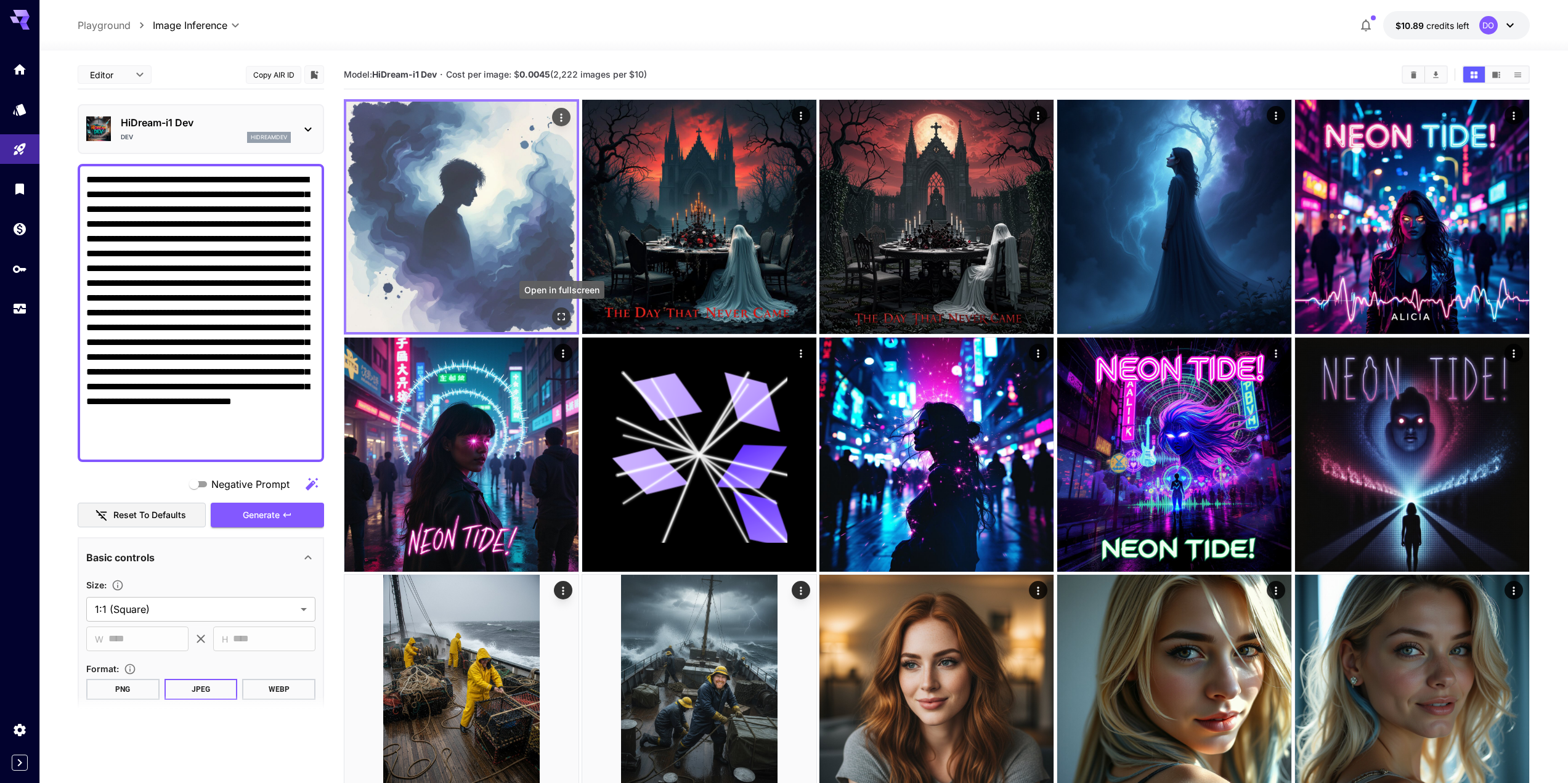
click at [564, 317] on icon "Open in fullscreen" at bounding box center [561, 317] width 12 height 12
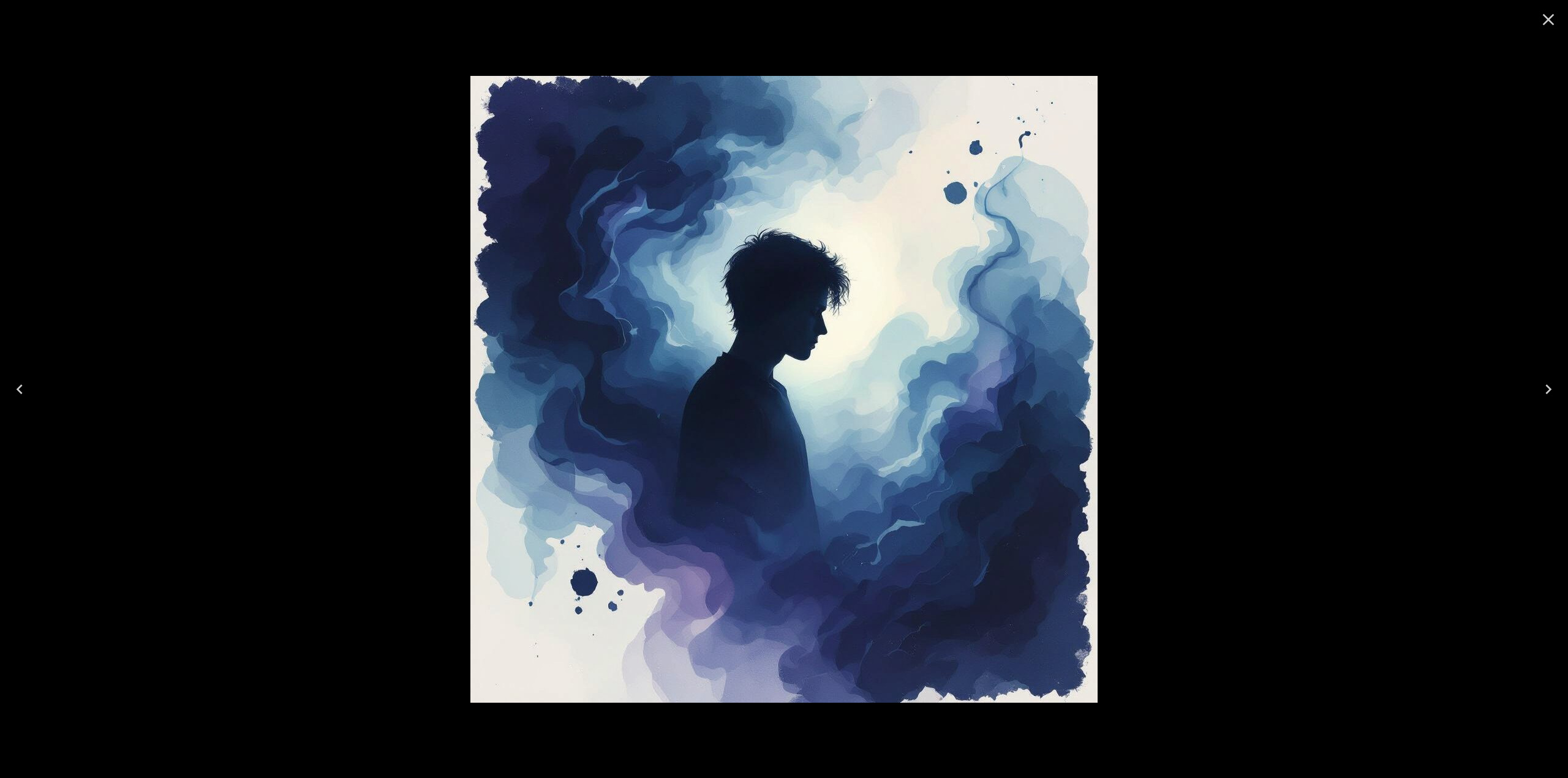
click at [1549, 17] on icon "Close" at bounding box center [1549, 20] width 20 height 20
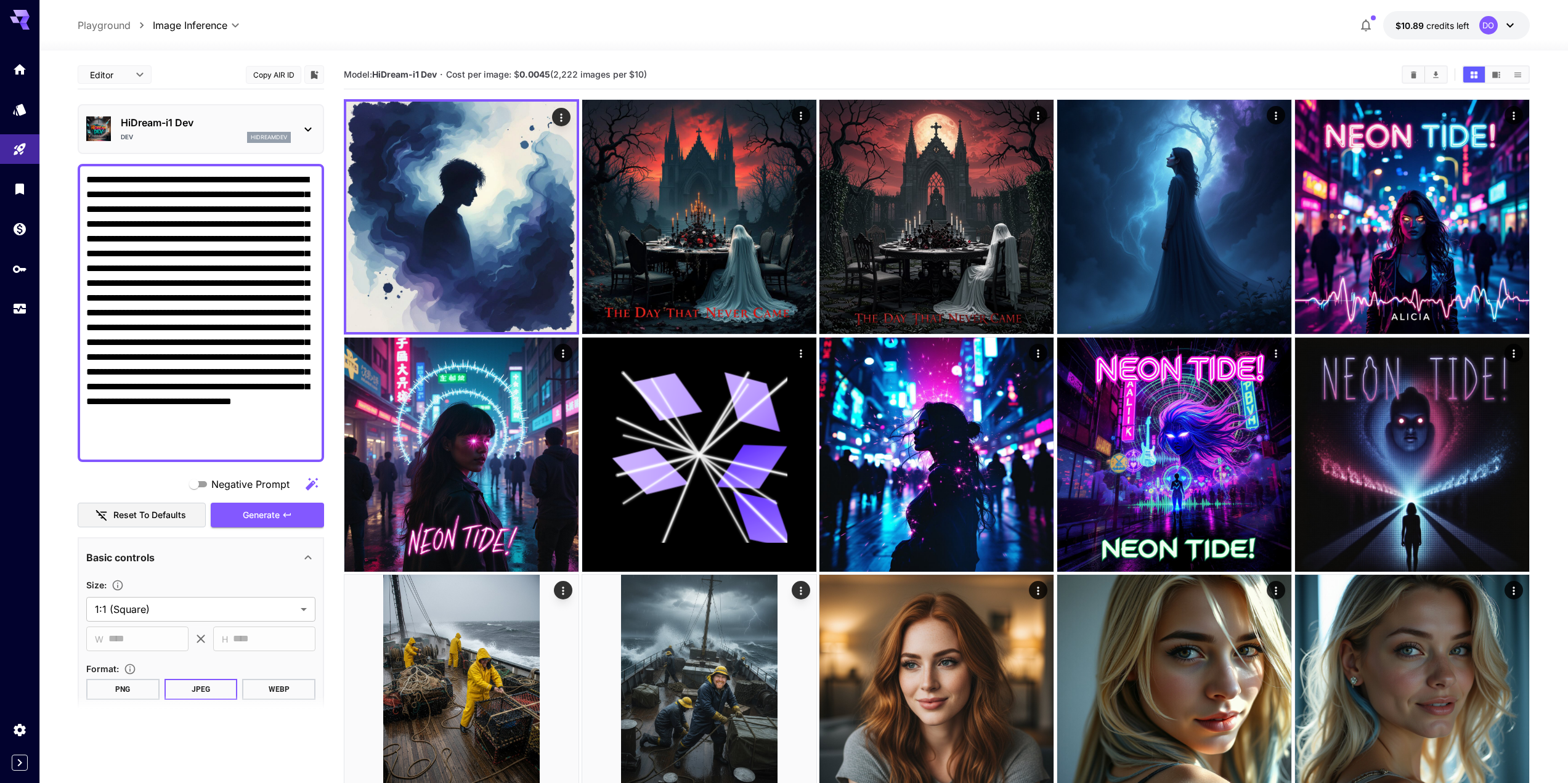
drag, startPoint x: 139, startPoint y: 182, endPoint x: 84, endPoint y: 177, distance: 55.2
click at [84, 177] on div "**********" at bounding box center [201, 312] width 246 height 298
type textarea "**********"
click at [253, 513] on span "Generate" at bounding box center [261, 515] width 37 height 16
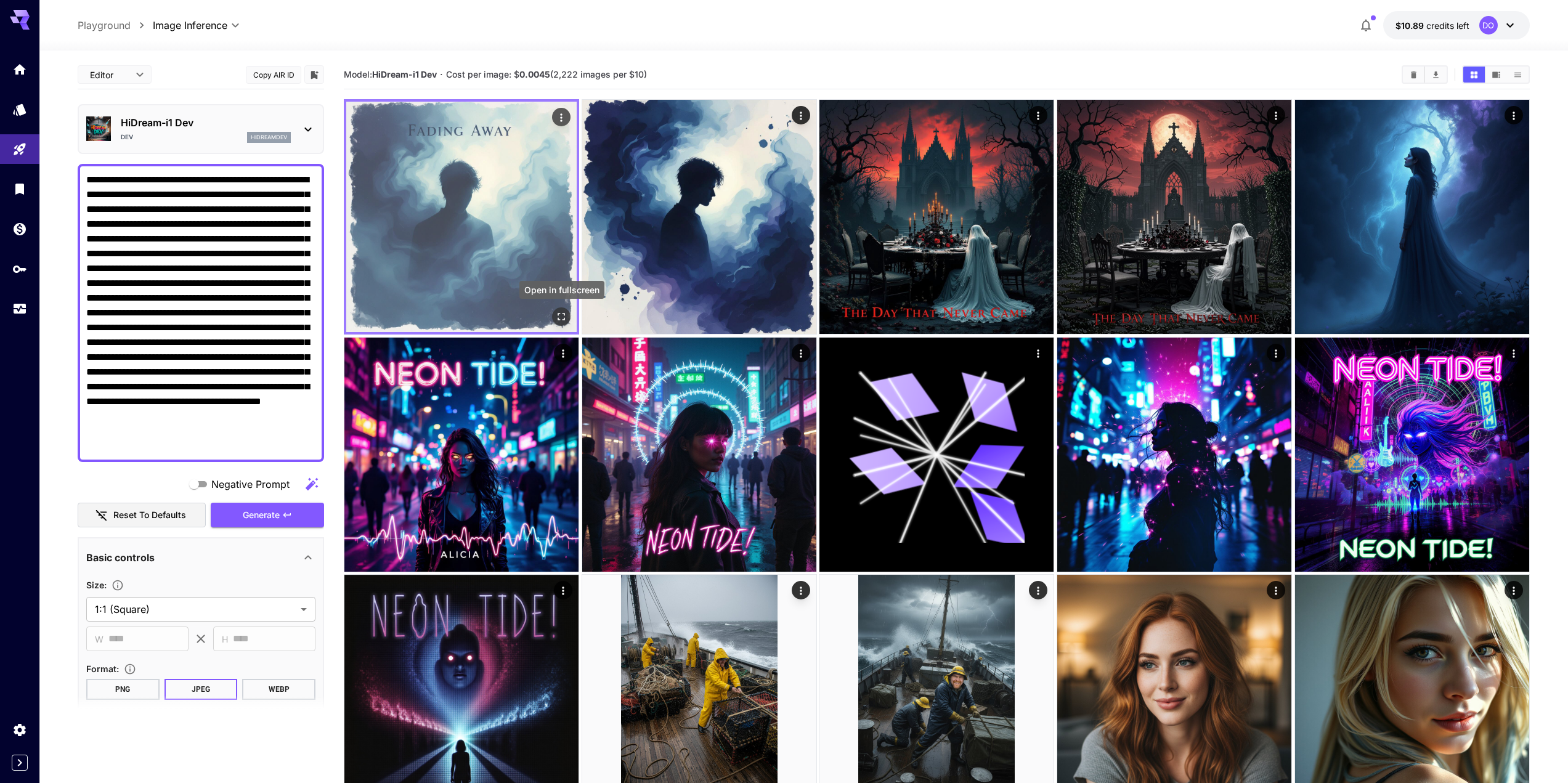
click at [563, 312] on icon "Open in fullscreen" at bounding box center [561, 317] width 12 height 12
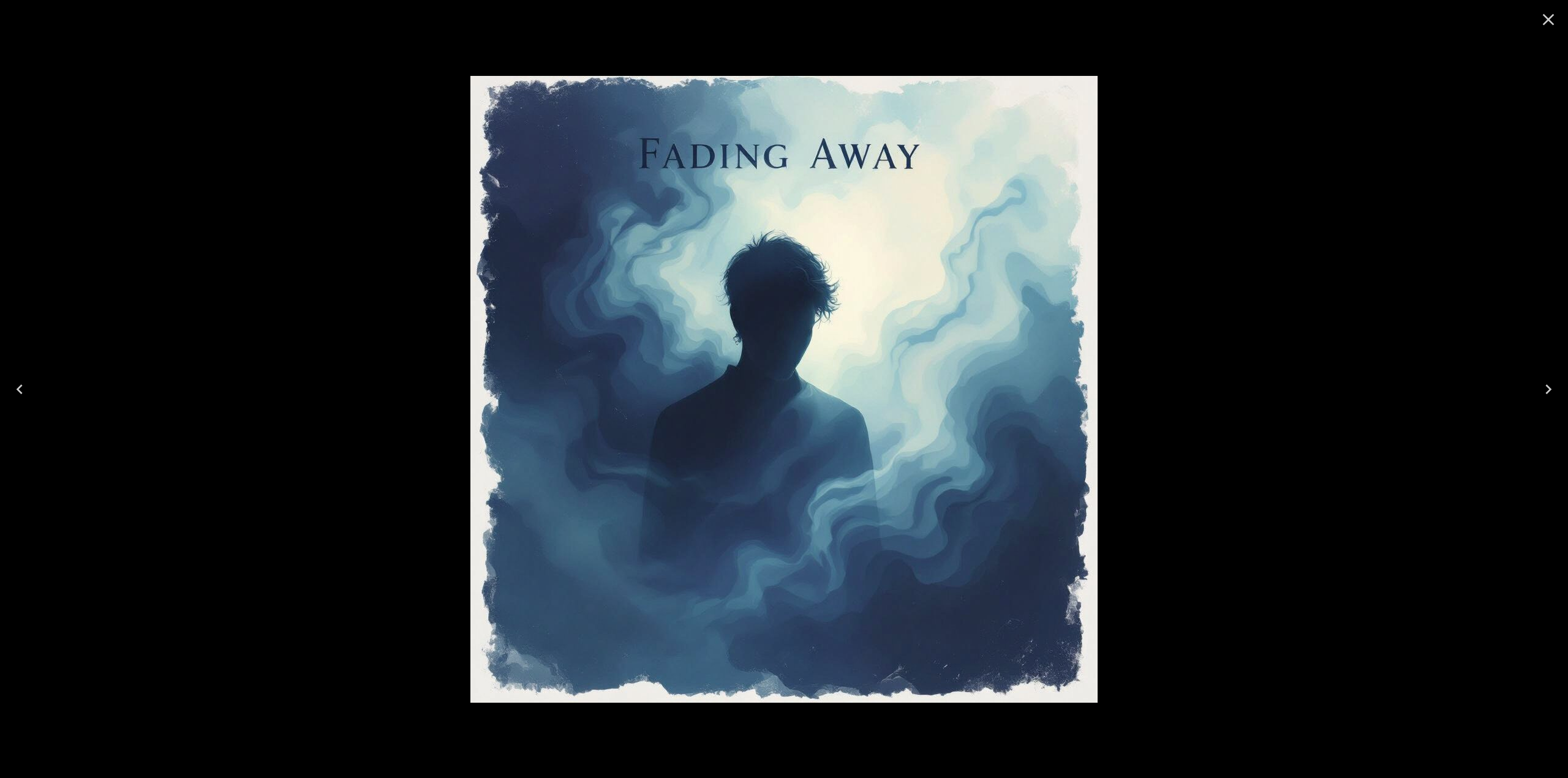
click at [1556, 16] on icon "Close" at bounding box center [1549, 20] width 20 height 20
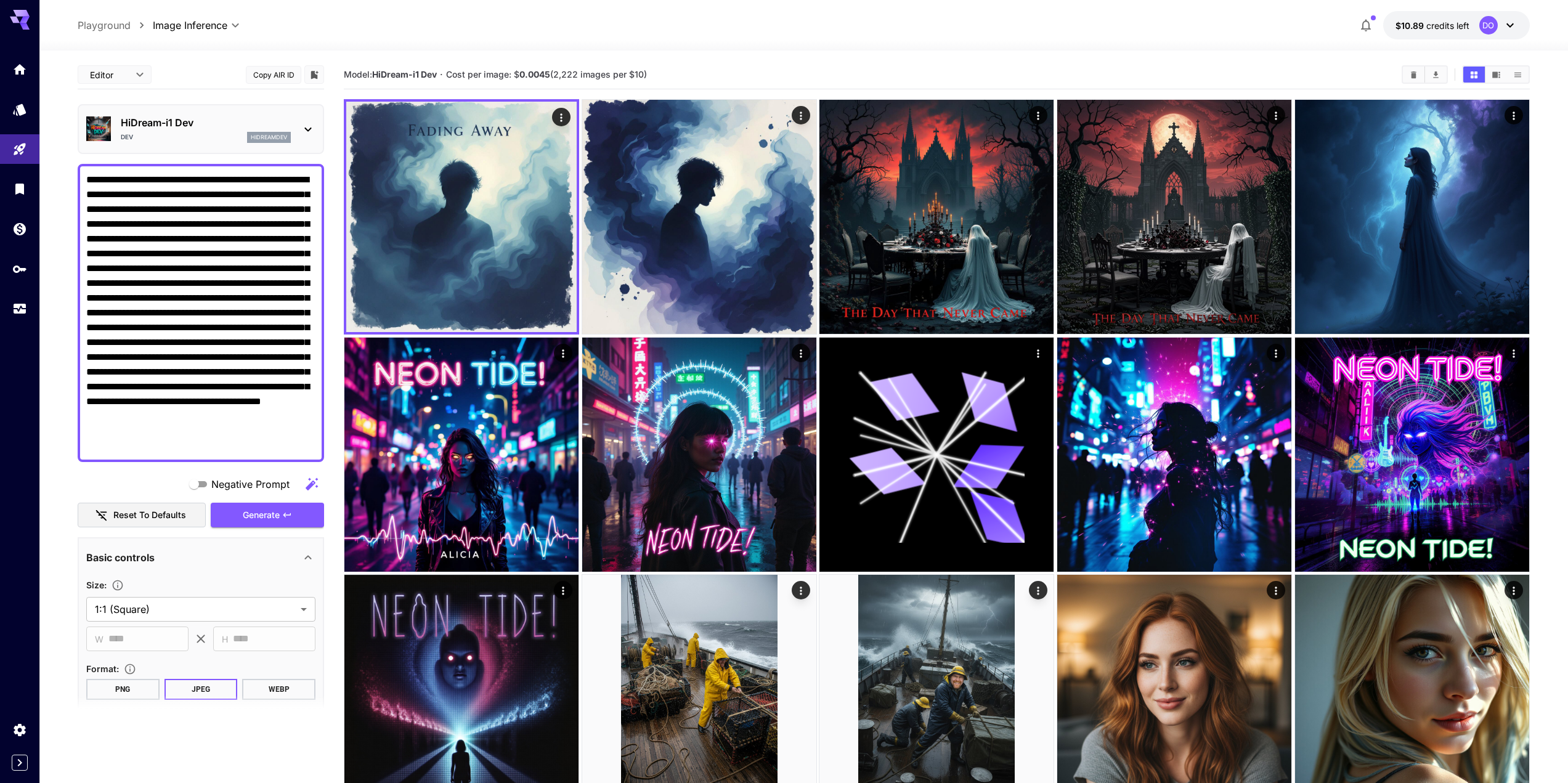
drag, startPoint x: 86, startPoint y: 179, endPoint x: 103, endPoint y: 182, distance: 17.3
click at [103, 182] on textarea "**********" at bounding box center [201, 313] width 229 height 281
type textarea "**********"
click at [265, 517] on span "Generate" at bounding box center [261, 515] width 37 height 16
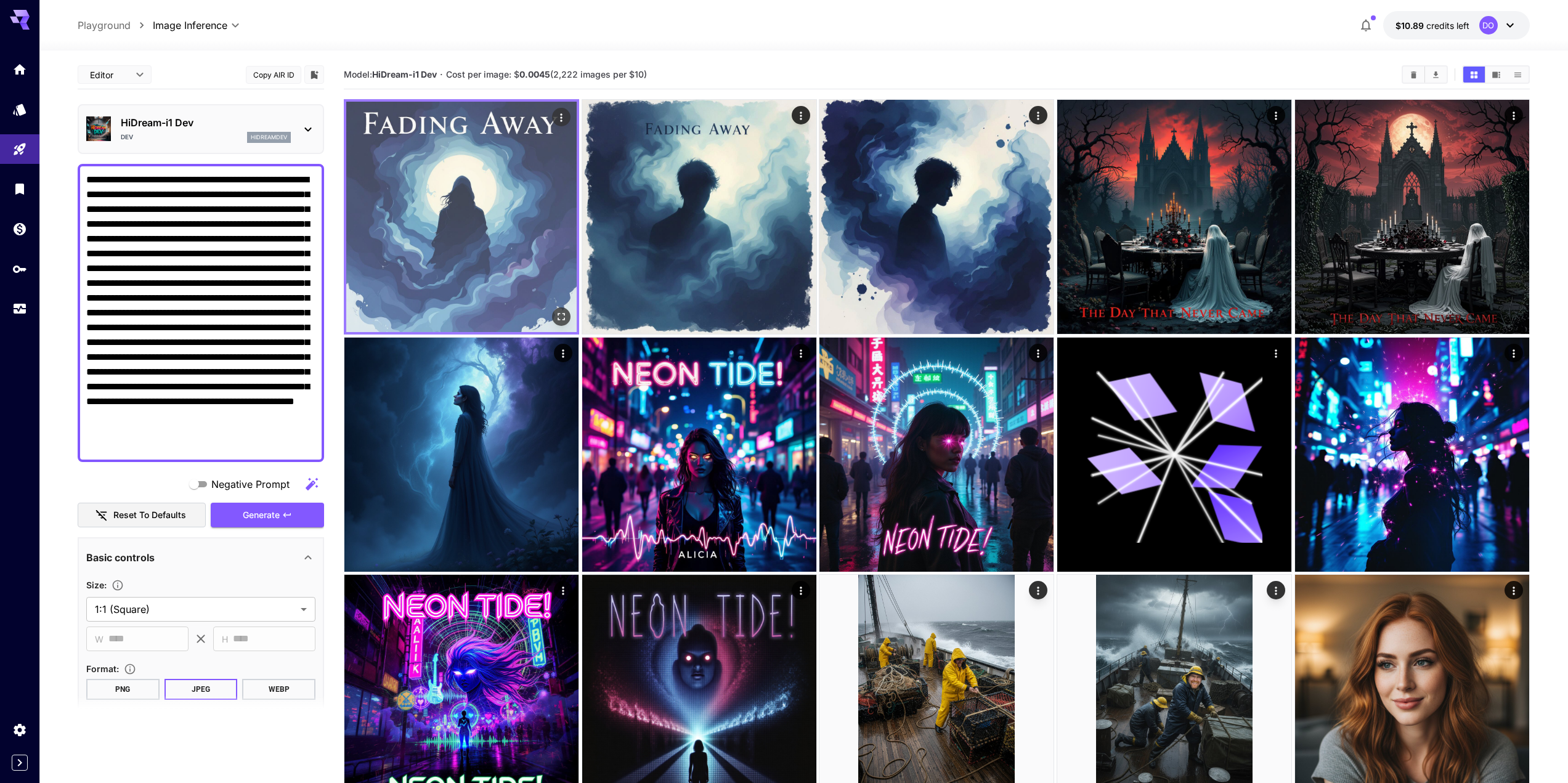
click at [558, 314] on icon "Open in fullscreen" at bounding box center [562, 317] width 7 height 7
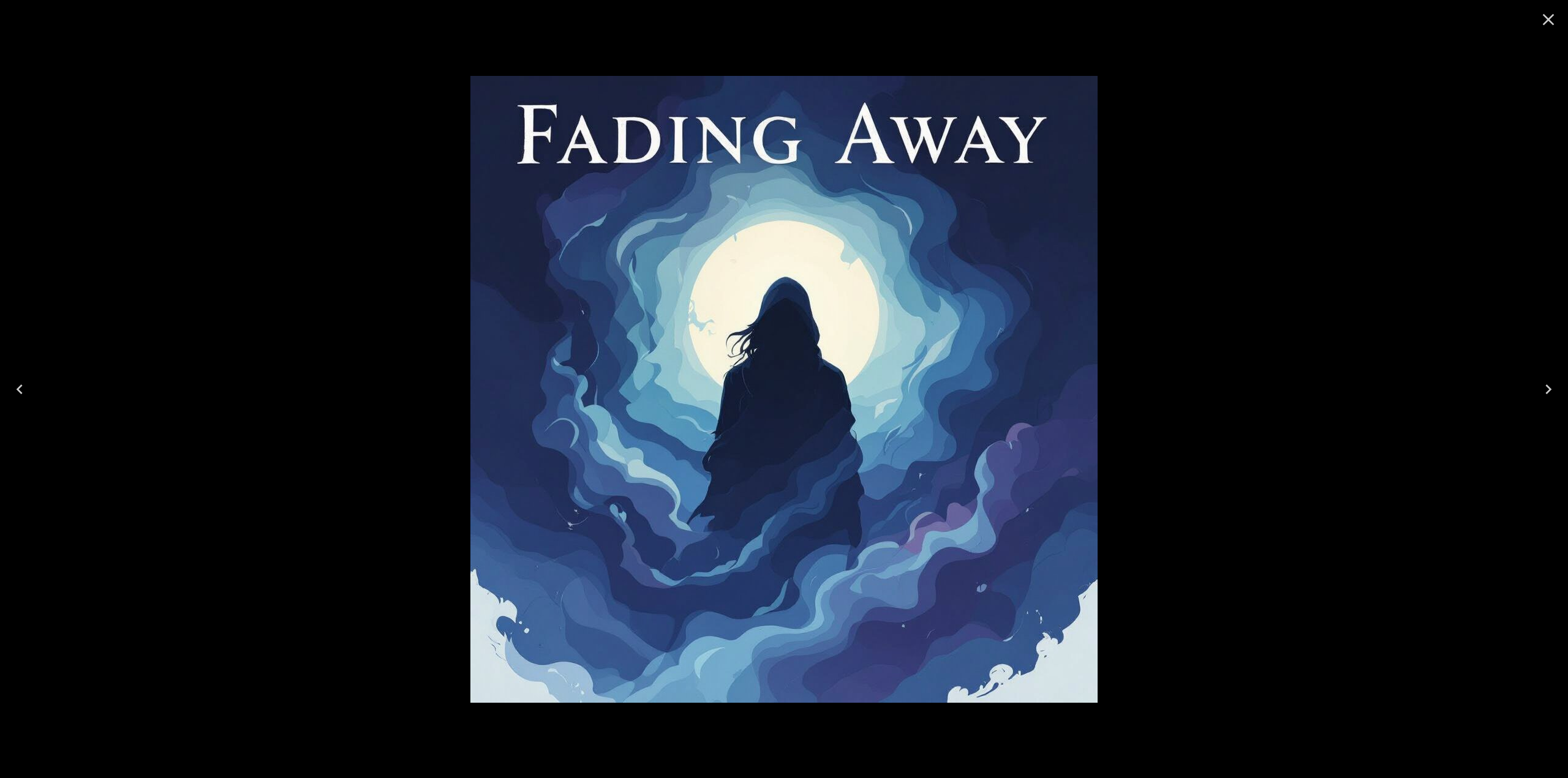
click at [1550, 22] on icon "Close" at bounding box center [1549, 20] width 20 height 20
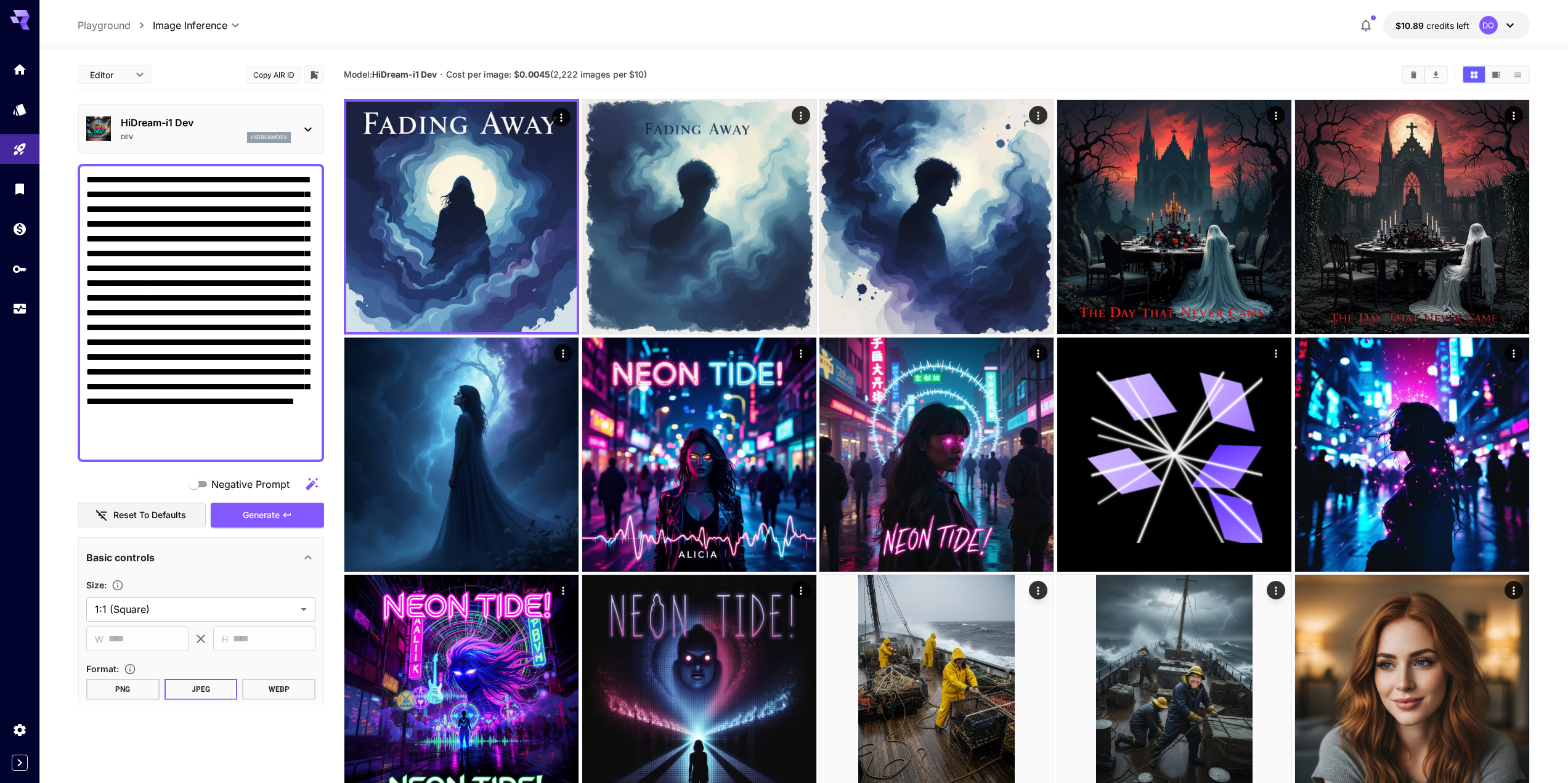
click at [271, 75] on button "Copy AIR ID" at bounding box center [273, 75] width 56 height 18
click at [19, 316] on div "Usage" at bounding box center [20, 326] width 39 height 27
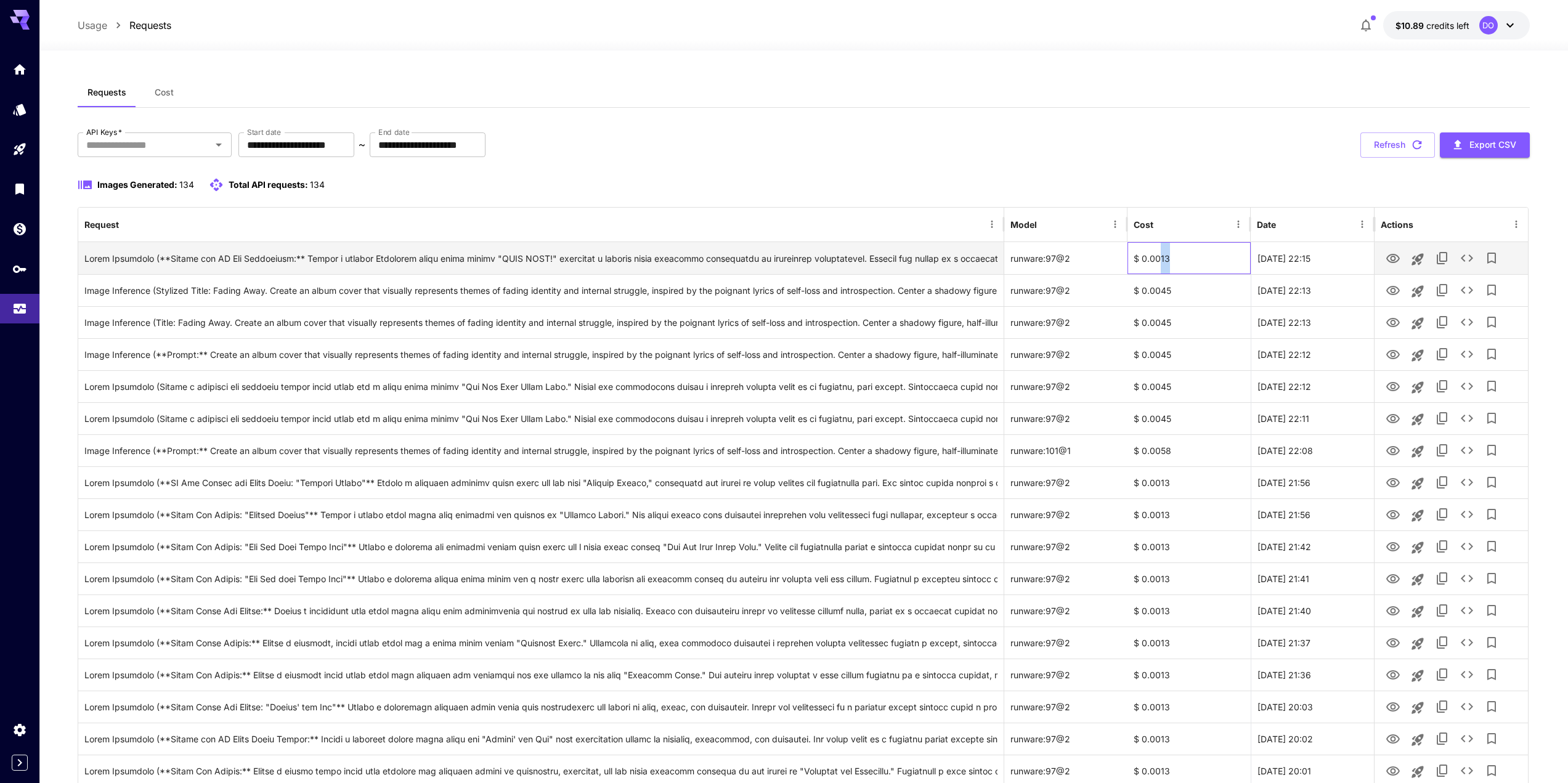
drag, startPoint x: 1158, startPoint y: 257, endPoint x: 1169, endPoint y: 258, distance: 11.0
click at [1169, 258] on div "$ 0.0013" at bounding box center [1189, 258] width 123 height 32
click at [1461, 255] on icon "See details" at bounding box center [1467, 258] width 15 height 15
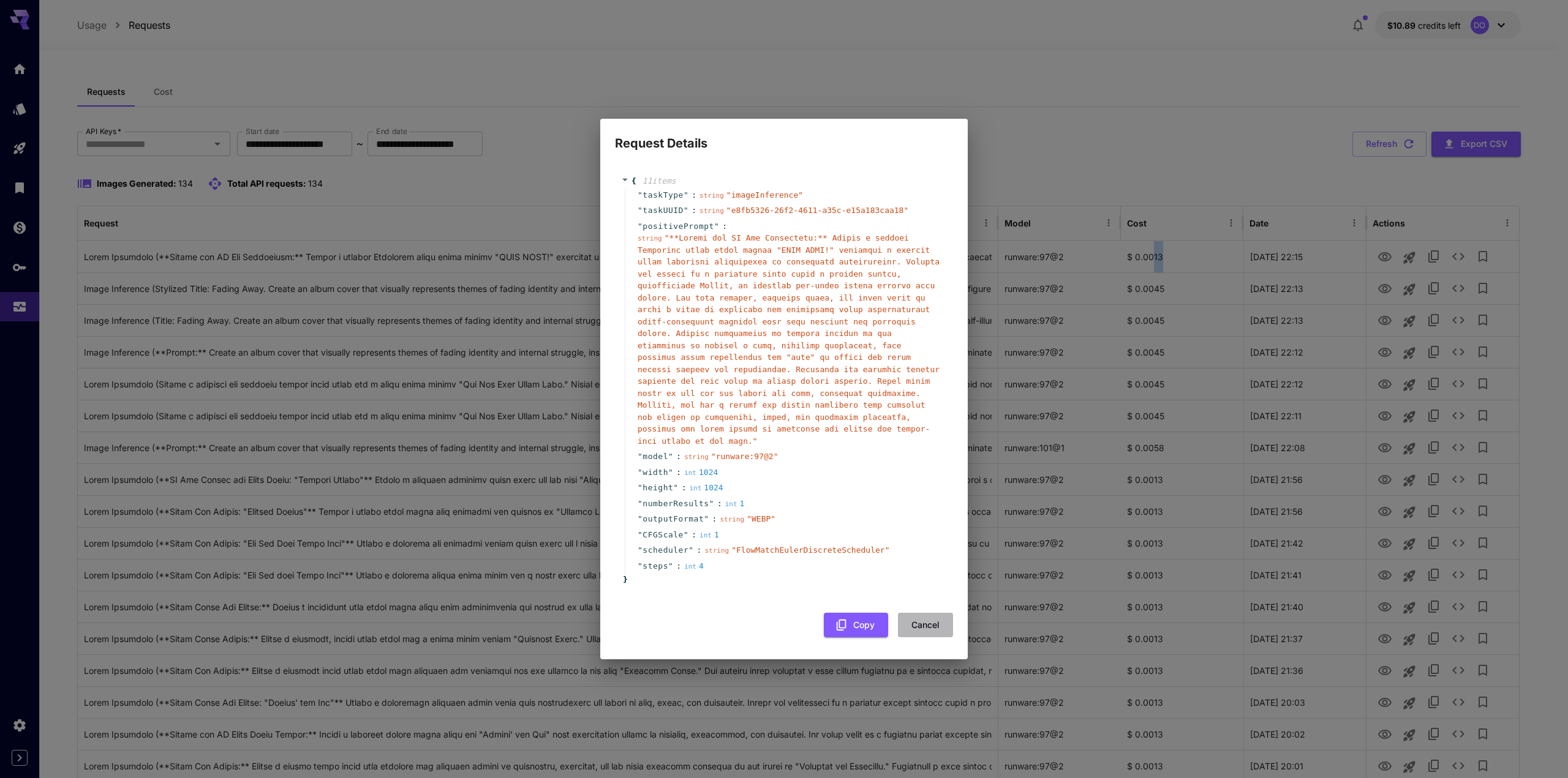
click at [924, 613] on button "Cancel" at bounding box center [926, 625] width 55 height 25
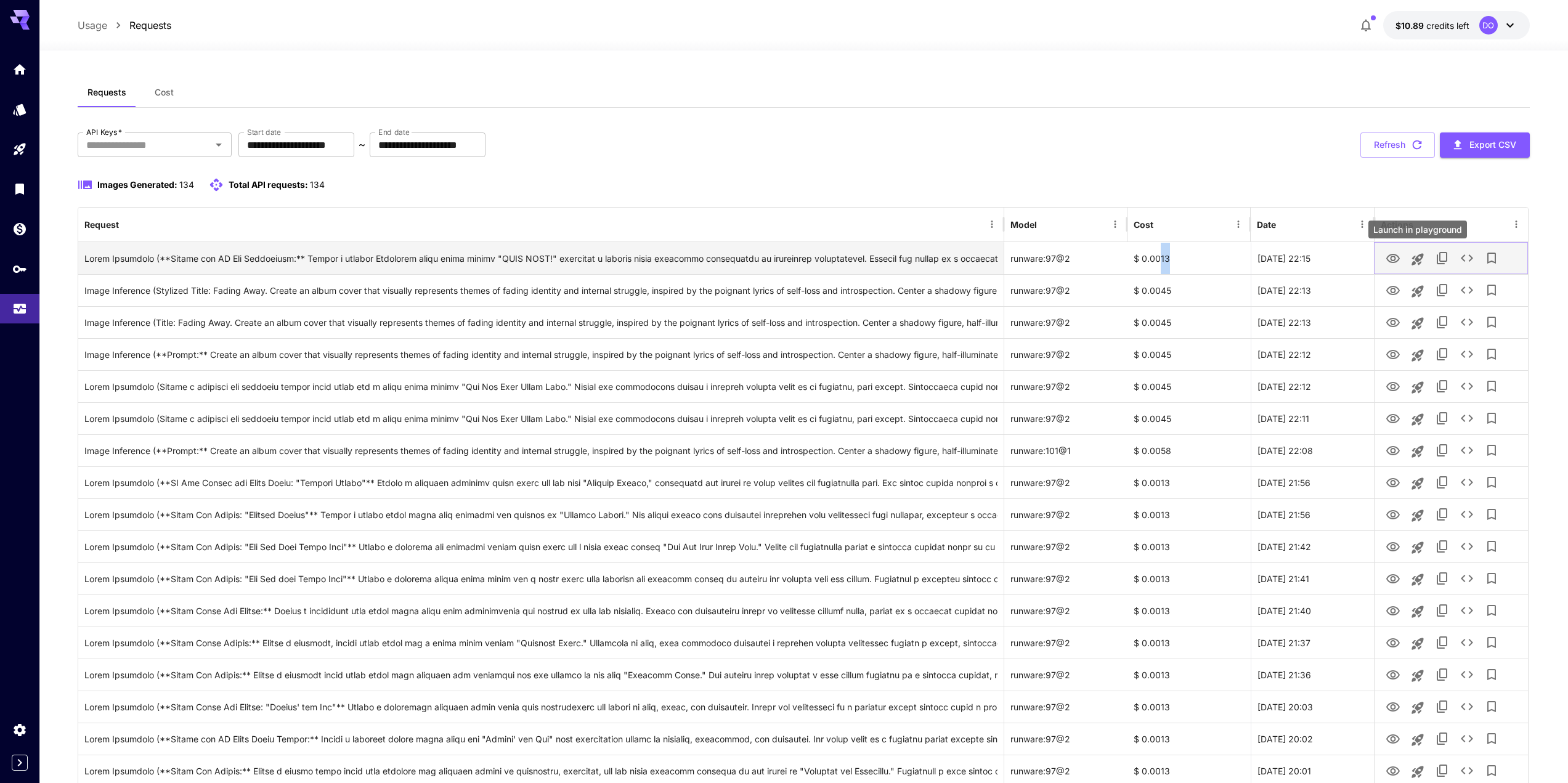
click at [1424, 256] on icon "Launch in playground" at bounding box center [1418, 259] width 15 height 15
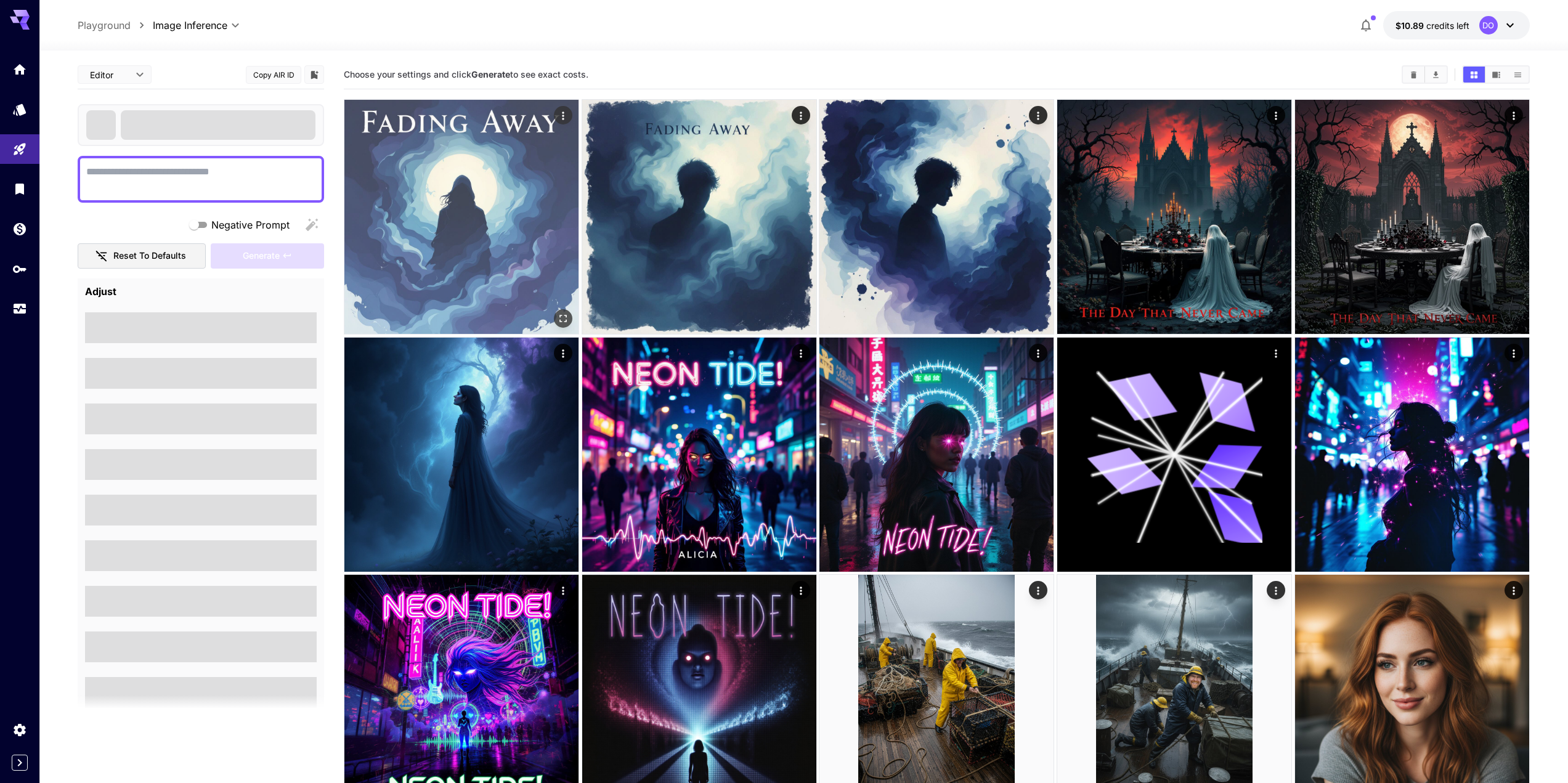
type textarea "**********"
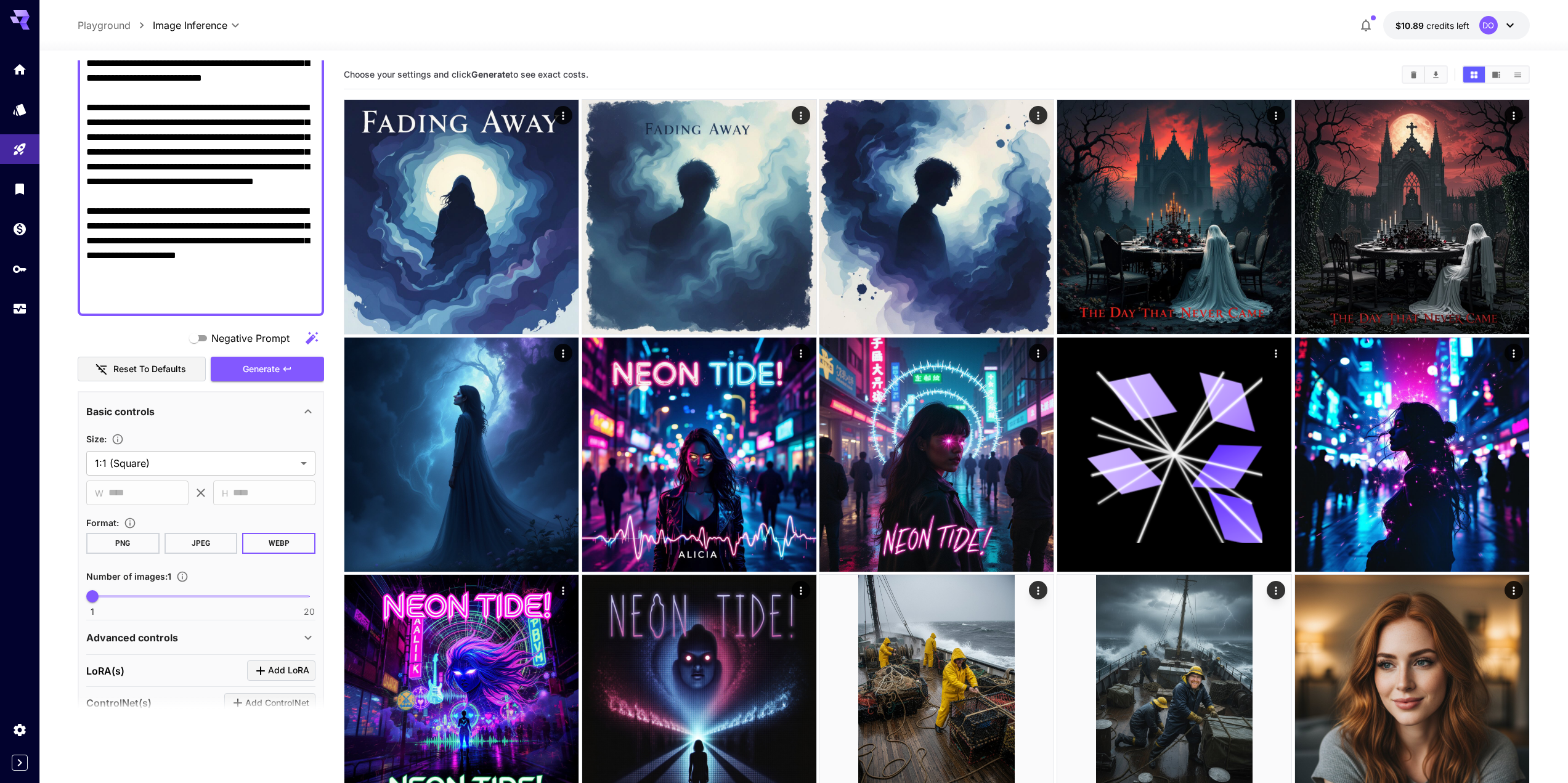
scroll to position [246, 0]
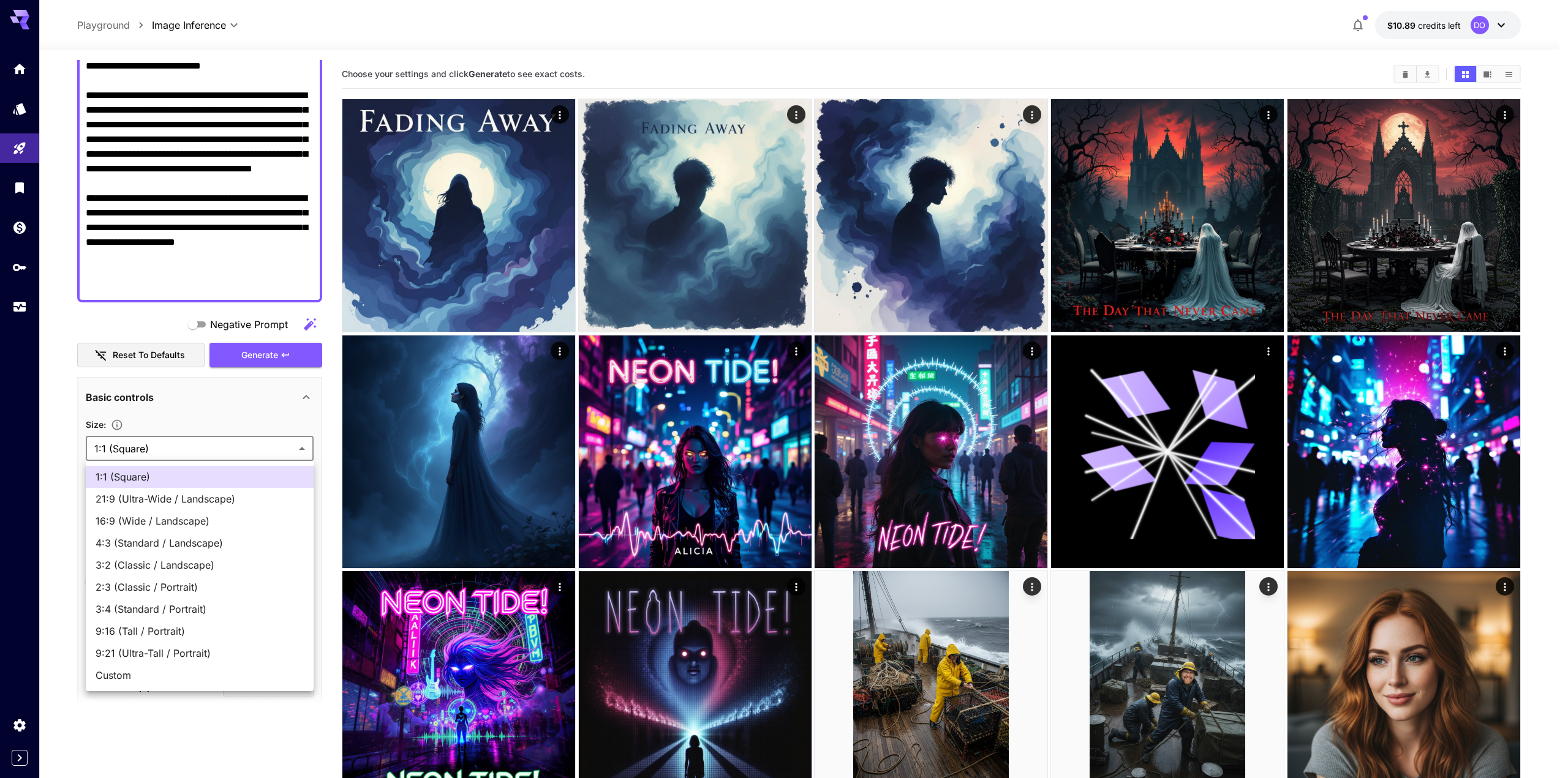
click at [155, 460] on body "**********" at bounding box center [784, 657] width 1568 height 1314
click at [122, 674] on span "Custom" at bounding box center [199, 676] width 208 height 15
type input "******"
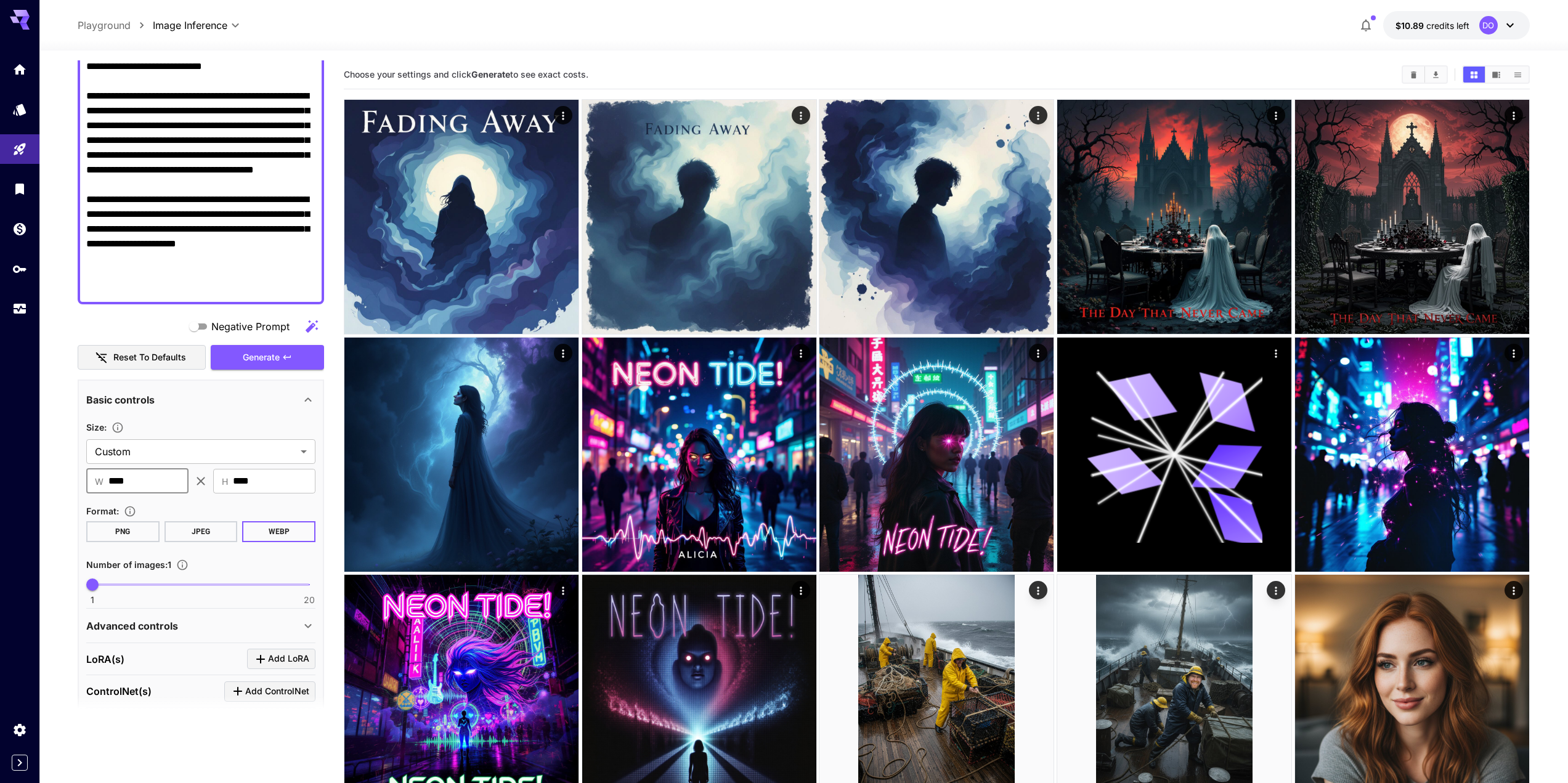
drag, startPoint x: 170, startPoint y: 482, endPoint x: 96, endPoint y: 490, distance: 74.4
click at [96, 490] on div "​ W **** ​" at bounding box center [137, 481] width 102 height 24
type input "****"
click at [270, 359] on span "Generate" at bounding box center [261, 357] width 37 height 16
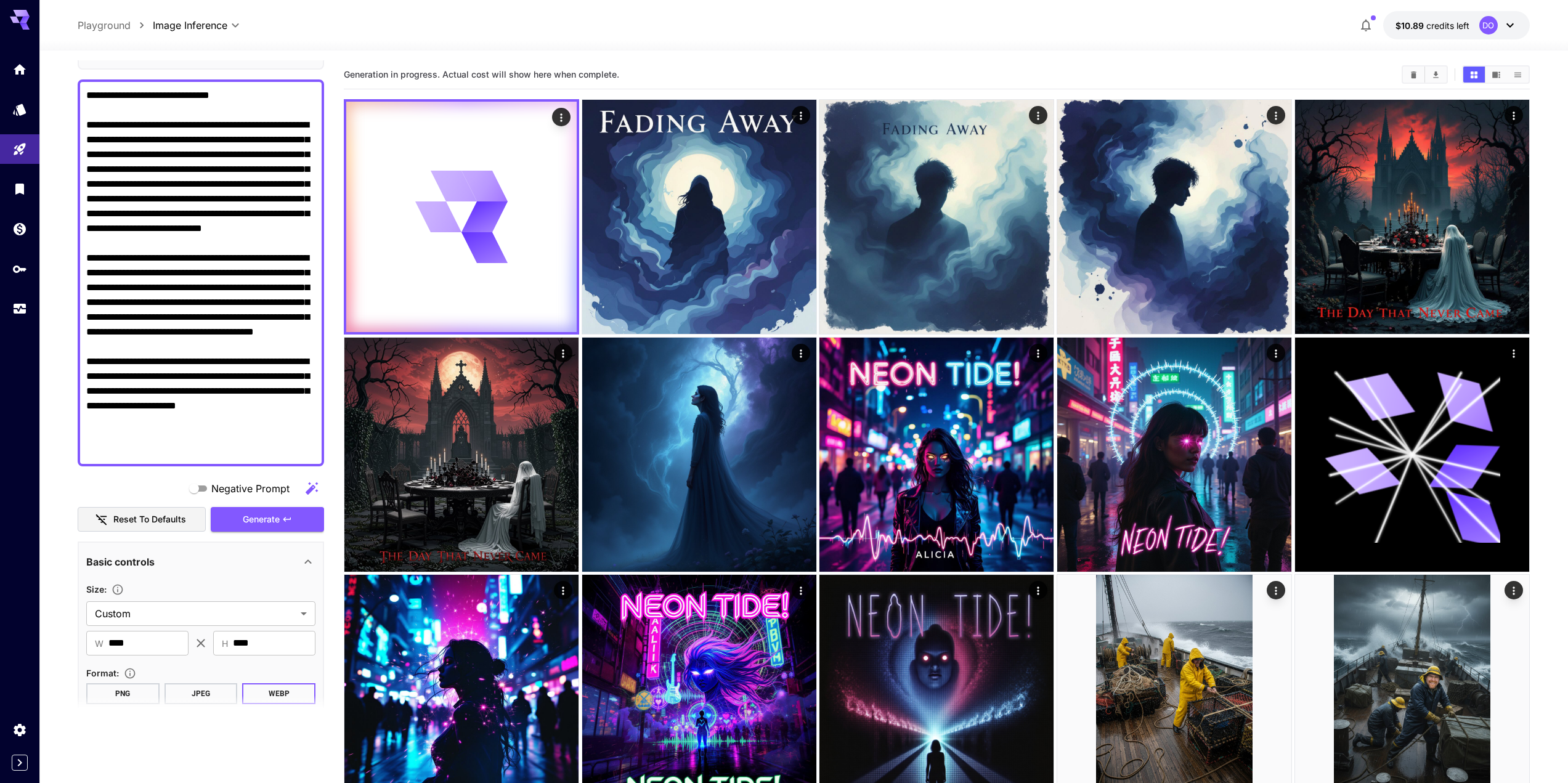
scroll to position [0, 0]
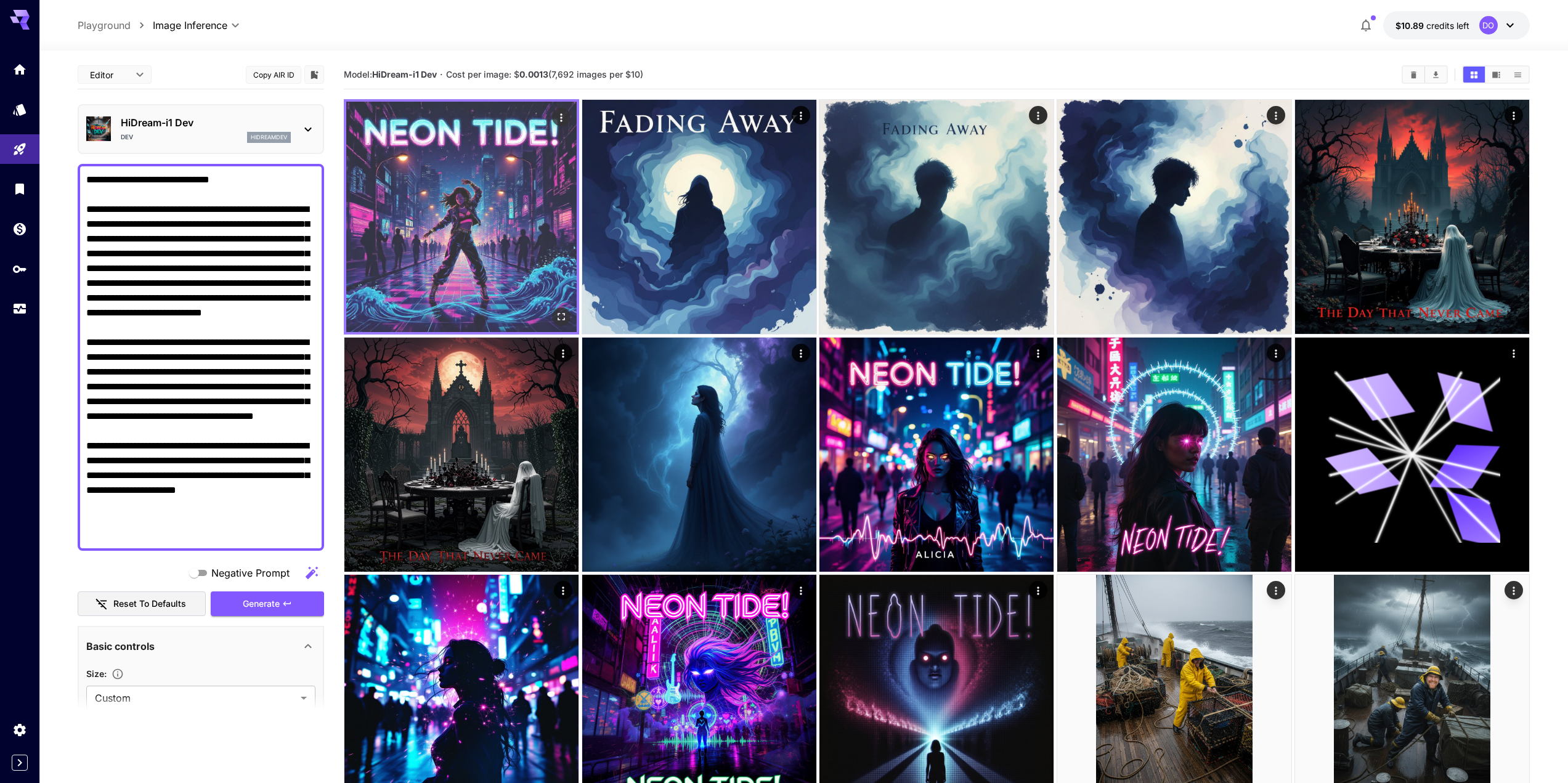
click at [465, 224] on img at bounding box center [461, 217] width 231 height 231
click at [560, 314] on icon "Open in fullscreen" at bounding box center [562, 317] width 7 height 7
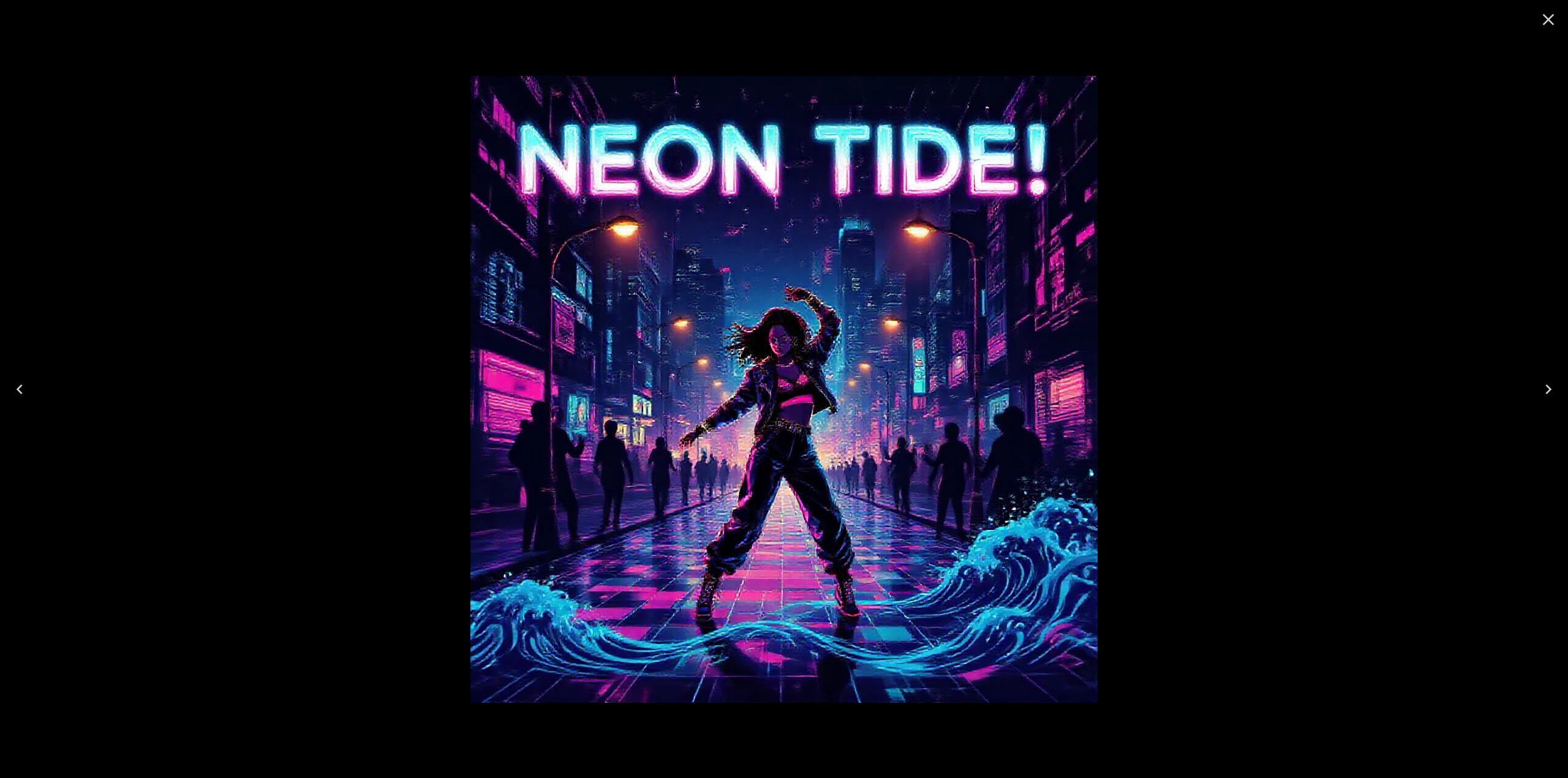
click at [1552, 18] on icon "Close" at bounding box center [1549, 20] width 20 height 20
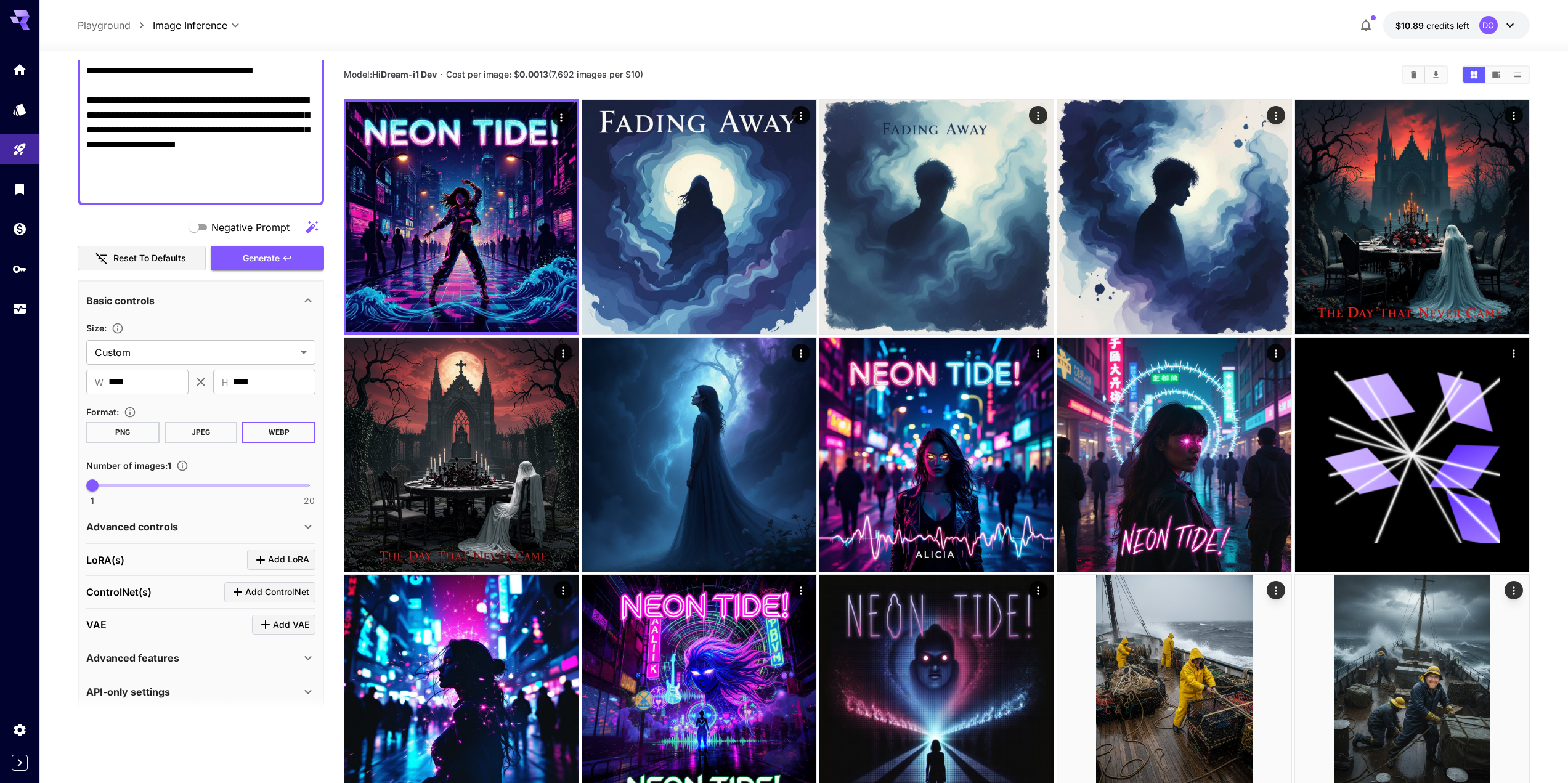
scroll to position [361, 0]
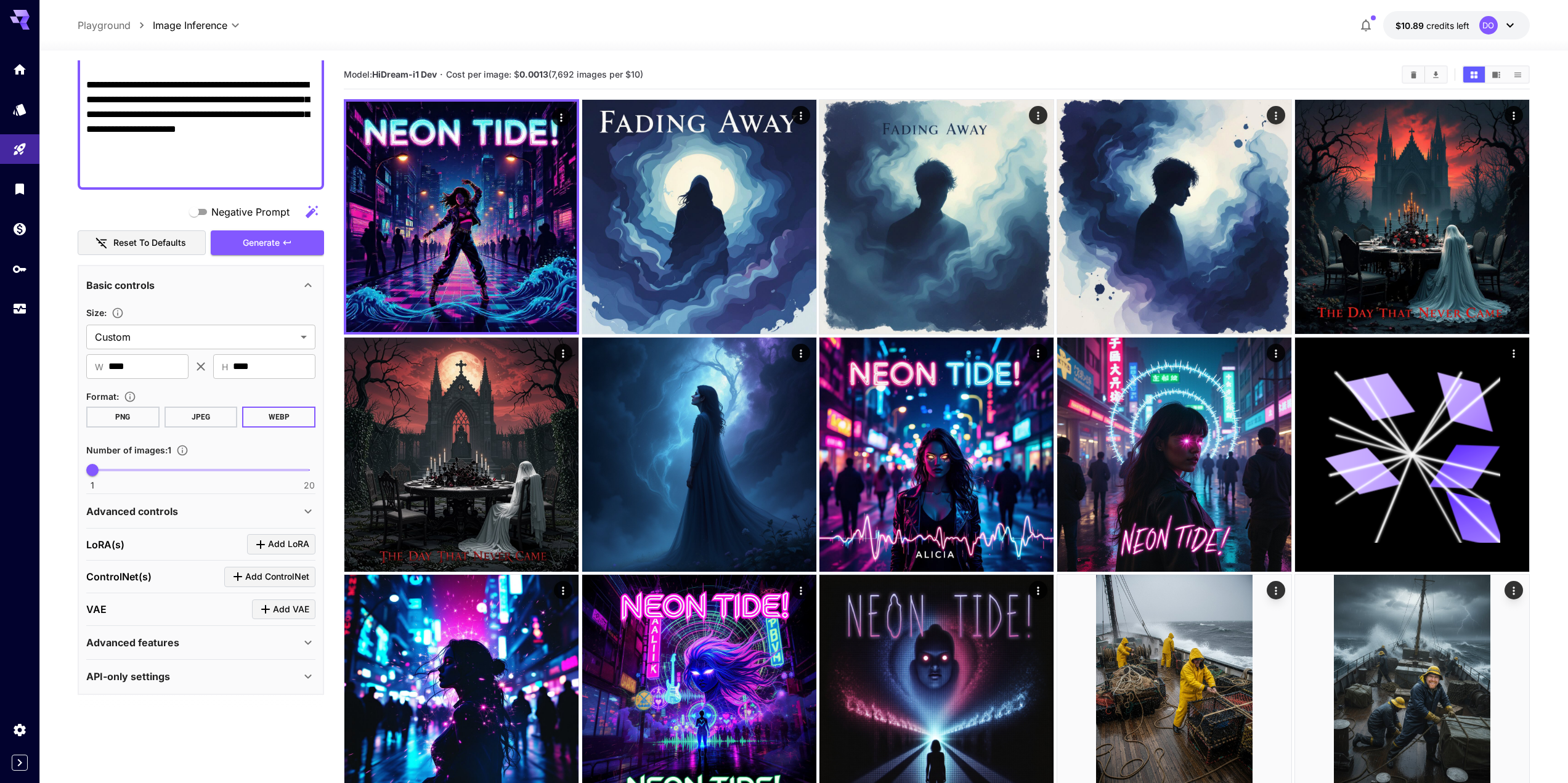
click at [302, 647] on icon at bounding box center [308, 643] width 15 height 15
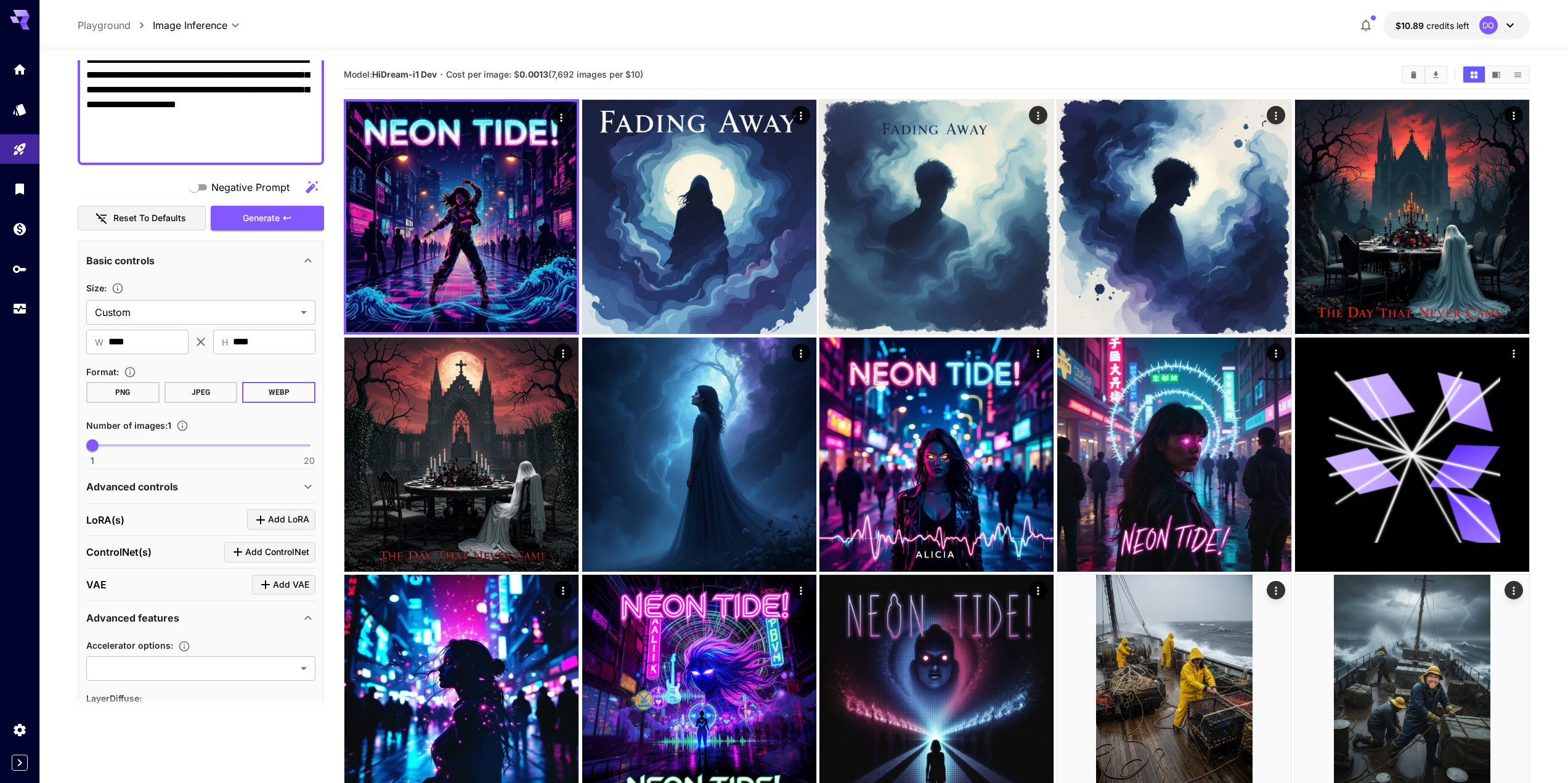
scroll to position [463, 0]
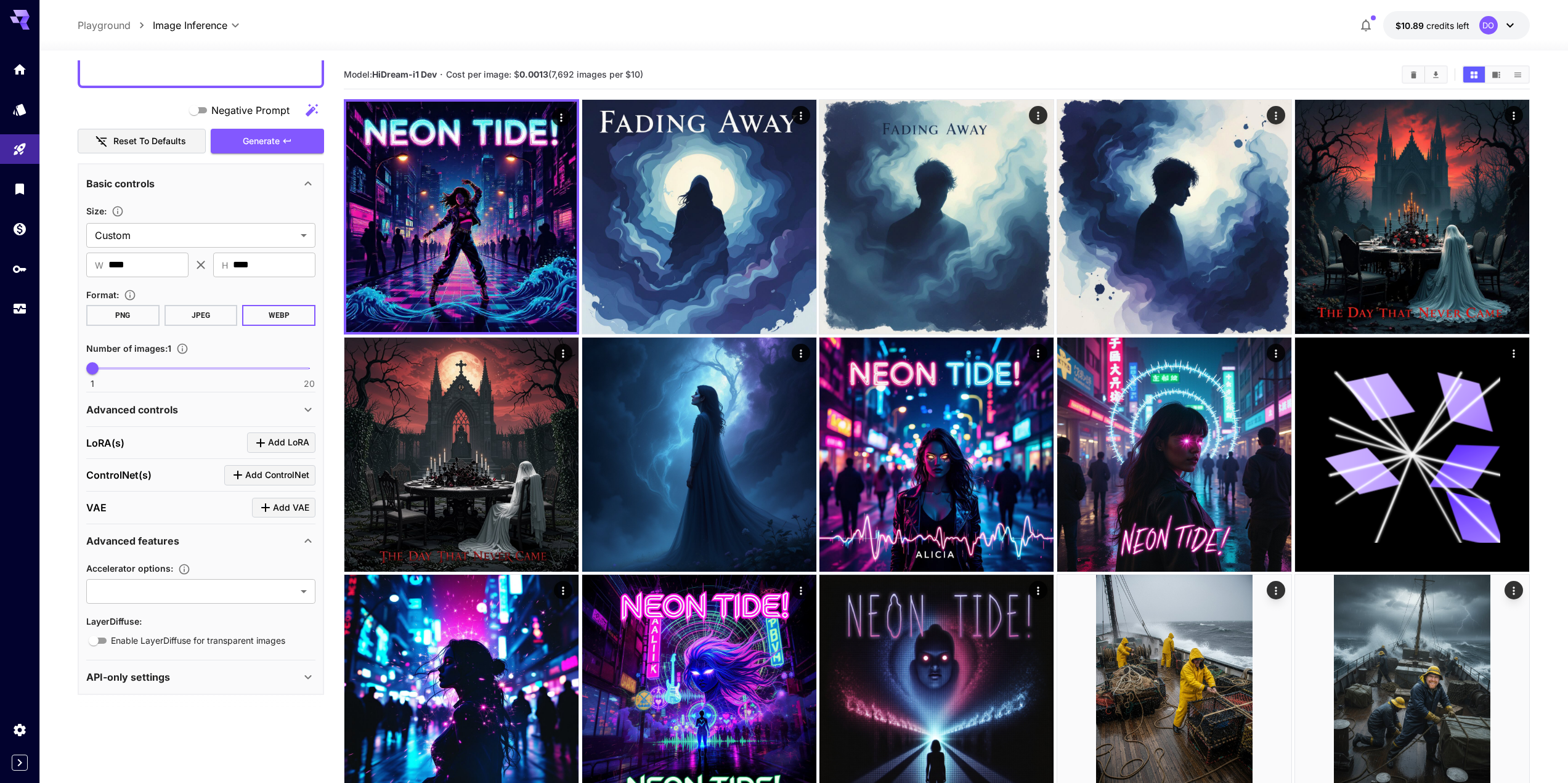
click at [221, 680] on div "API-only settings" at bounding box center [193, 677] width 214 height 15
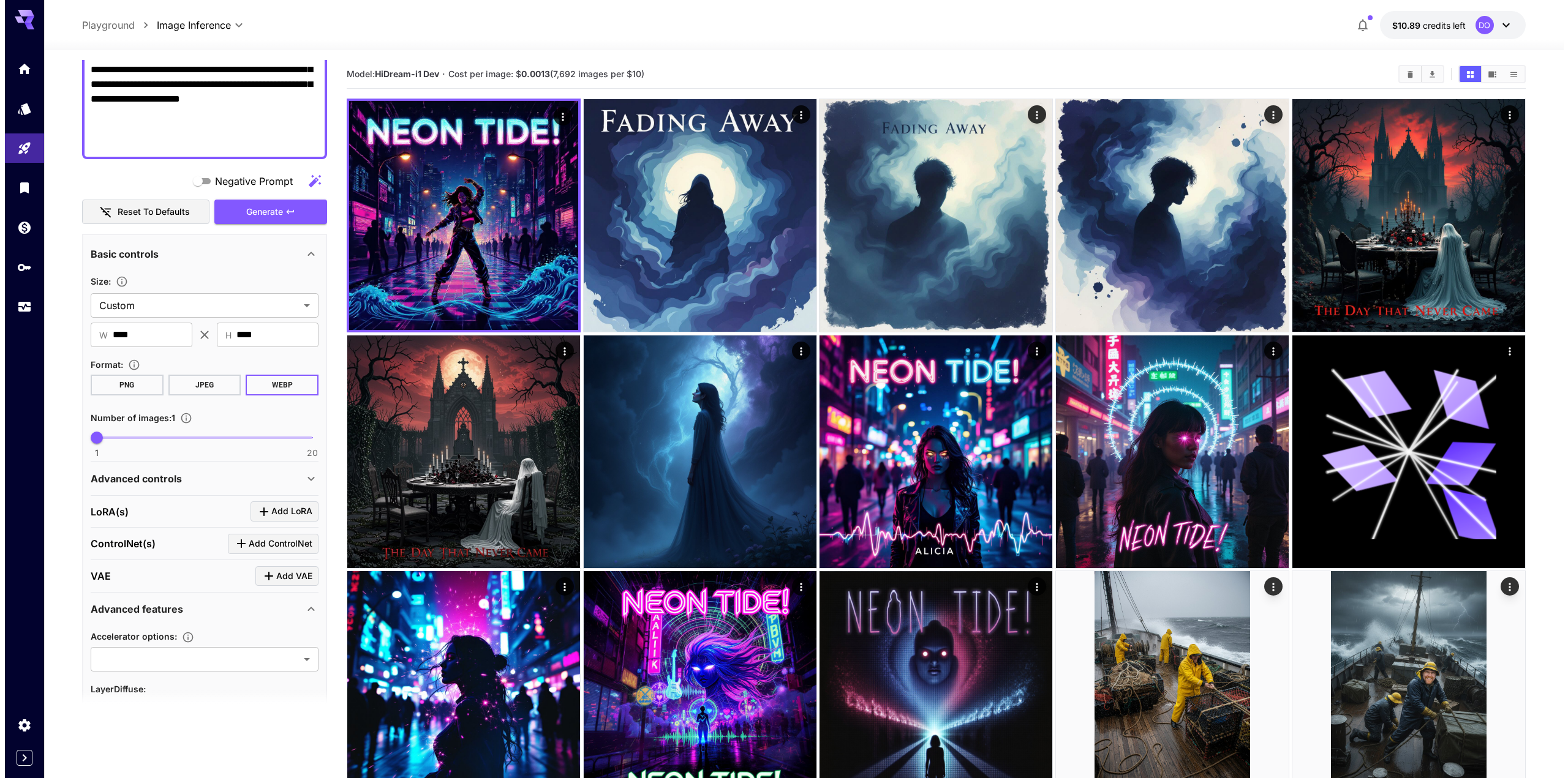
scroll to position [361, 0]
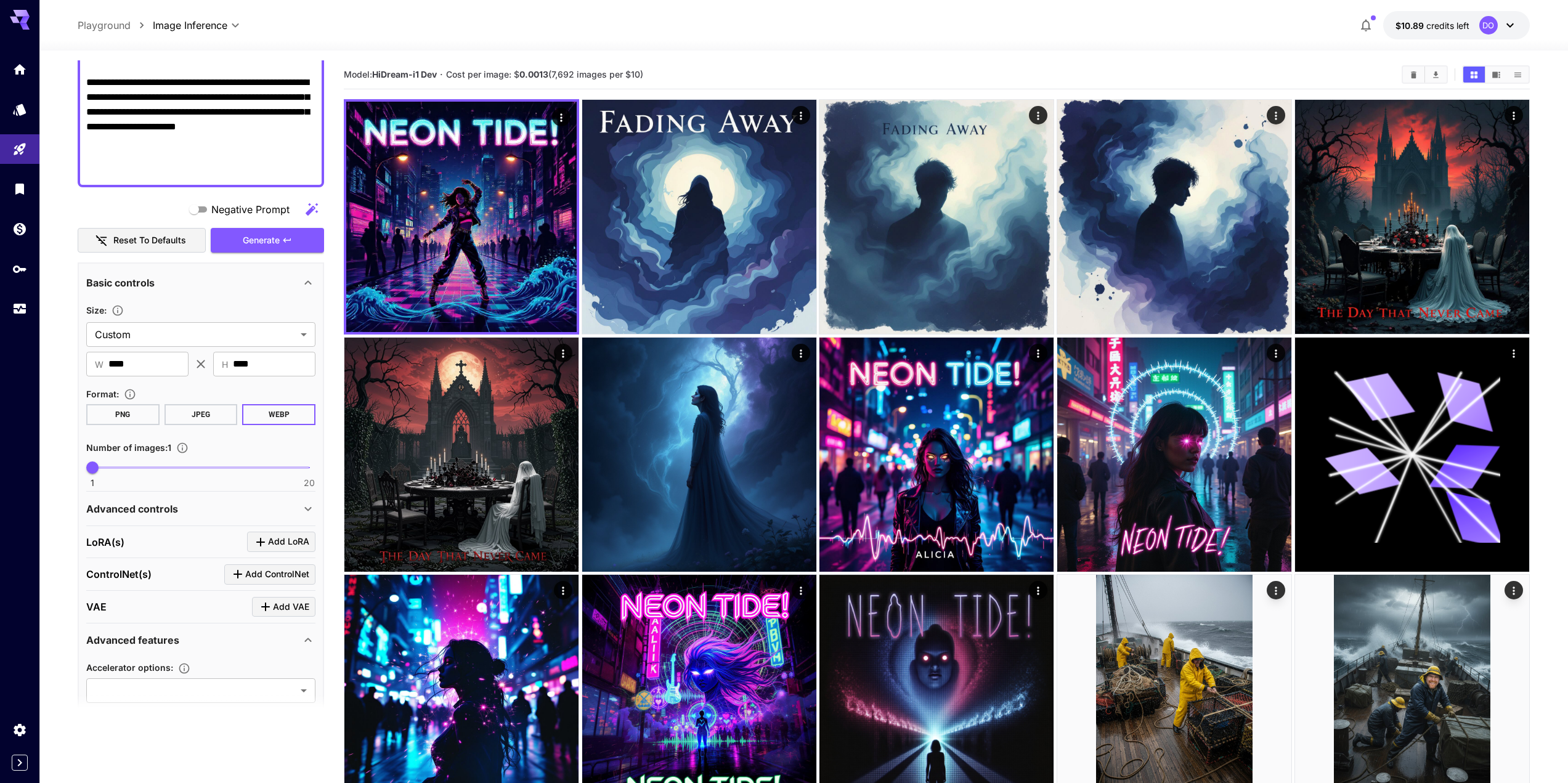
click at [124, 414] on button "PNG" at bounding box center [122, 415] width 73 height 21
click at [277, 243] on span "Generate" at bounding box center [261, 241] width 37 height 16
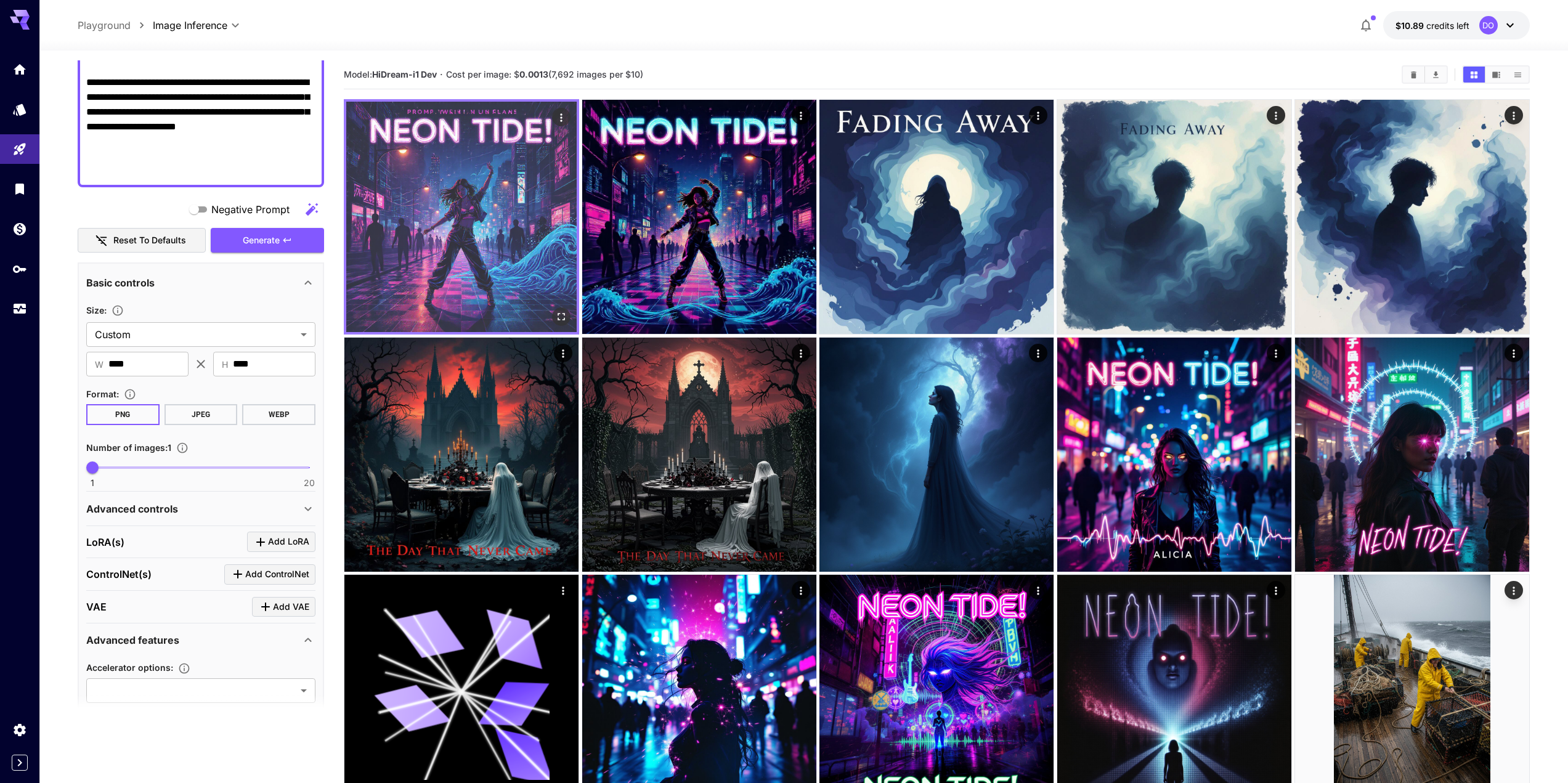
click at [512, 234] on img at bounding box center [461, 217] width 231 height 231
click at [565, 314] on icon "Open in fullscreen" at bounding box center [562, 317] width 7 height 7
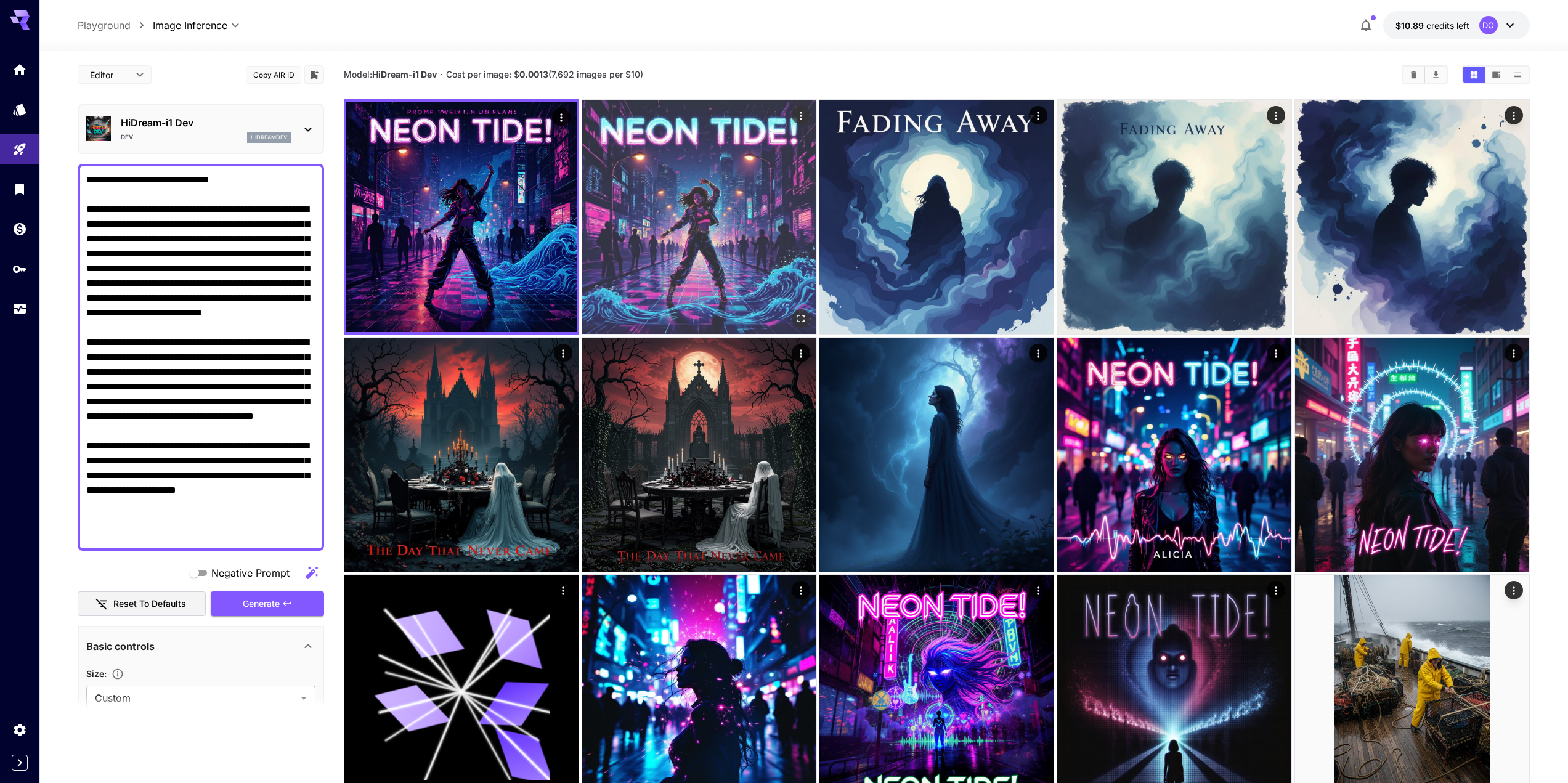
scroll to position [364, 0]
